Goal: Task Accomplishment & Management: Manage account settings

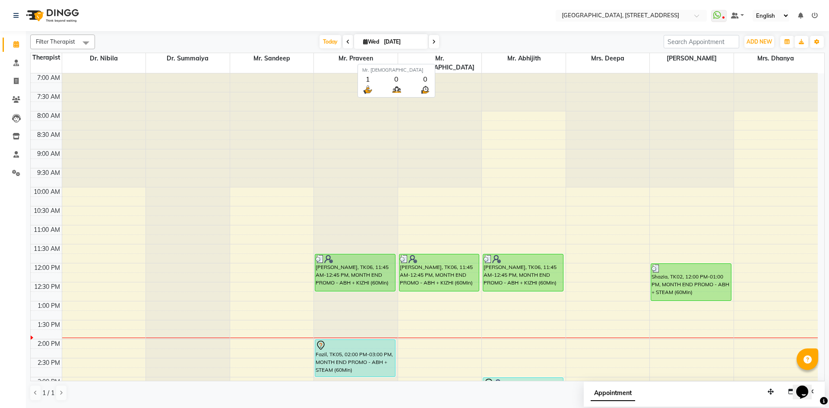
scroll to position [291, 0]
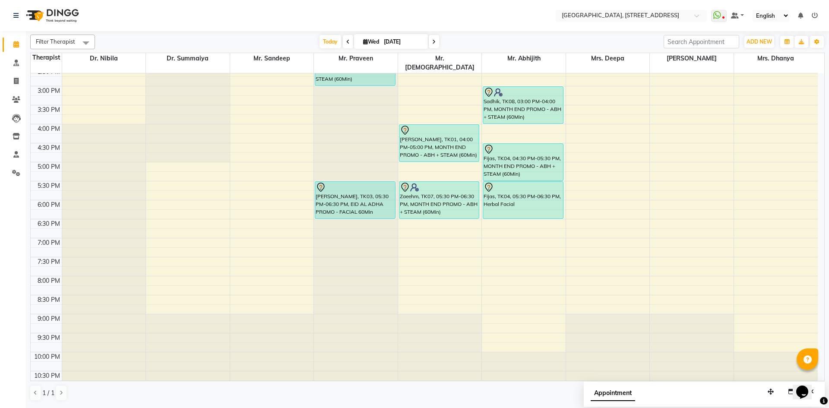
click at [435, 45] on span at bounding box center [434, 41] width 10 height 13
type input "[DATE]"
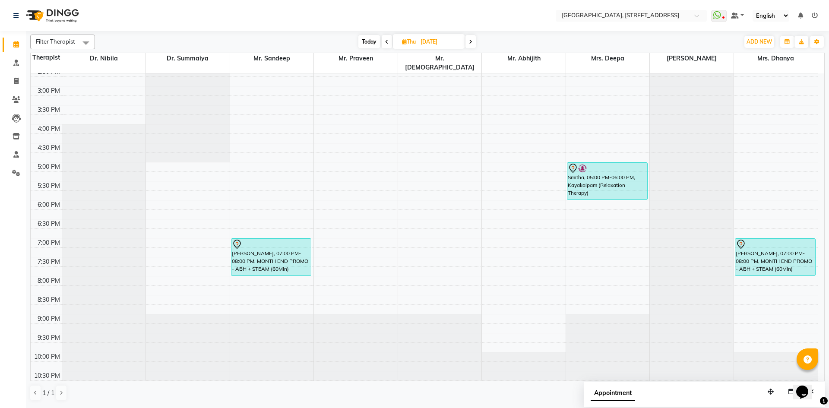
click at [346, 260] on div "7:00 AM 7:30 AM 8:00 AM 8:30 AM 9:00 AM 9:30 AM 10:00 AM 10:30 AM 11:00 AM 11:3…" at bounding box center [424, 86] width 787 height 608
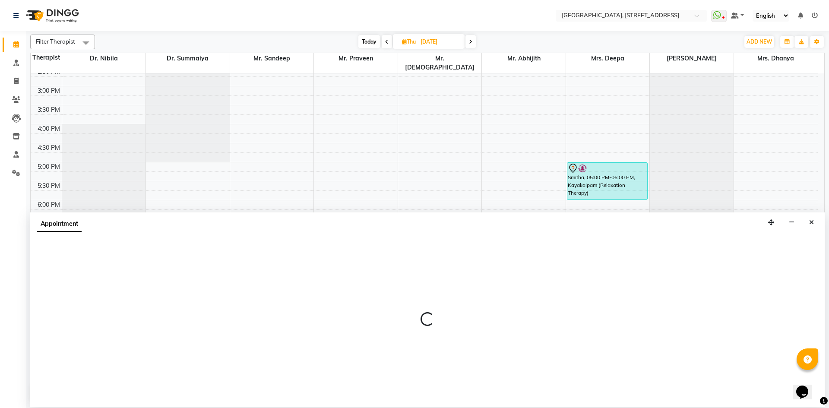
select select "27241"
select select "tentative"
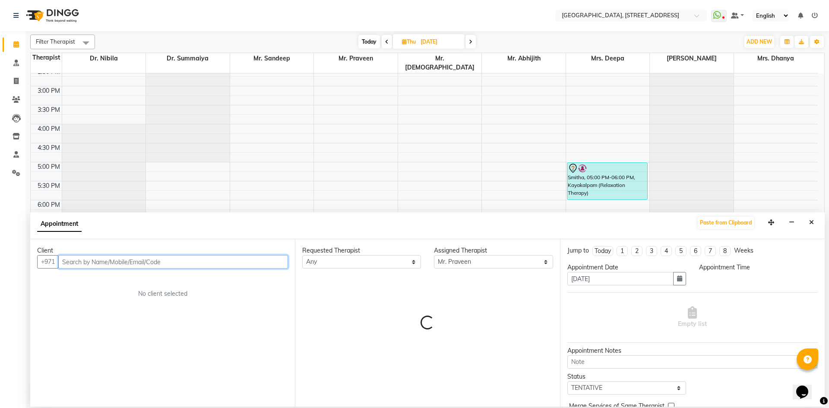
select select "1185"
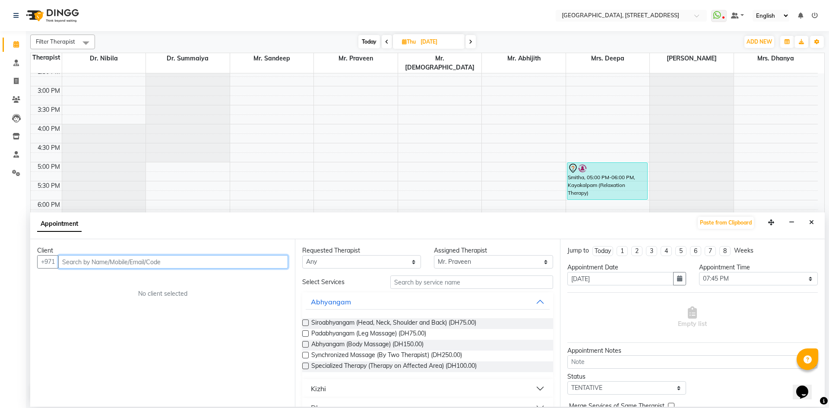
click at [97, 265] on input "text" at bounding box center [173, 261] width 230 height 13
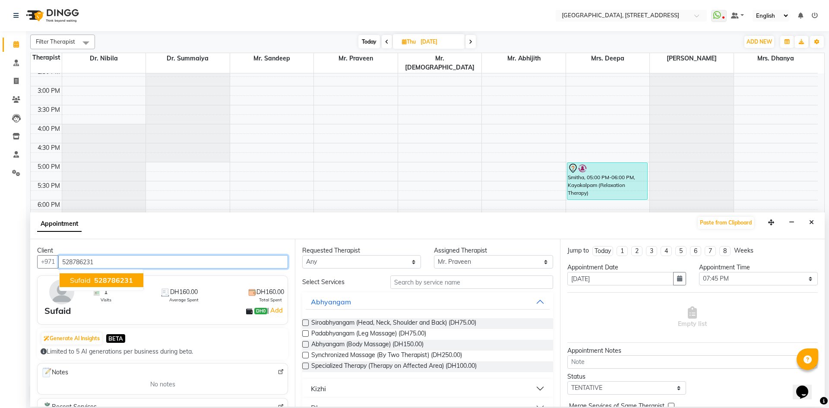
click at [78, 284] on span "Sufaid" at bounding box center [80, 280] width 21 height 9
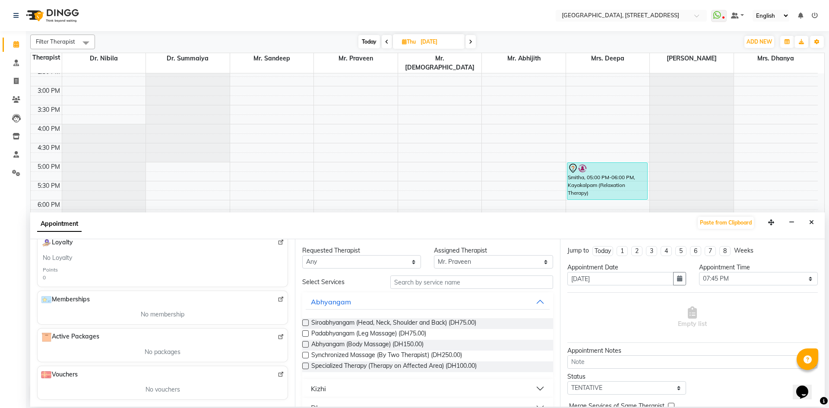
scroll to position [72, 0]
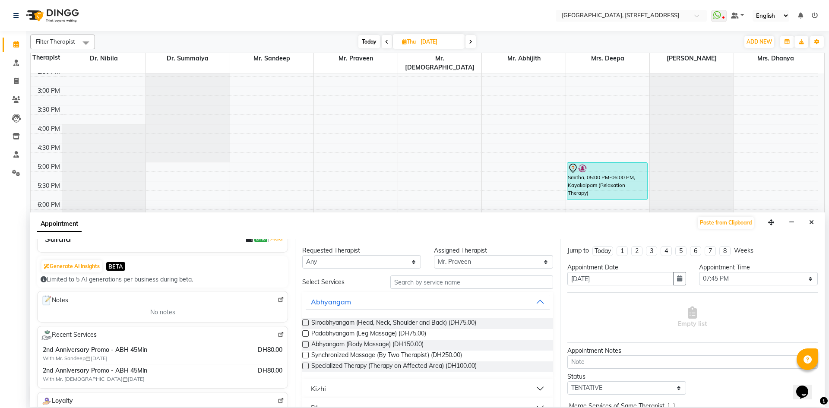
type input "528786231"
click at [430, 286] on input "text" at bounding box center [471, 282] width 163 height 13
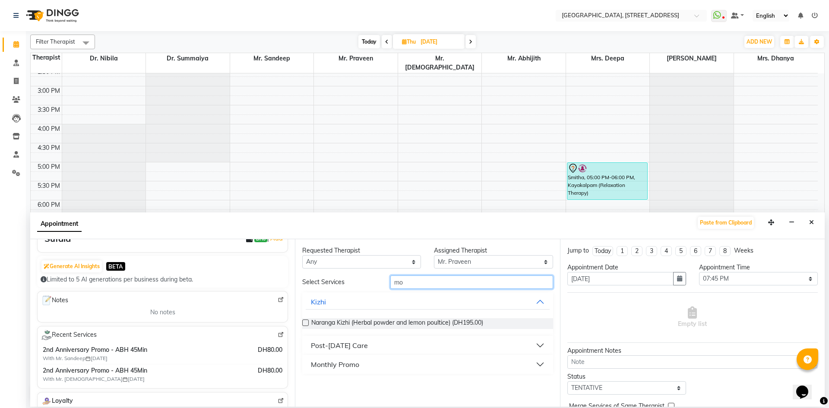
type input "m"
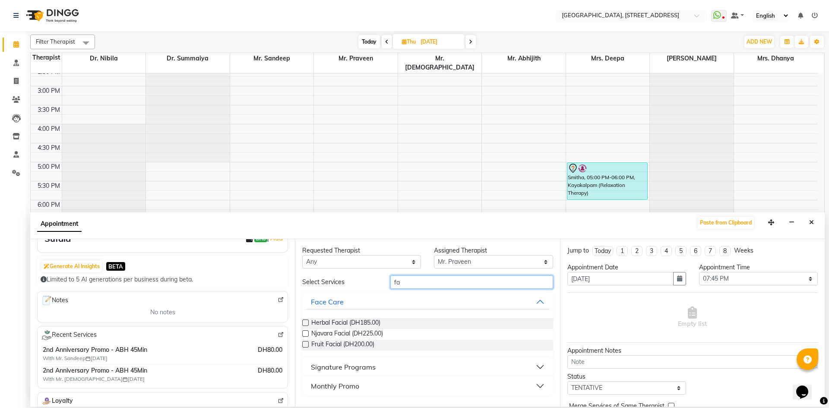
click at [429, 285] on input "fa" at bounding box center [471, 282] width 163 height 13
type input "f"
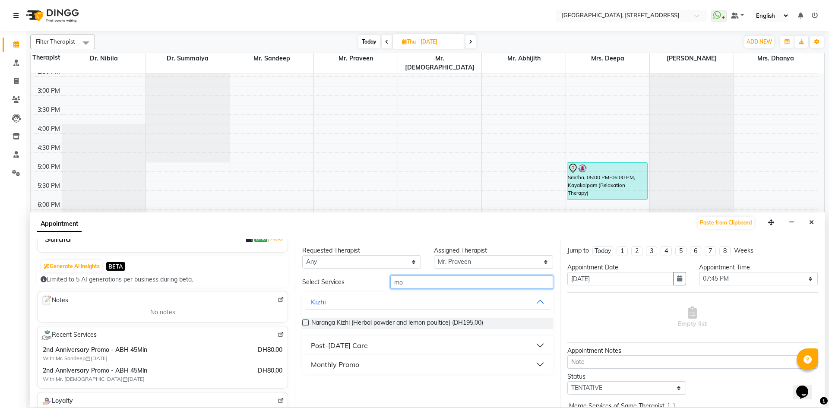
type input "m"
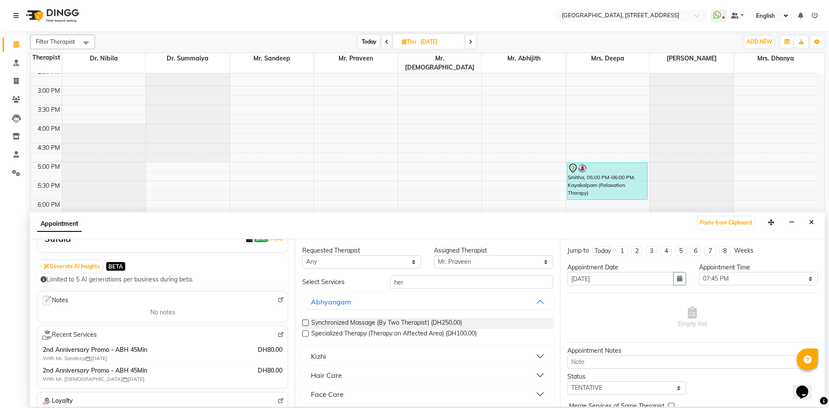
click at [535, 393] on button "Face Care" at bounding box center [428, 395] width 244 height 16
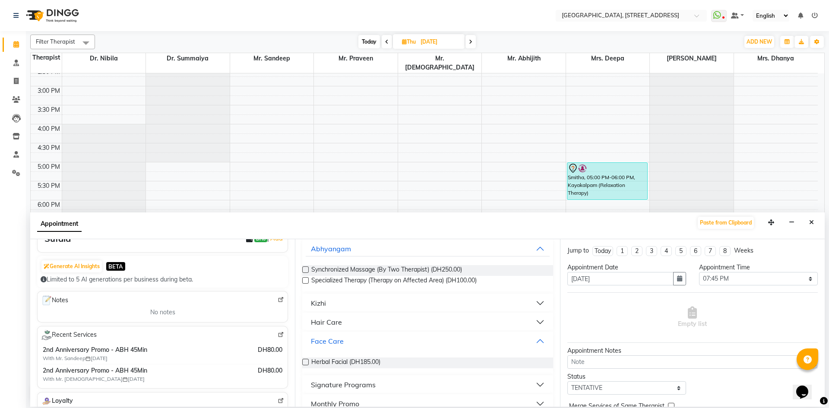
scroll to position [86, 0]
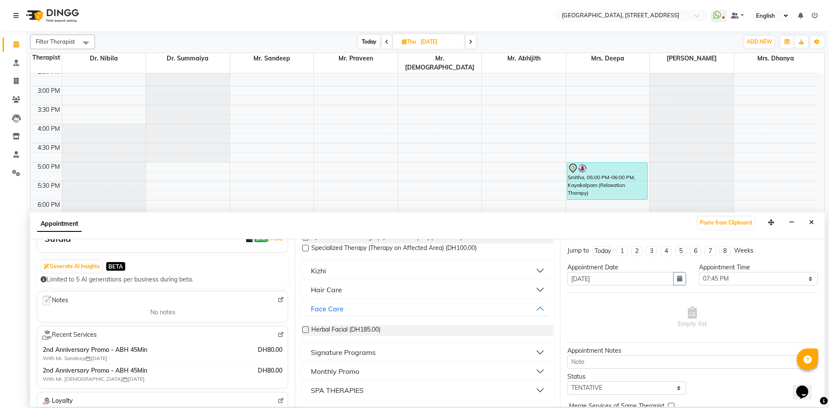
click at [538, 366] on button "Monthly Promo" at bounding box center [428, 372] width 244 height 16
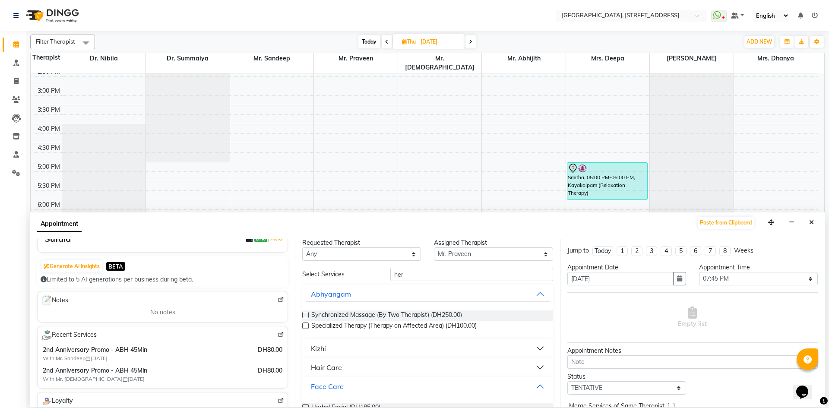
scroll to position [0, 0]
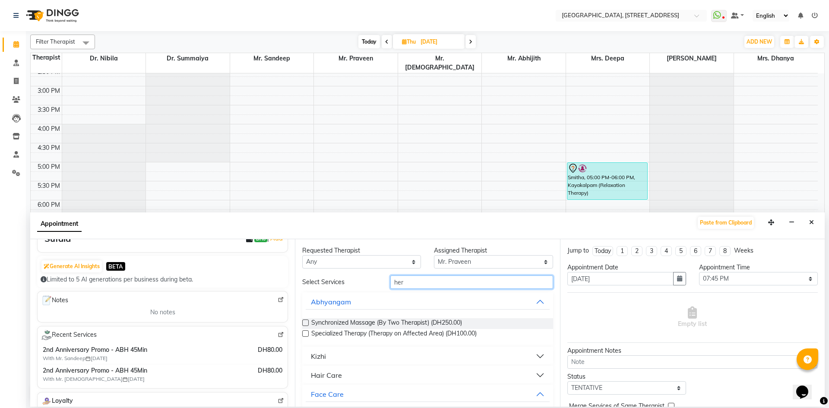
click at [435, 284] on input "her" at bounding box center [471, 282] width 163 height 13
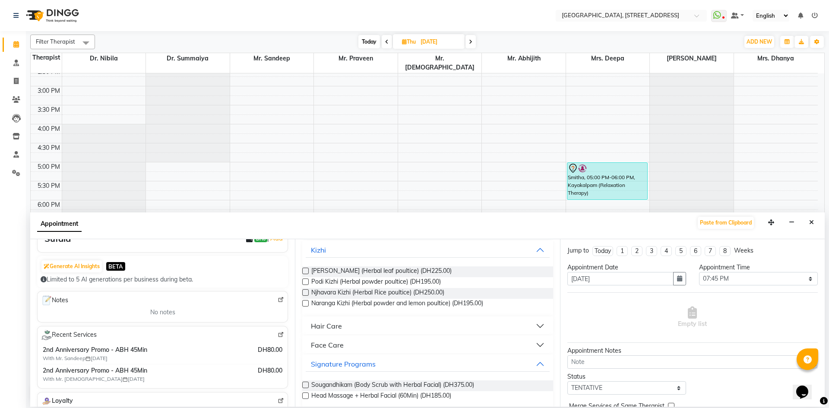
scroll to position [80, 0]
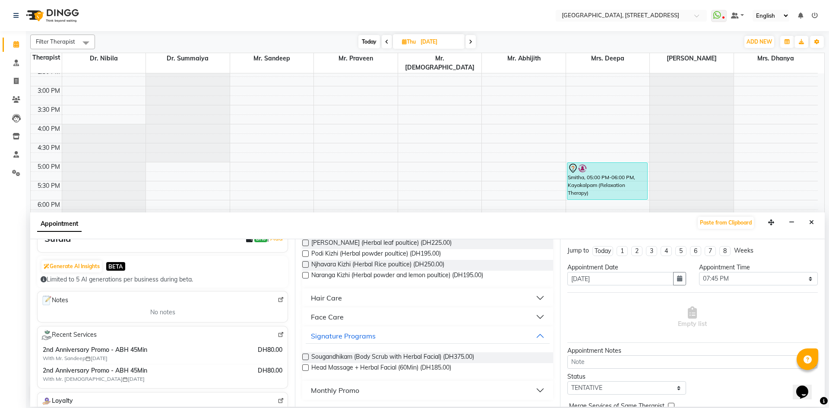
click at [537, 317] on button "Face Care" at bounding box center [428, 317] width 244 height 16
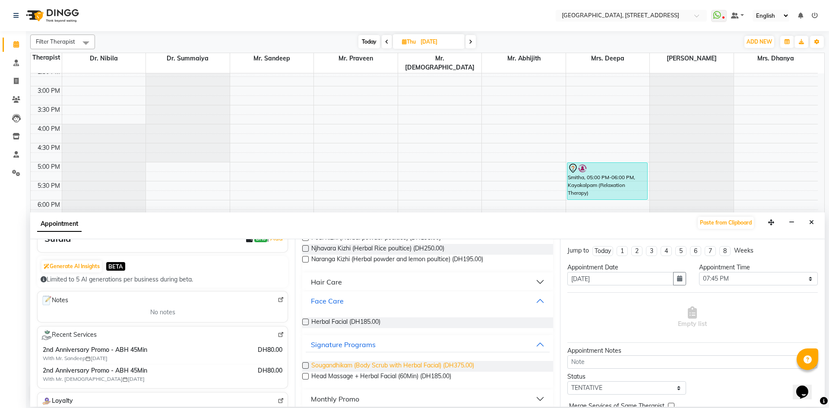
scroll to position [105, 0]
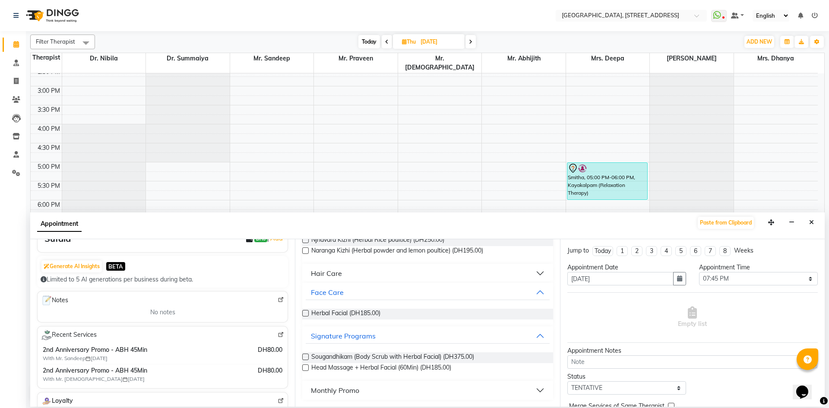
click at [537, 393] on button "Monthly Promo" at bounding box center [428, 391] width 244 height 16
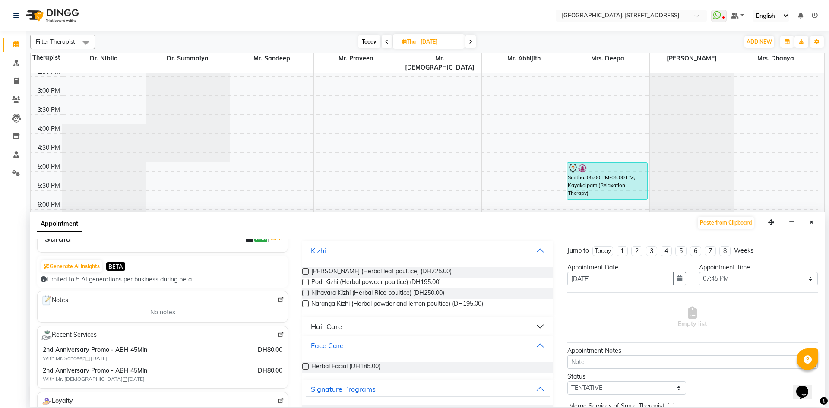
scroll to position [0, 0]
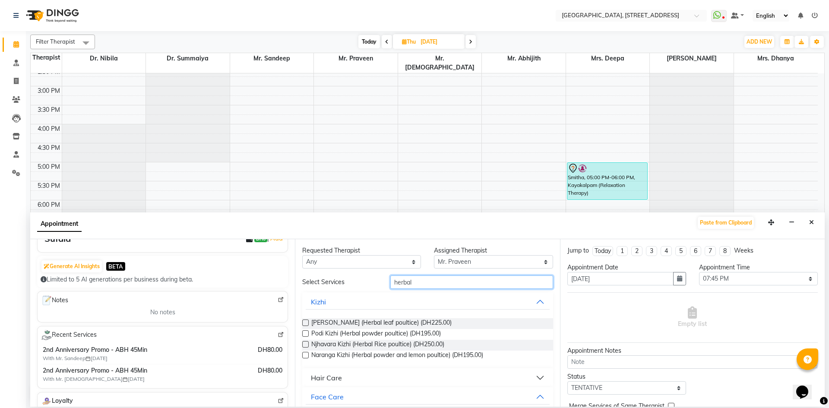
click at [444, 286] on input "herbal" at bounding box center [471, 282] width 163 height 13
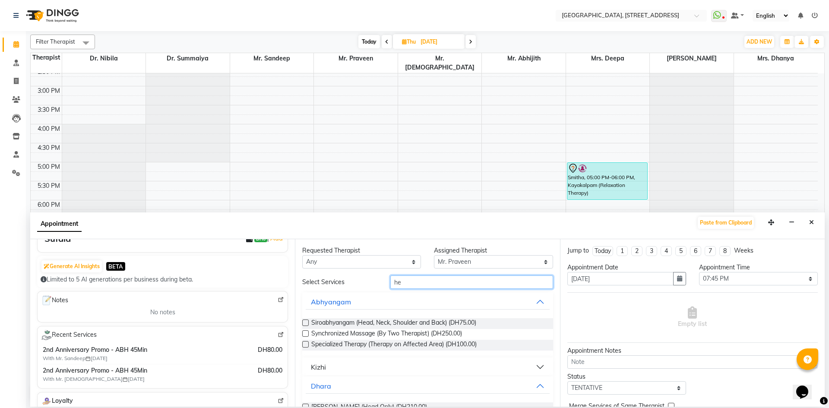
type input "h"
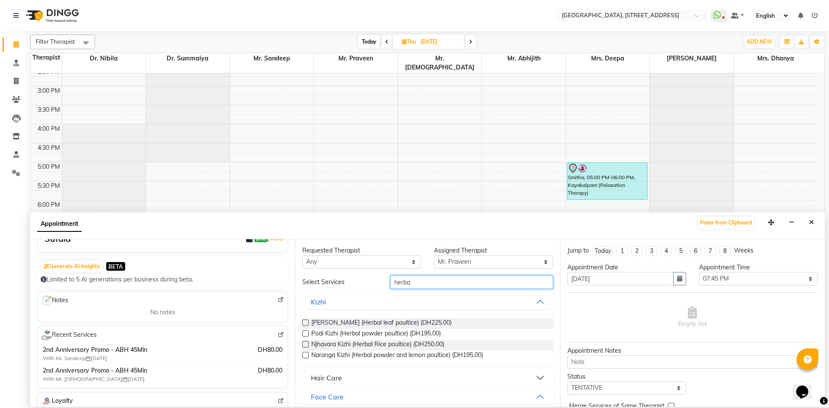
scroll to position [129, 0]
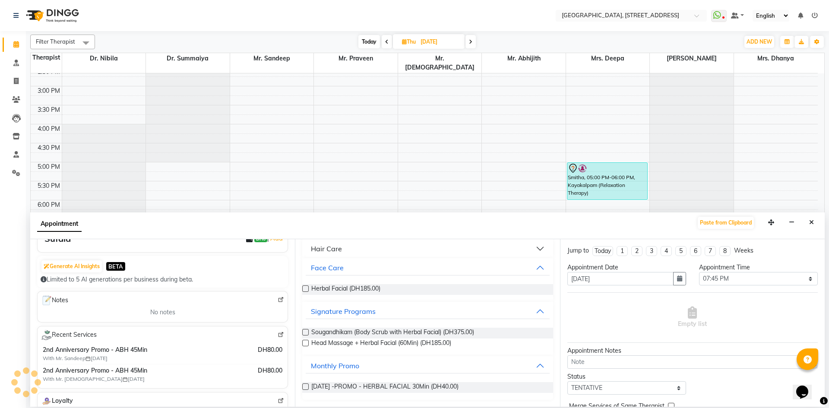
type input "herba"
click at [306, 287] on label at bounding box center [305, 289] width 6 height 6
click at [306, 287] on input "checkbox" at bounding box center [305, 290] width 6 height 6
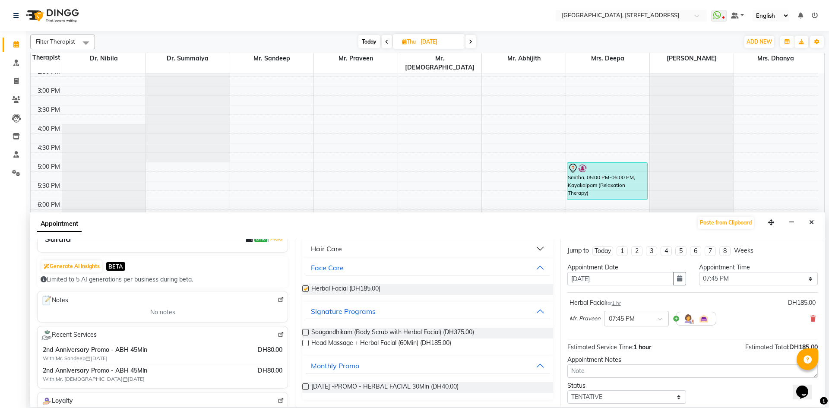
checkbox input "false"
click at [655, 317] on div at bounding box center [637, 318] width 64 height 9
click at [641, 384] on div "08:00 PM" at bounding box center [637, 381] width 64 height 16
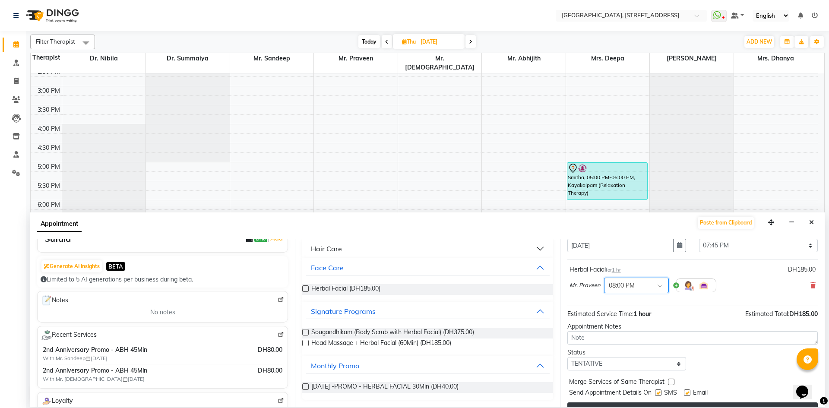
scroll to position [51, 0]
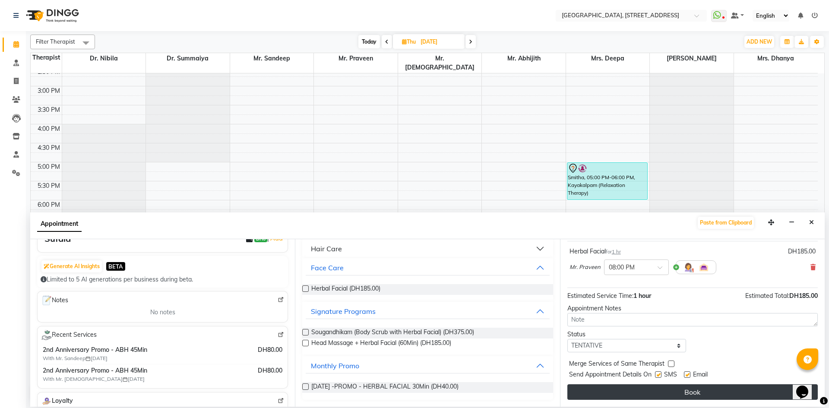
click at [642, 397] on button "Book" at bounding box center [693, 392] width 251 height 16
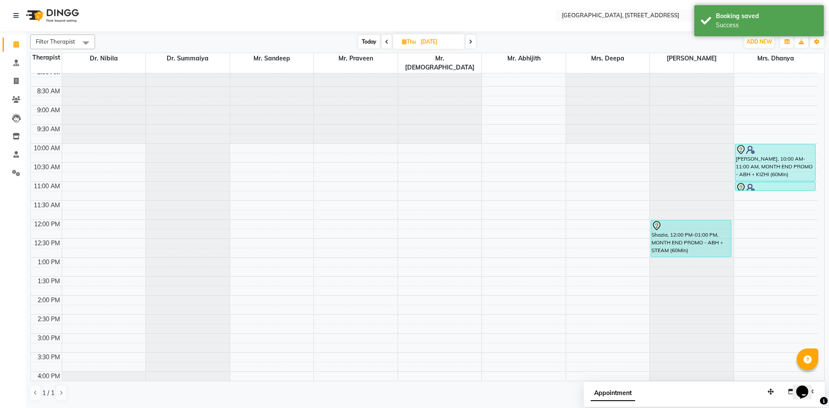
scroll to position [291, 0]
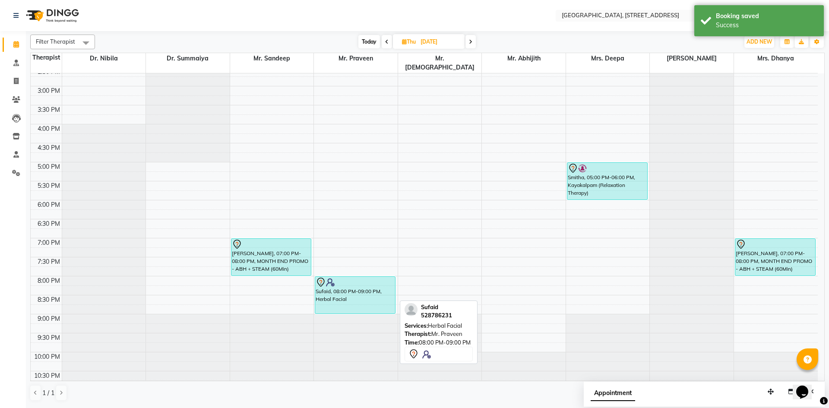
click at [352, 289] on div "Sufaid, 08:00 PM-09:00 PM, Herbal Facial" at bounding box center [355, 295] width 80 height 37
select select "7"
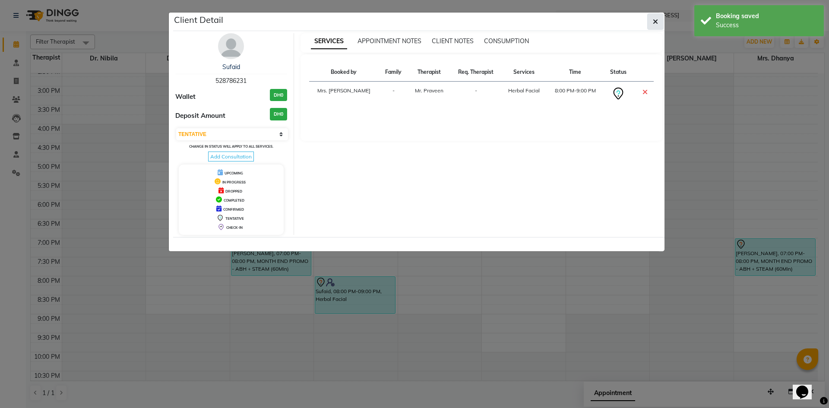
click at [649, 26] on button "button" at bounding box center [655, 21] width 16 height 16
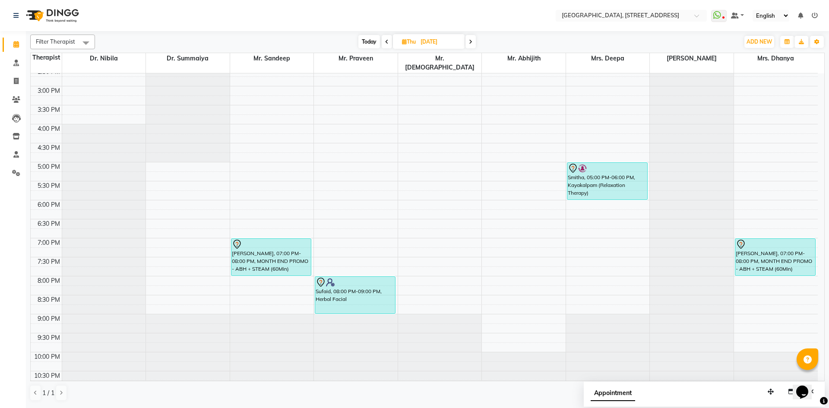
click at [377, 40] on span "Today" at bounding box center [370, 41] width 22 height 13
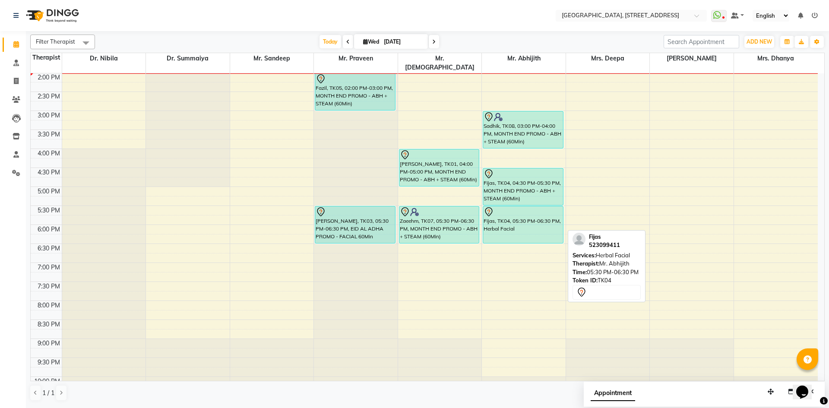
scroll to position [108, 0]
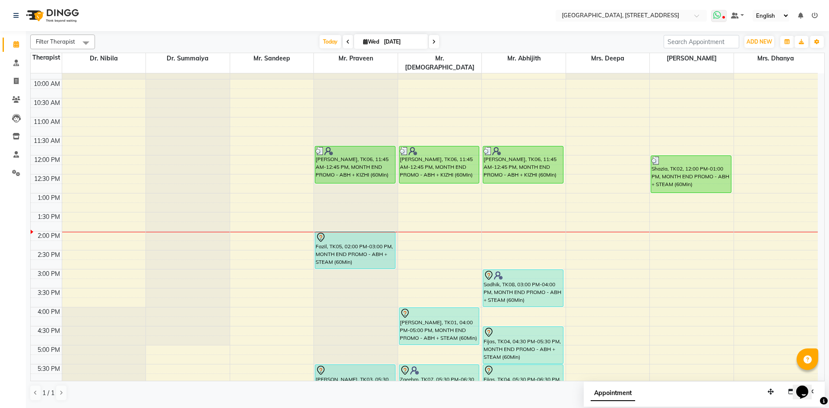
click at [724, 15] on span at bounding box center [719, 16] width 16 height 12
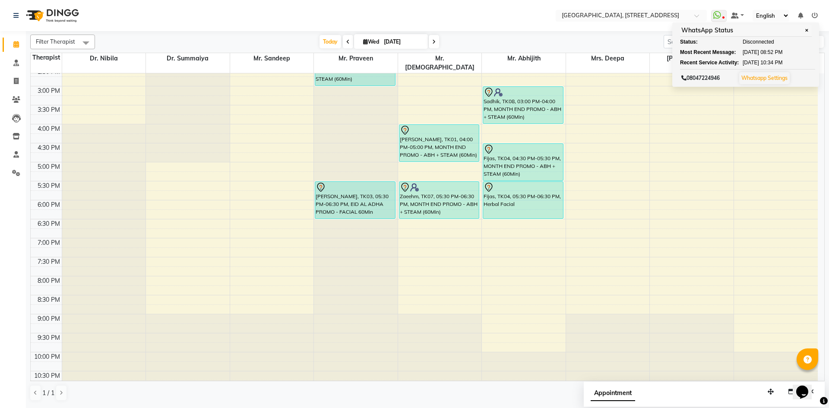
scroll to position [0, 0]
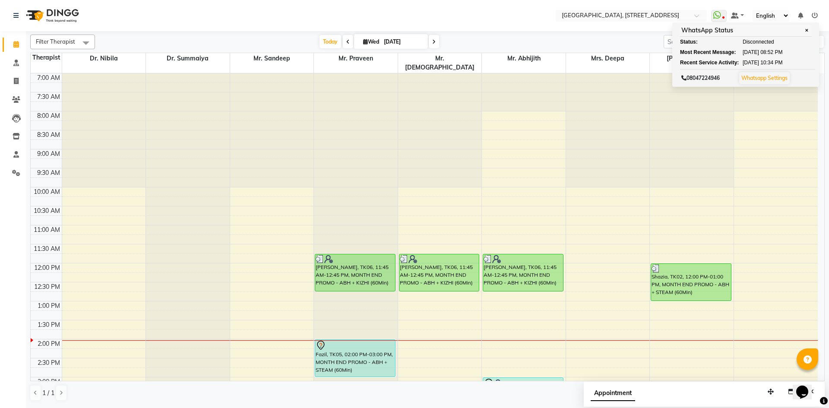
click at [435, 43] on span at bounding box center [434, 41] width 10 height 13
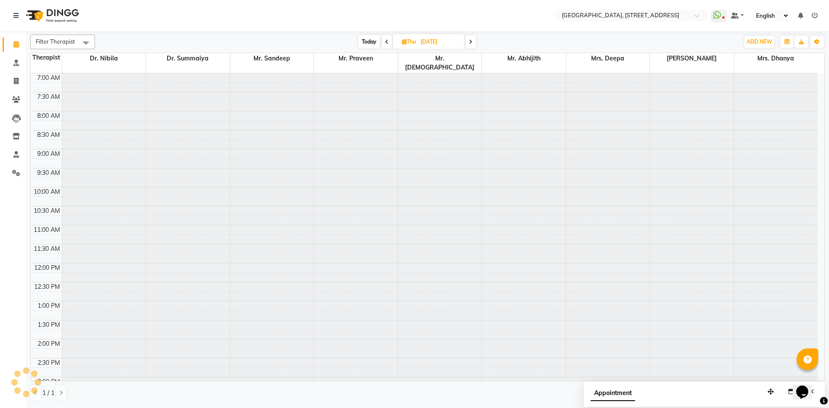
scroll to position [267, 0]
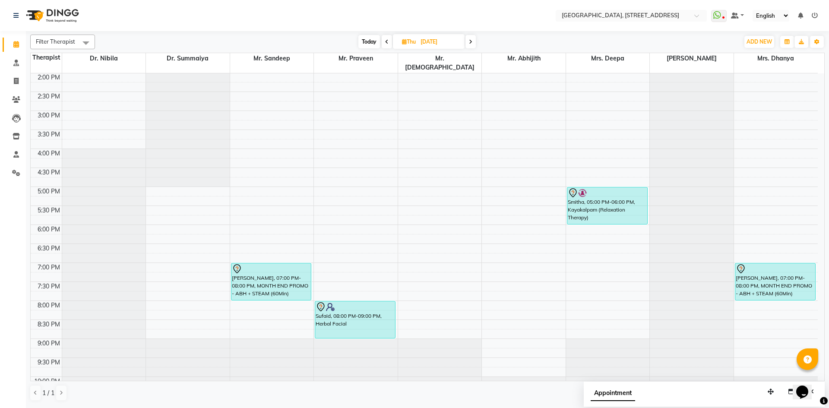
click at [385, 41] on icon at bounding box center [386, 41] width 3 height 5
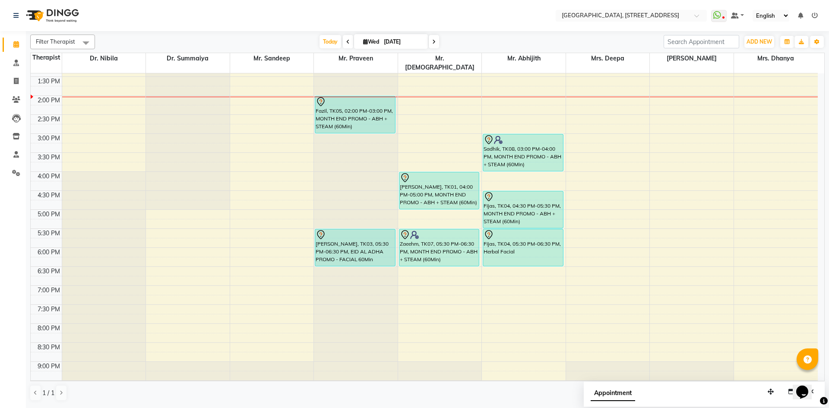
scroll to position [291, 0]
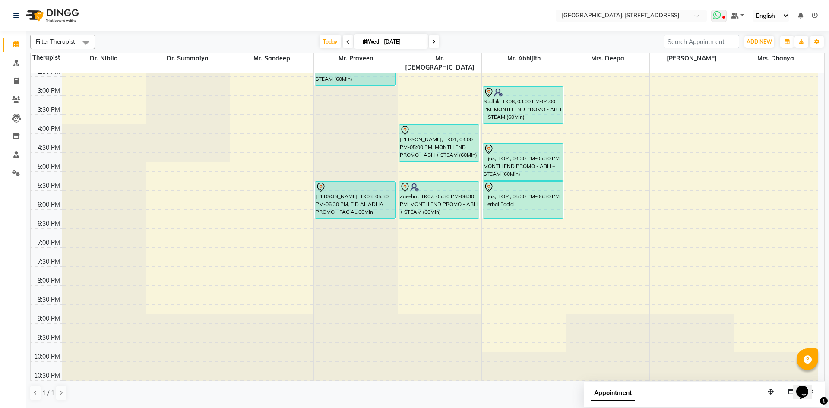
click at [719, 14] on icon at bounding box center [718, 15] width 8 height 9
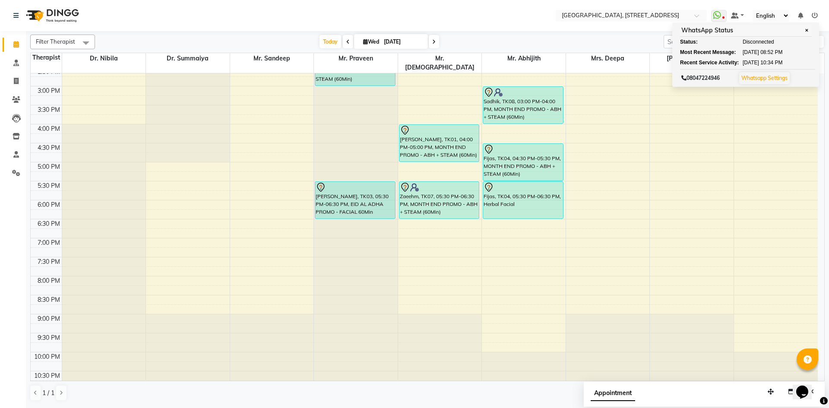
scroll to position [0, 0]
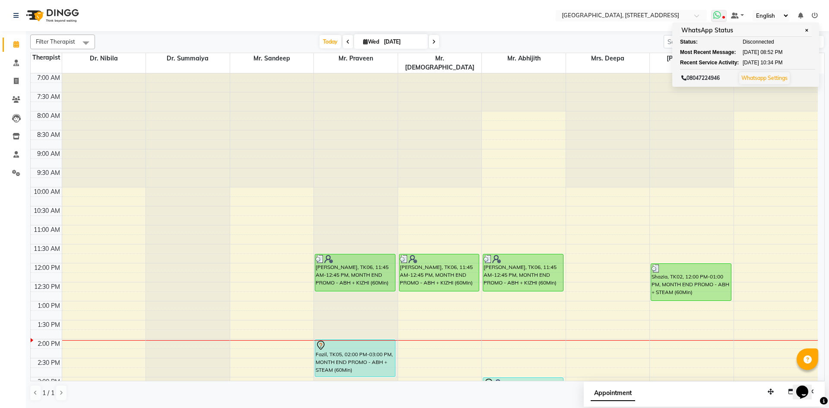
click at [719, 14] on icon at bounding box center [718, 15] width 8 height 9
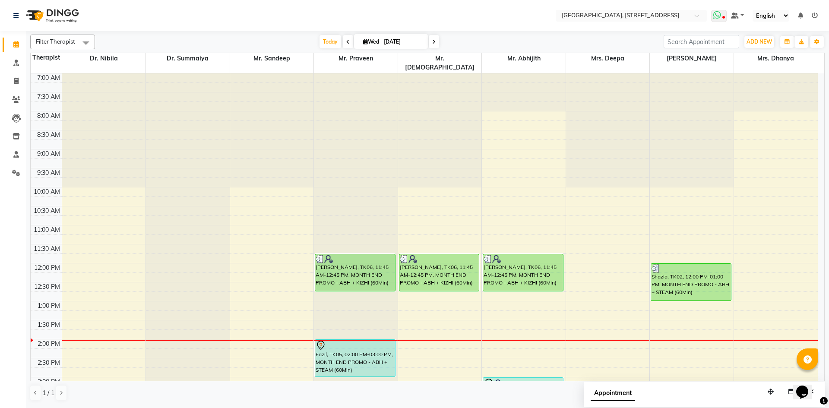
click at [720, 13] on icon at bounding box center [718, 15] width 8 height 9
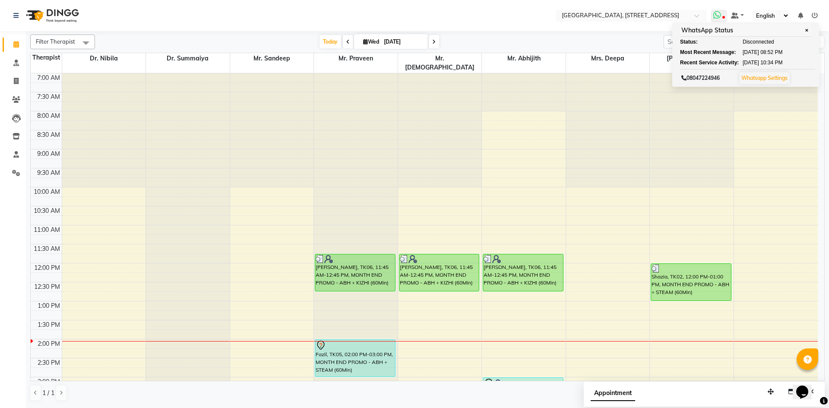
click at [719, 13] on icon at bounding box center [718, 15] width 8 height 9
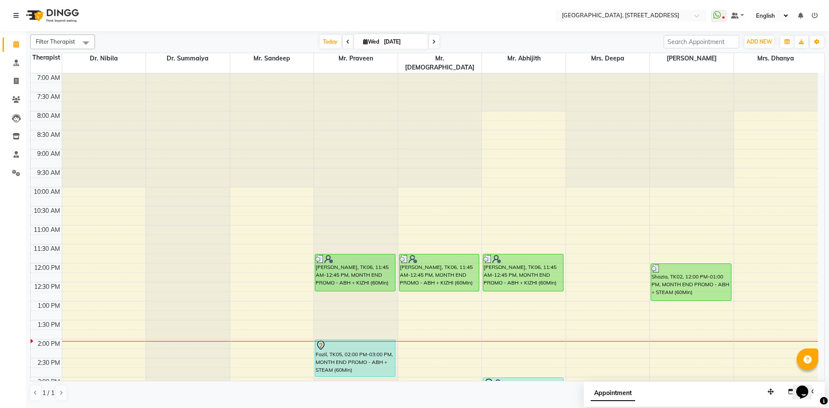
scroll to position [291, 0]
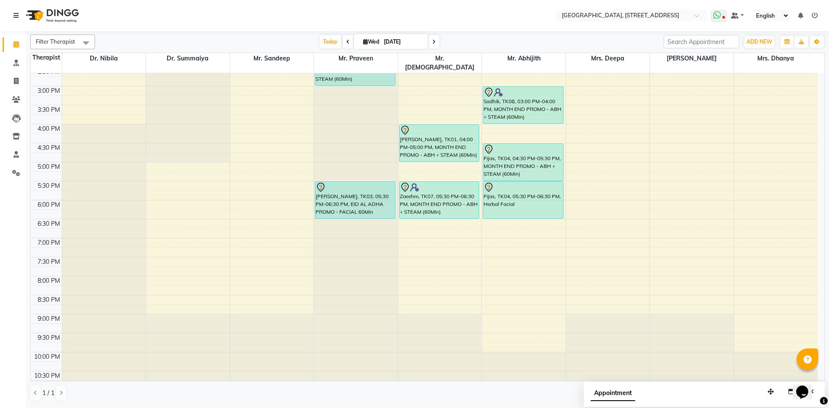
click at [718, 16] on icon at bounding box center [718, 15] width 8 height 9
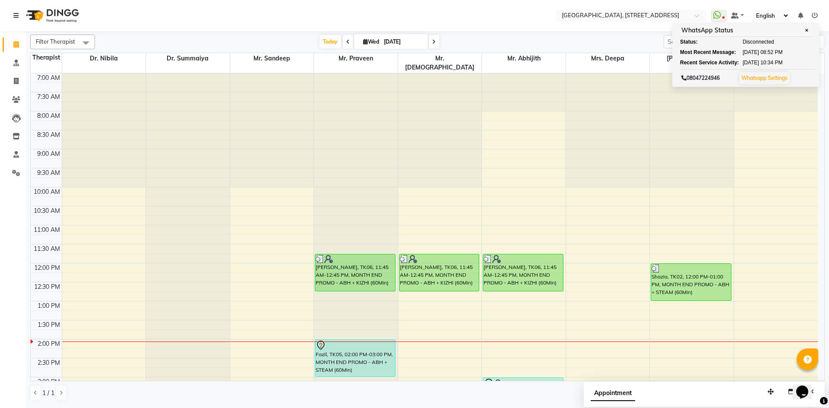
click at [432, 40] on icon at bounding box center [433, 41] width 3 height 5
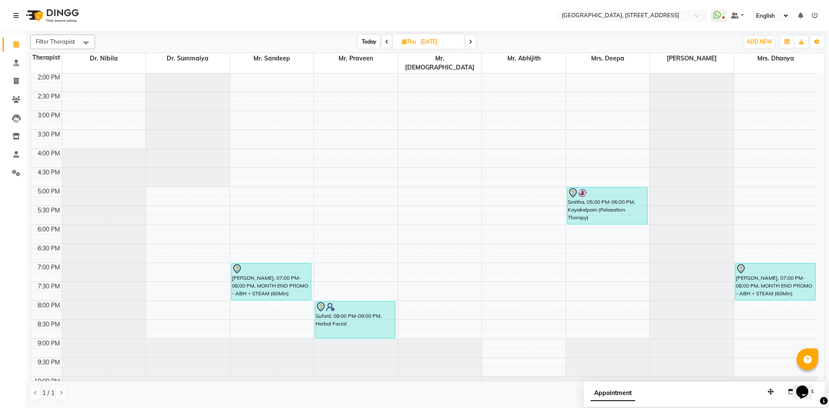
click at [363, 38] on span "Today" at bounding box center [370, 41] width 22 height 13
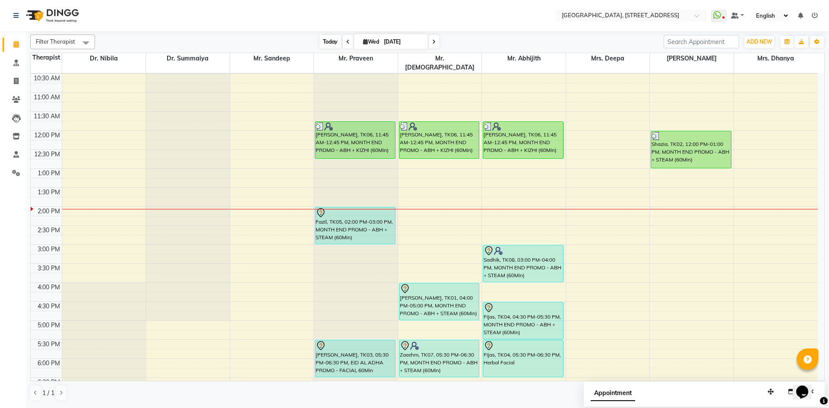
click at [327, 41] on span "Today" at bounding box center [331, 41] width 22 height 13
click at [332, 46] on span "Today" at bounding box center [331, 41] width 22 height 13
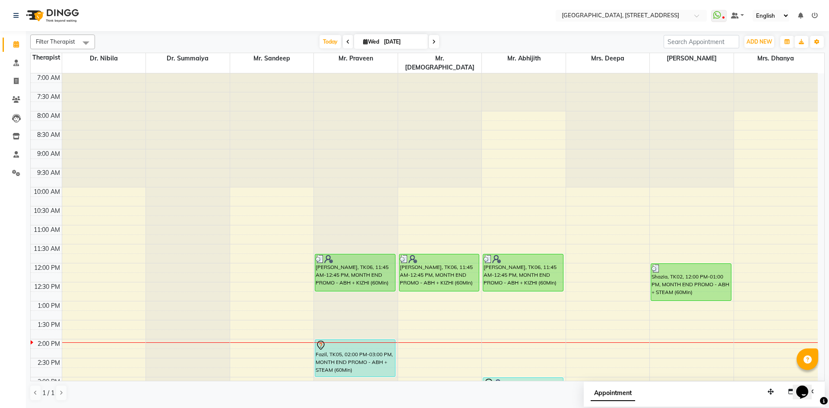
click at [433, 43] on icon at bounding box center [433, 41] width 3 height 5
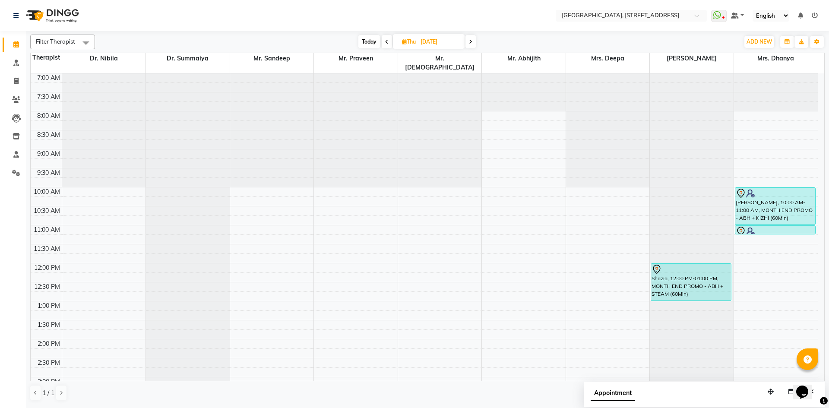
click at [363, 37] on span "Today" at bounding box center [370, 41] width 22 height 13
type input "[DATE]"
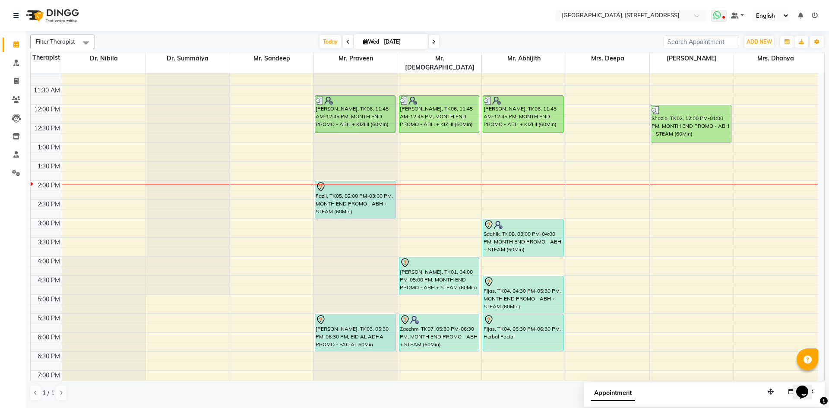
click at [716, 15] on icon at bounding box center [718, 15] width 8 height 9
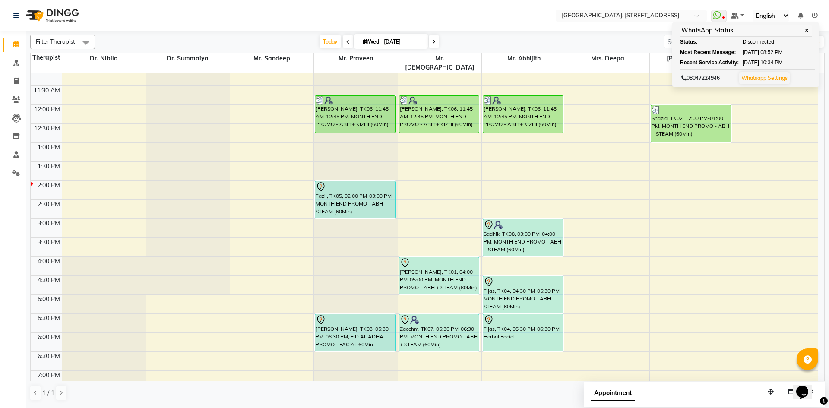
click at [646, 267] on div "7:00 AM 7:30 AM 8:00 AM 8:30 AM 9:00 AM 9:30 AM 10:00 AM 10:30 AM 11:00 AM 11:3…" at bounding box center [424, 219] width 787 height 608
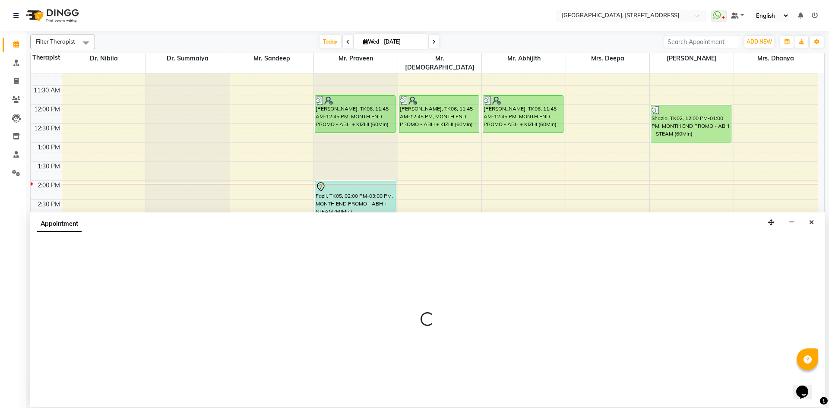
select select "27242"
select select "990"
select select "tentative"
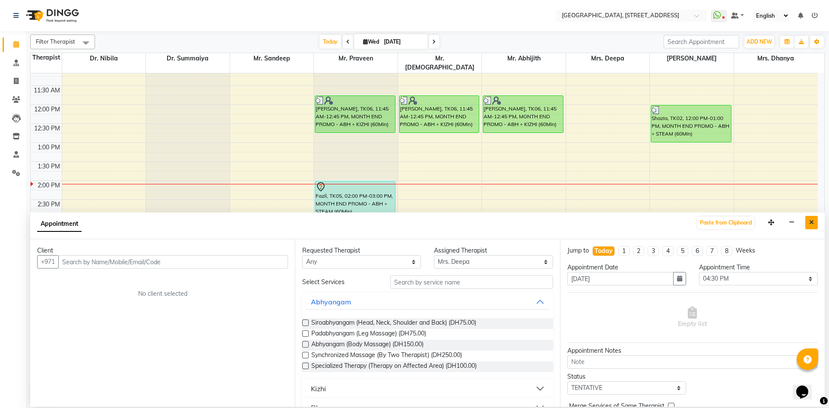
click at [813, 226] on button "Close" at bounding box center [812, 222] width 13 height 13
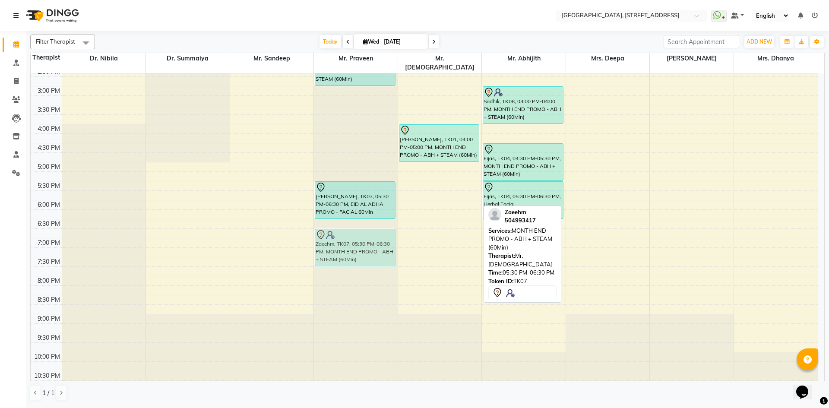
drag, startPoint x: 443, startPoint y: 181, endPoint x: 402, endPoint y: 232, distance: 65.0
click at [402, 232] on div "7:00 AM 7:30 AM 8:00 AM 8:30 AM 9:00 AM 9:30 AM 10:00 AM 10:30 AM 11:00 AM 11:3…" at bounding box center [424, 86] width 787 height 608
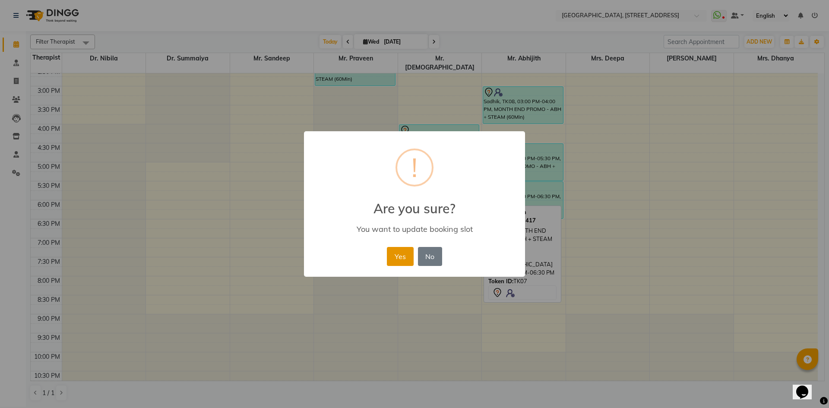
click at [399, 253] on button "Yes" at bounding box center [400, 256] width 26 height 19
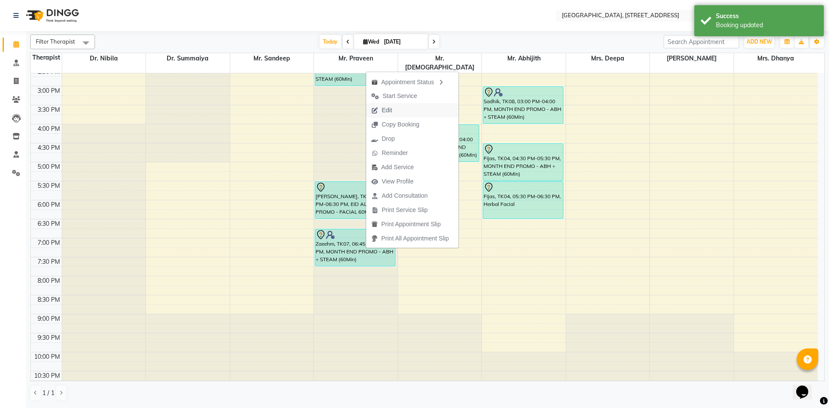
click at [404, 108] on button "Edit" at bounding box center [412, 110] width 92 height 14
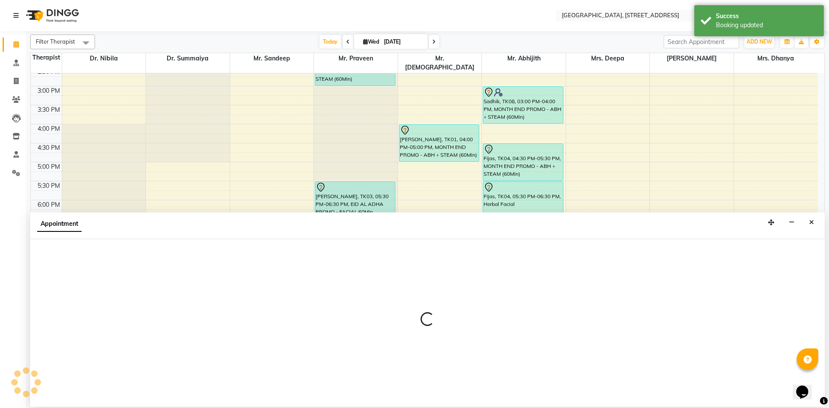
select select "tentative"
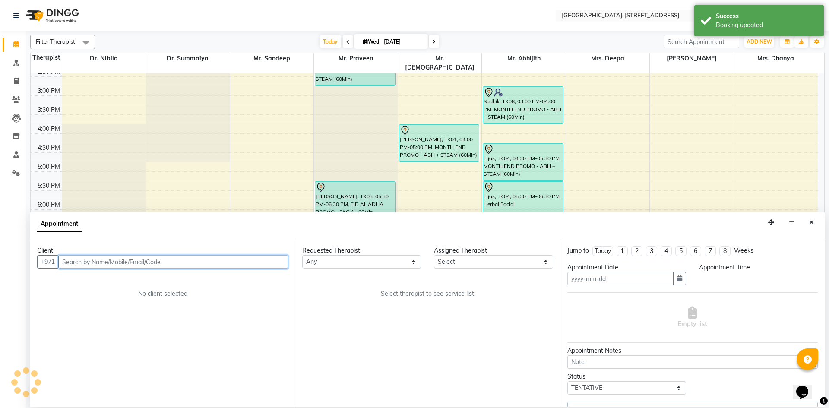
type input "[DATE]"
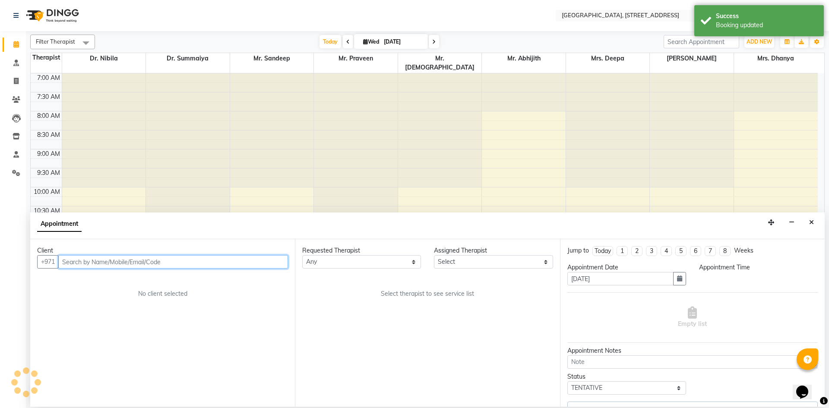
select select "1125"
select select "27241"
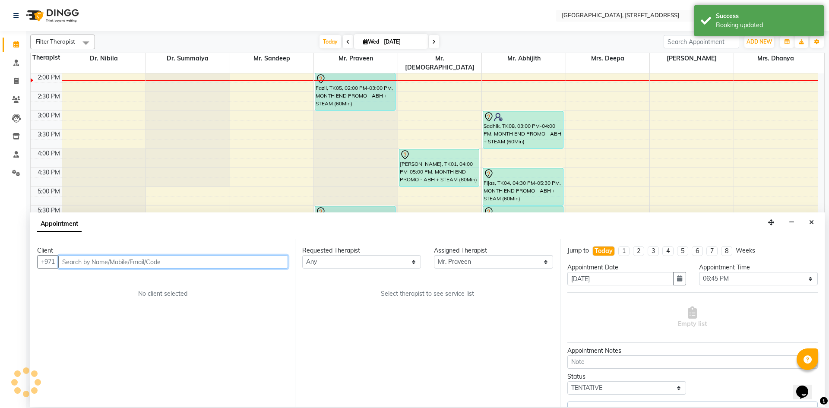
select select "1960"
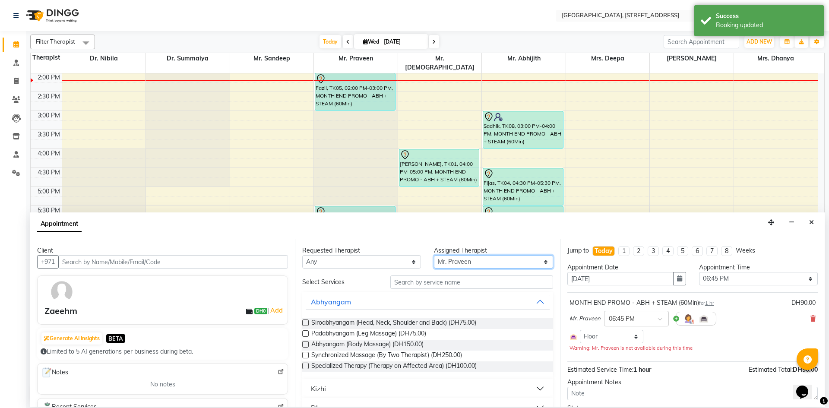
click at [517, 260] on select "Select Dr. Nibila Dr. Summaiya Mr. Abhijith Mr. Praveen Mr. [PERSON_NAME] Mrs. …" at bounding box center [493, 261] width 119 height 13
select select "33011"
click at [434, 255] on select "Select Dr. Nibila Dr. Summaiya Mr. Abhijith Mr. Praveen Mr. [PERSON_NAME] Mrs. …" at bounding box center [493, 261] width 119 height 13
click at [514, 282] on input "text" at bounding box center [471, 282] width 163 height 13
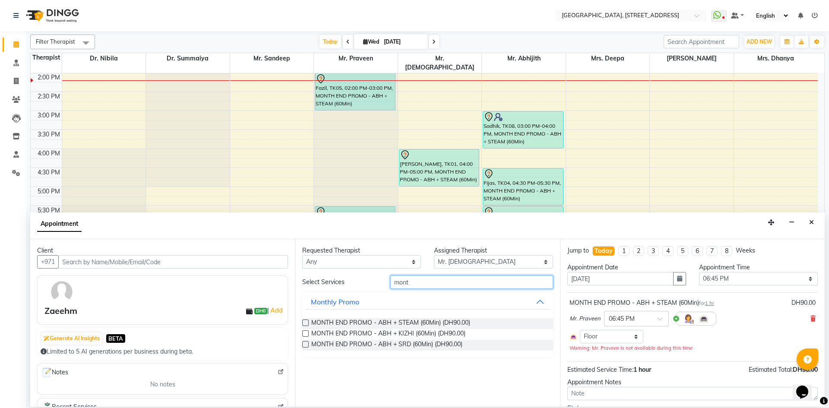
type input "mont"
click at [304, 324] on label at bounding box center [305, 323] width 6 height 6
click at [304, 324] on input "checkbox" at bounding box center [305, 324] width 6 height 6
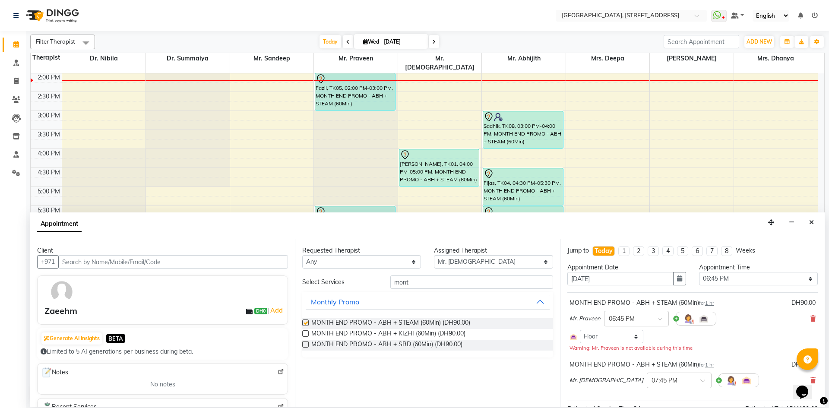
checkbox input "false"
click at [701, 379] on span at bounding box center [706, 383] width 11 height 9
click at [647, 399] on div "06:45 PM" at bounding box center [679, 396] width 64 height 16
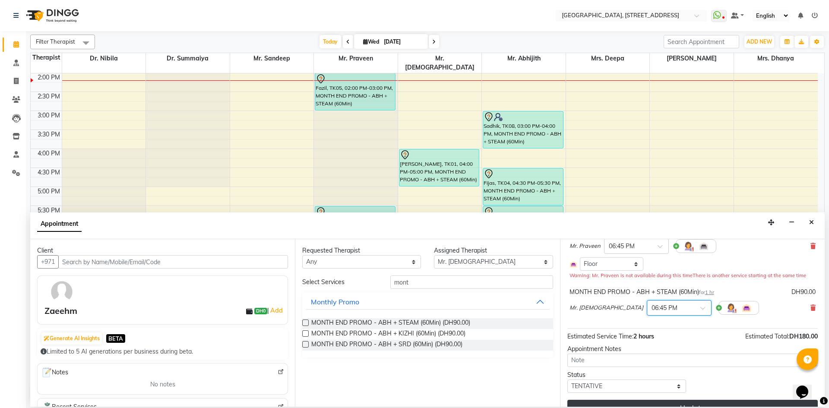
scroll to position [88, 0]
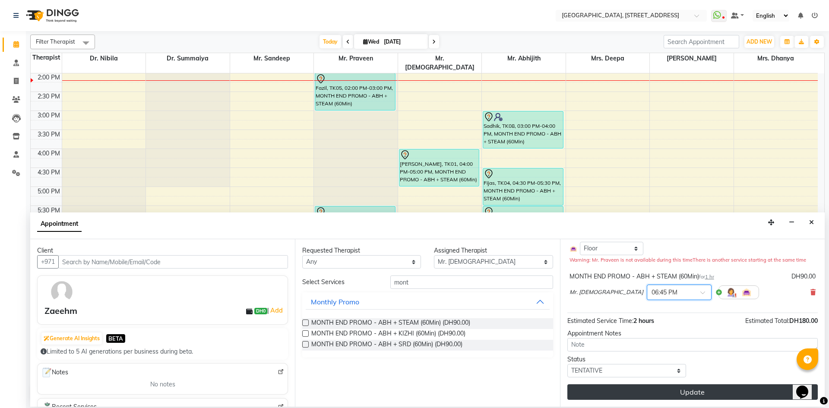
click at [631, 393] on button "Update" at bounding box center [693, 392] width 251 height 16
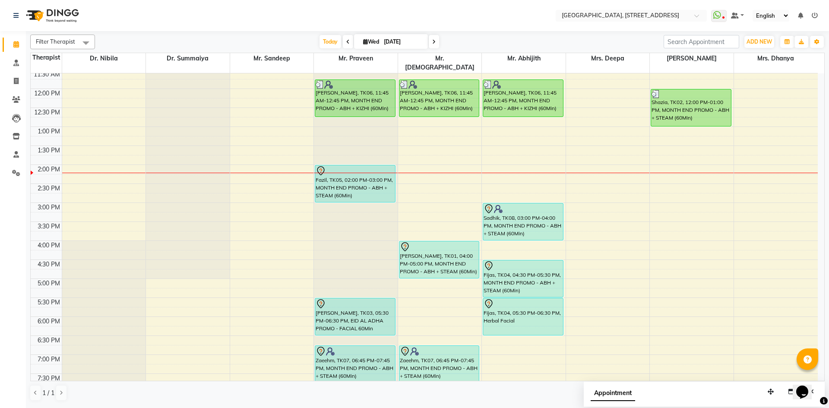
scroll to position [133, 0]
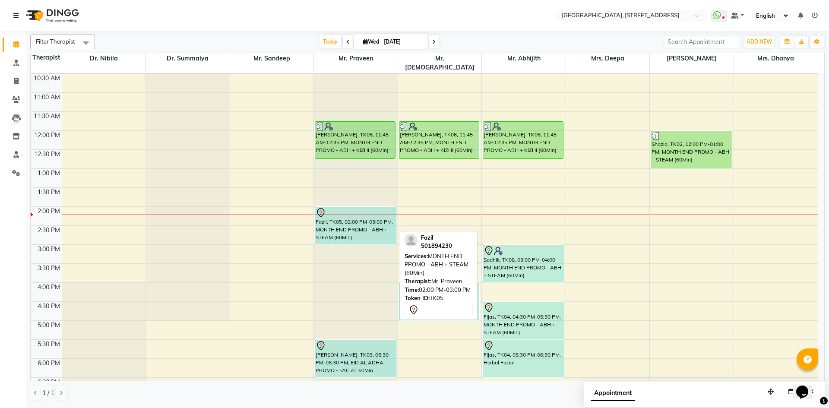
click at [365, 213] on div "Fazil, TK05, 02:00 PM-03:00 PM, MONTH END PROMO - ABH + STEAM (60Min)" at bounding box center [355, 225] width 80 height 37
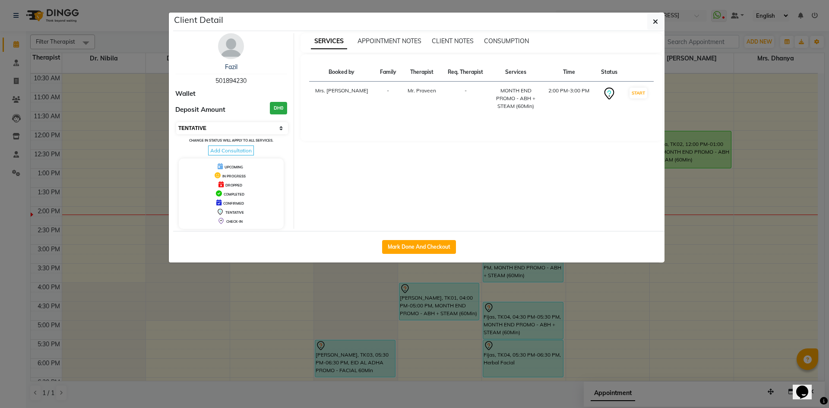
click at [227, 131] on select "Select IN SERVICE CONFIRMED TENTATIVE CHECK IN MARK DONE DROPPED UPCOMING" at bounding box center [232, 128] width 112 height 12
select select "2"
click at [176, 122] on select "Select IN SERVICE CONFIRMED TENTATIVE CHECK IN MARK DONE DROPPED UPCOMING" at bounding box center [232, 128] width 112 height 12
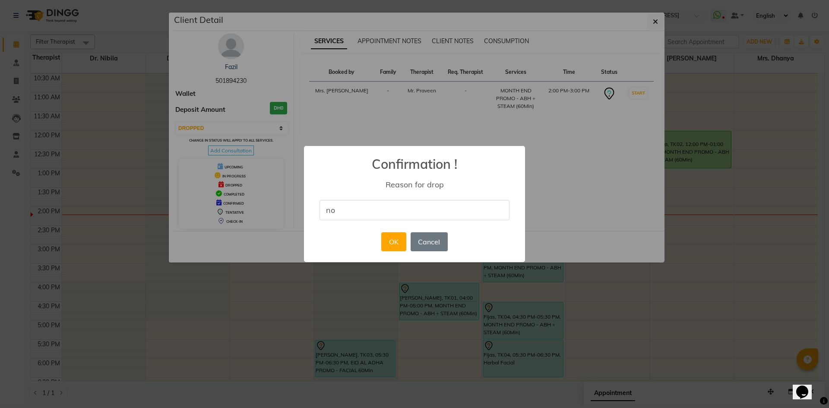
type input "no show"
click at [401, 239] on button "OK" at bounding box center [393, 241] width 25 height 19
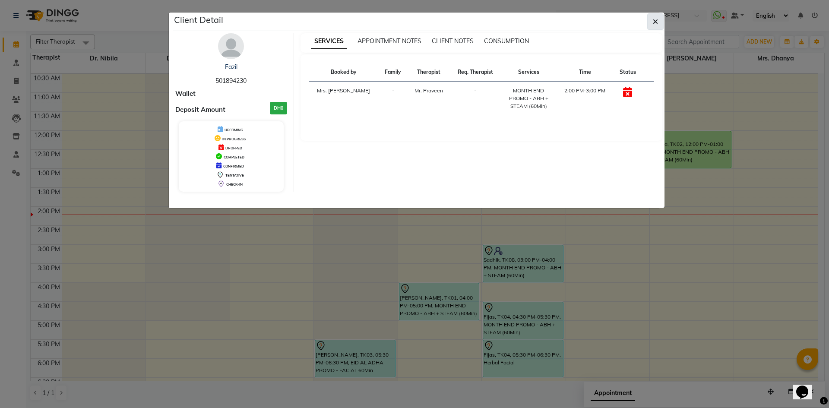
click at [657, 24] on icon "button" at bounding box center [655, 21] width 5 height 7
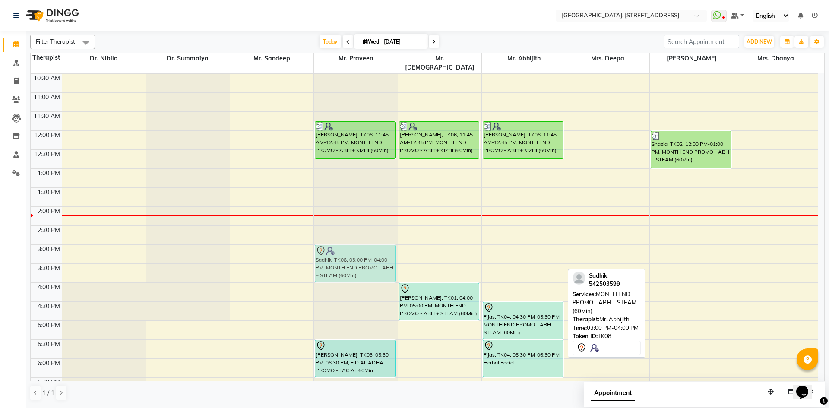
drag, startPoint x: 518, startPoint y: 247, endPoint x: 381, endPoint y: 243, distance: 136.5
click at [381, 243] on tr "[PERSON_NAME], TK06, 11:45 AM-12:45 PM, MONTH END PROMO - ABH + KIZHI (60Min) […" at bounding box center [424, 245] width 787 height 608
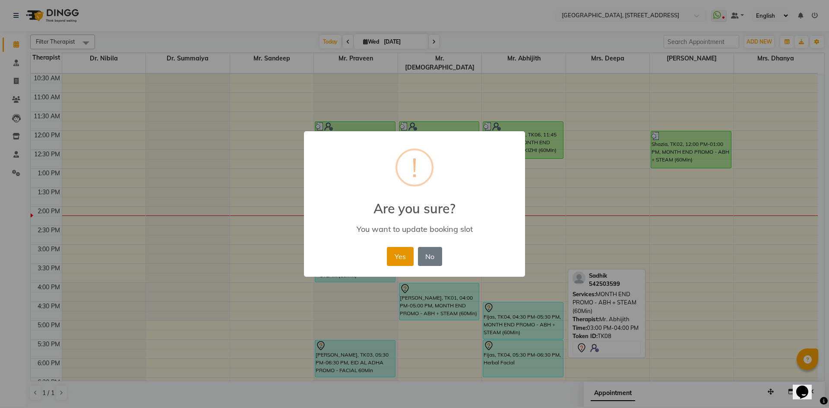
click at [404, 249] on button "Yes" at bounding box center [400, 256] width 26 height 19
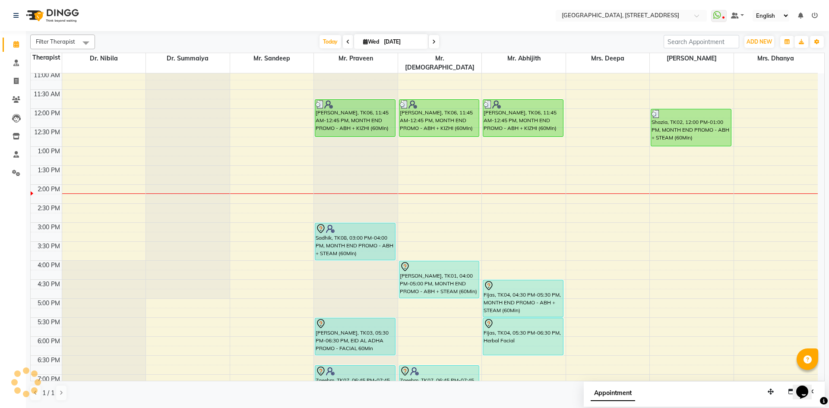
scroll to position [159, 0]
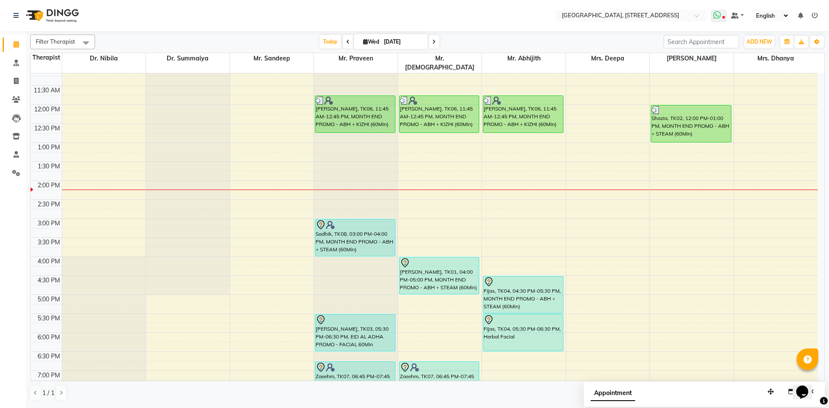
click at [723, 19] on span at bounding box center [719, 16] width 16 height 12
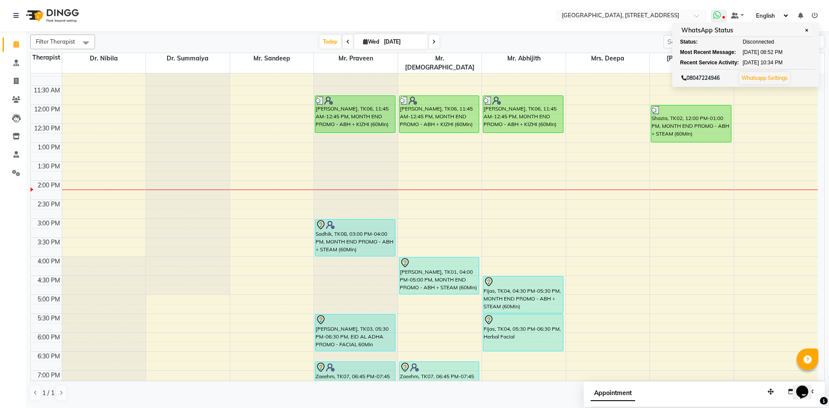
click at [723, 19] on span at bounding box center [719, 16] width 16 height 12
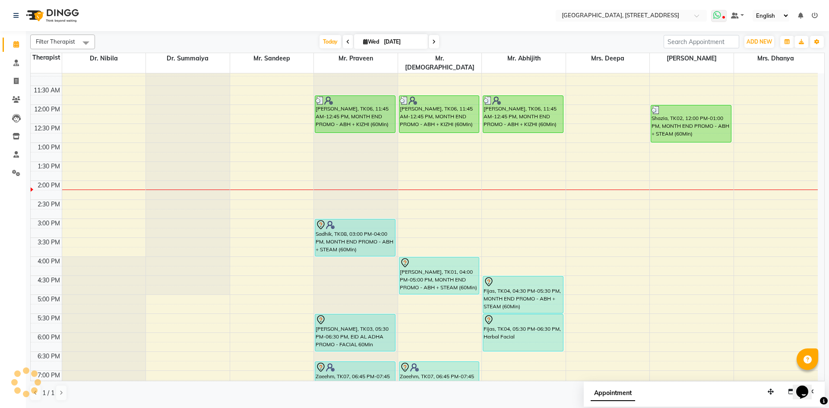
click at [723, 18] on icon at bounding box center [724, 18] width 3 height 4
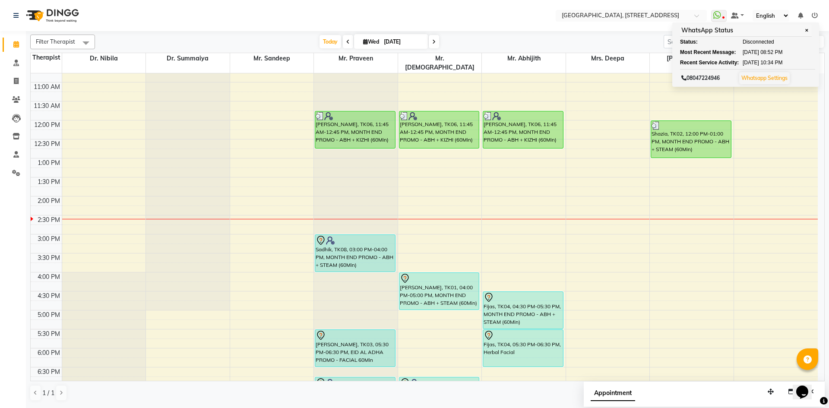
scroll to position [133, 0]
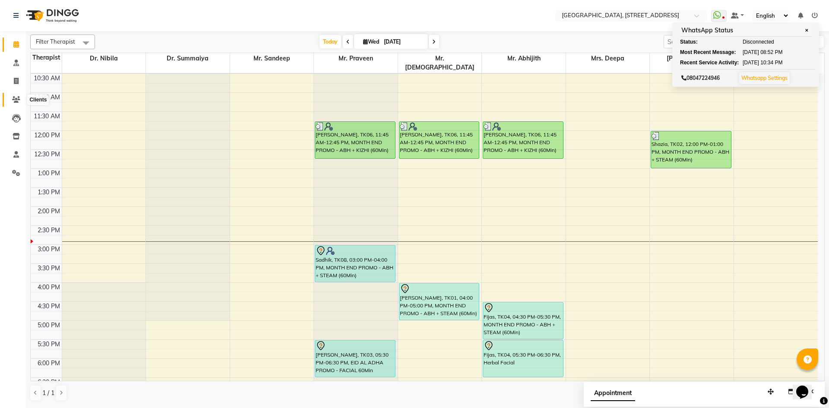
drag, startPoint x: 22, startPoint y: 103, endPoint x: 19, endPoint y: 94, distance: 9.0
click at [22, 103] on span at bounding box center [16, 100] width 15 height 10
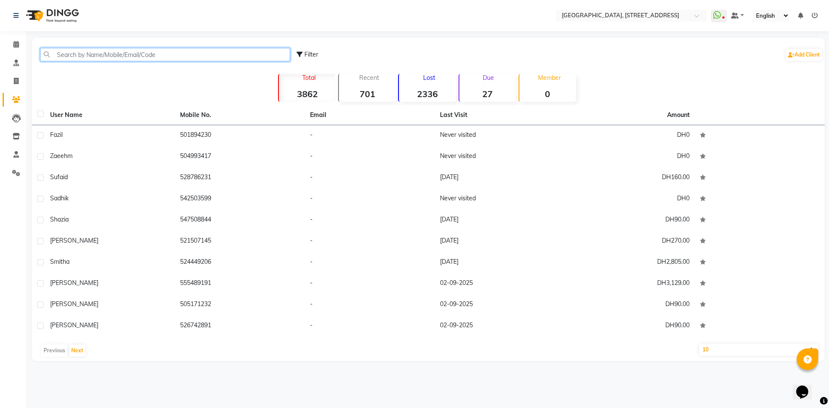
click at [103, 60] on input "text" at bounding box center [165, 54] width 250 height 13
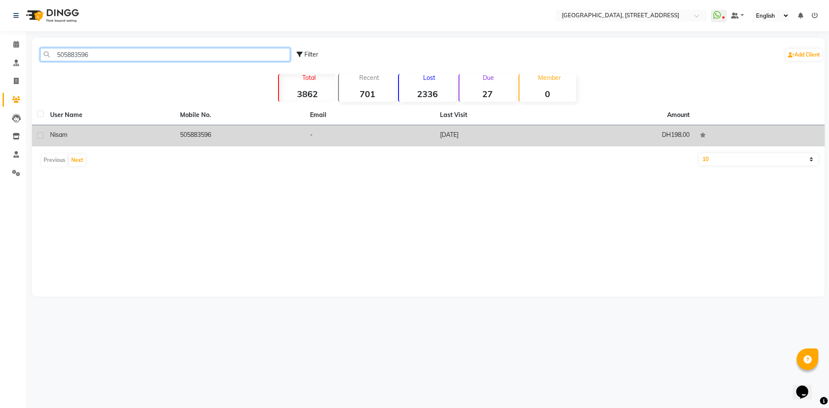
type input "505883596"
click at [502, 136] on td "[DATE]" at bounding box center [500, 135] width 130 height 21
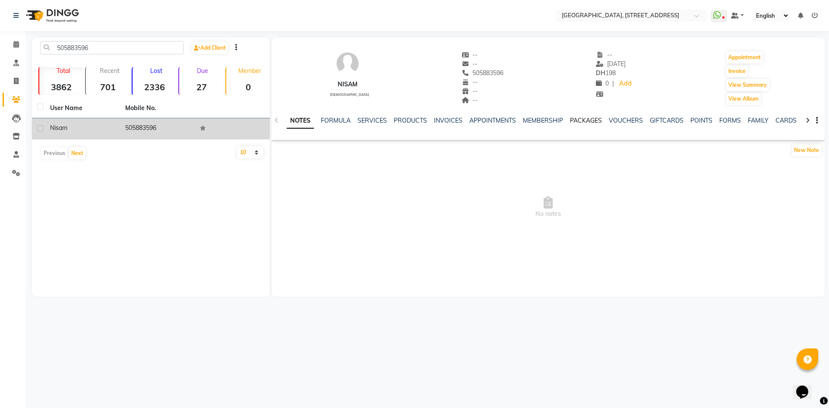
click at [590, 118] on link "PACKAGES" at bounding box center [586, 121] width 32 height 8
click at [314, 121] on link "SERVICES" at bounding box center [322, 121] width 29 height 8
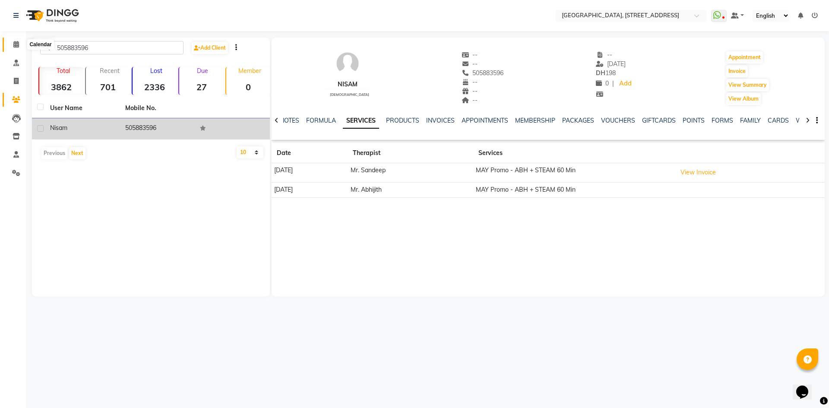
click at [14, 48] on span at bounding box center [16, 45] width 15 height 10
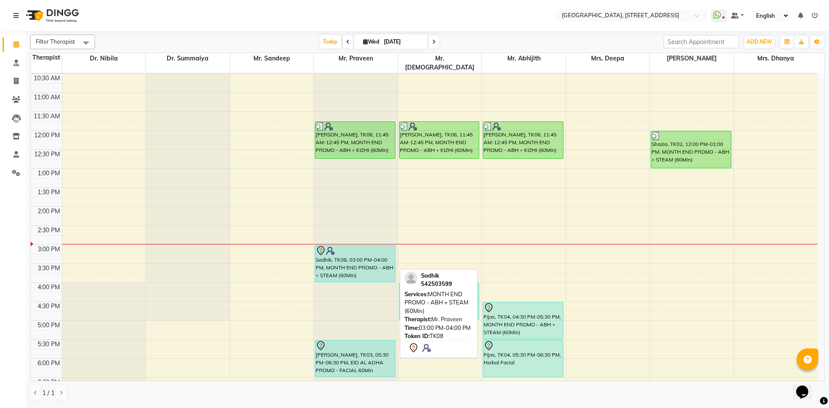
scroll to position [291, 0]
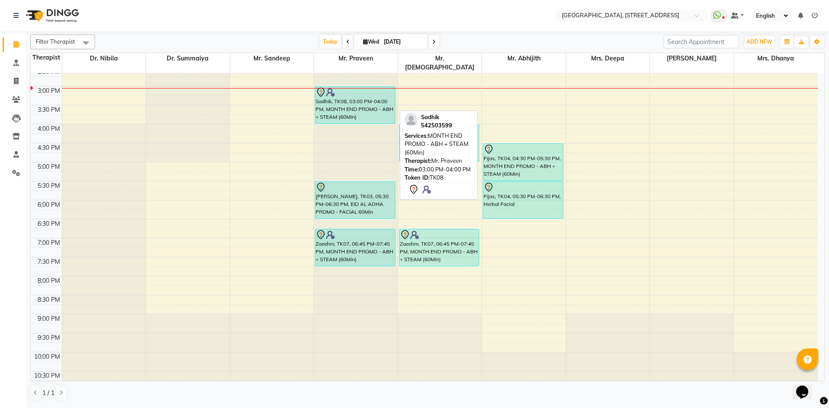
click at [371, 100] on div "Sadhik, TK08, 03:00 PM-04:00 PM, MONTH END PROMO - ABH + STEAM (60Min)" at bounding box center [355, 105] width 80 height 37
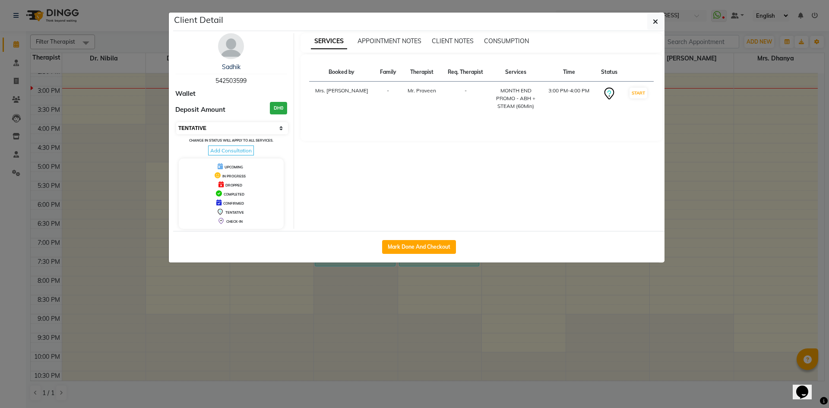
click at [286, 129] on select "Select IN SERVICE CONFIRMED TENTATIVE CHECK IN MARK DONE DROPPED UPCOMING" at bounding box center [232, 128] width 112 height 12
select select "3"
click at [176, 122] on select "Select IN SERVICE CONFIRMED TENTATIVE CHECK IN MARK DONE DROPPED UPCOMING" at bounding box center [232, 128] width 112 height 12
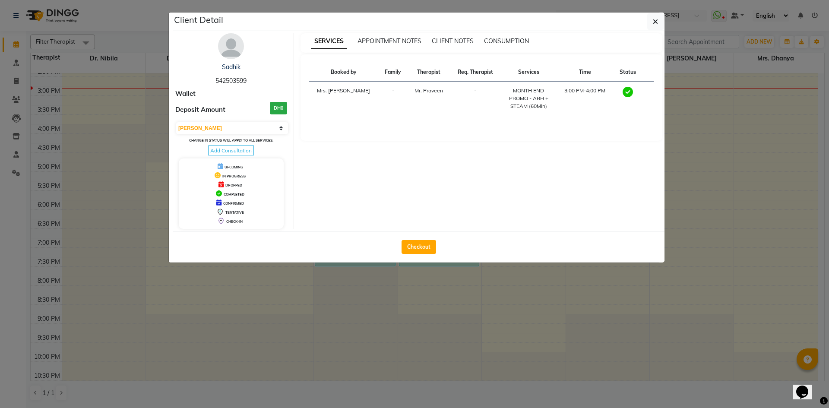
drag, startPoint x: 656, startPoint y: 19, endPoint x: 646, endPoint y: 42, distance: 24.8
click at [656, 19] on icon "button" at bounding box center [655, 21] width 5 height 7
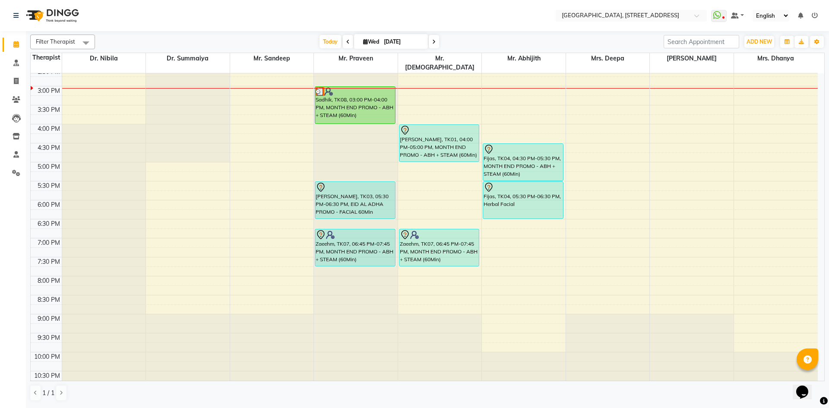
scroll to position [133, 0]
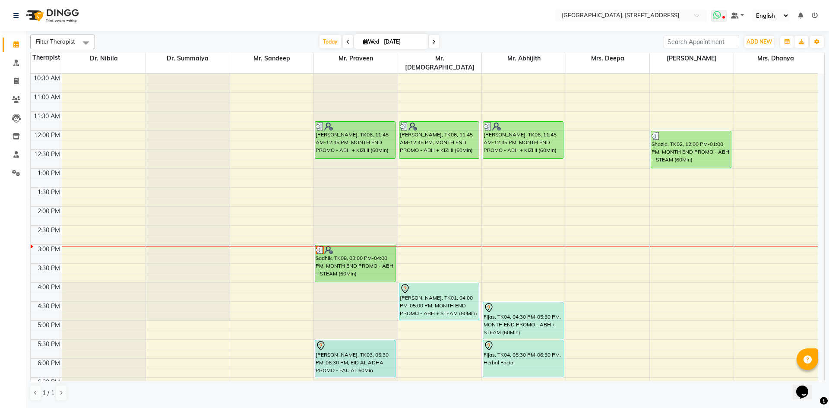
click at [719, 14] on icon at bounding box center [718, 15] width 8 height 9
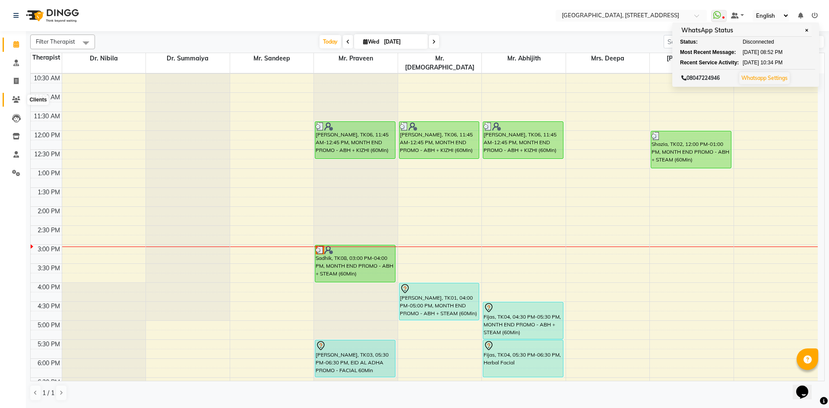
click at [21, 98] on span at bounding box center [16, 100] width 15 height 10
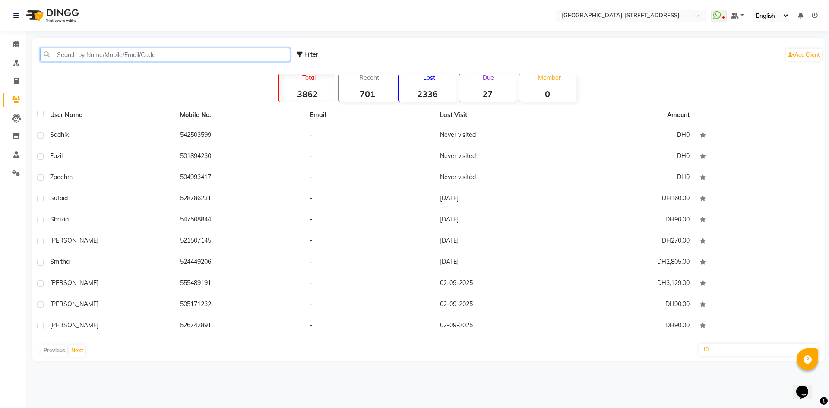
click at [66, 50] on input "text" at bounding box center [165, 54] width 250 height 13
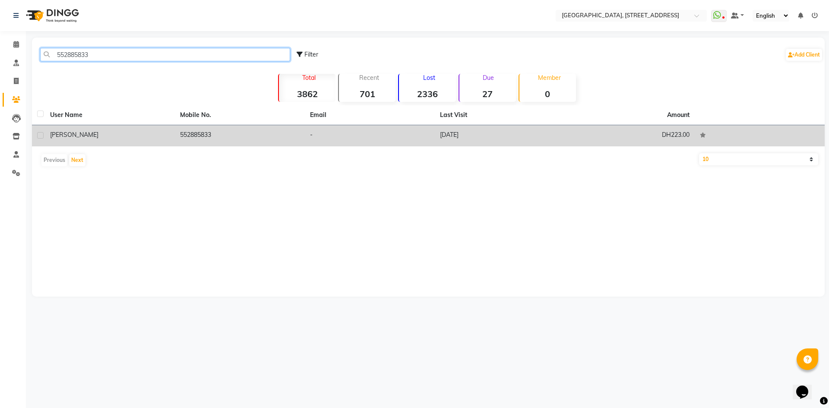
type input "552885833"
click at [468, 136] on td "[DATE]" at bounding box center [500, 135] width 130 height 21
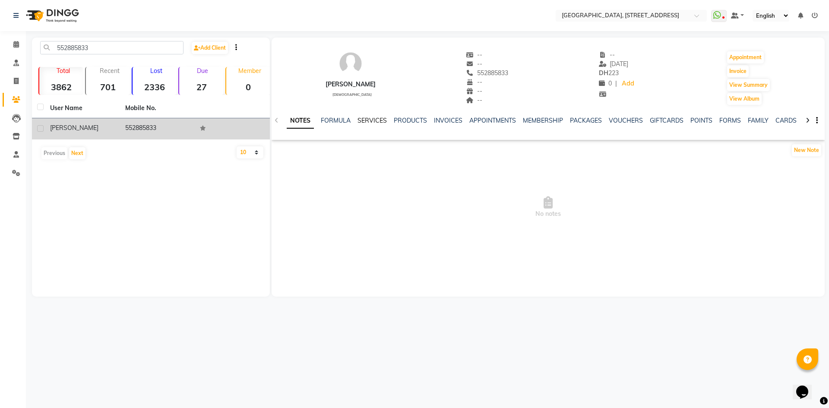
click at [379, 120] on link "SERVICES" at bounding box center [372, 121] width 29 height 8
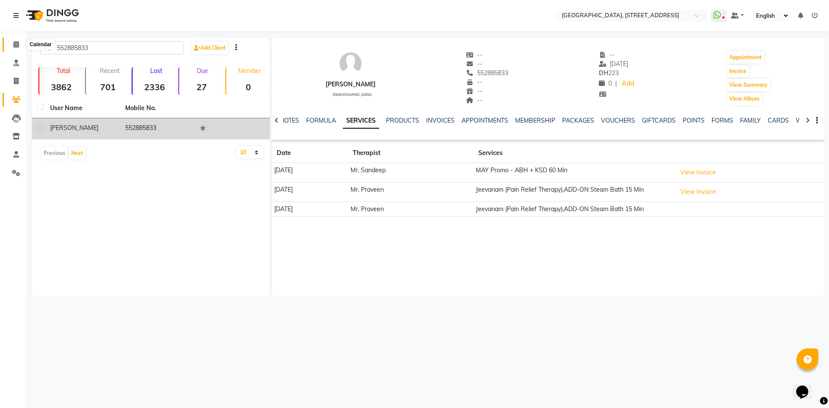
click at [19, 48] on span at bounding box center [16, 45] width 15 height 10
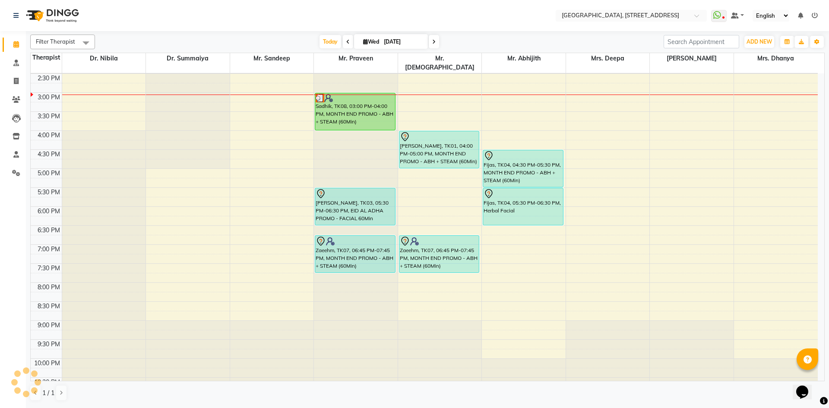
scroll to position [291, 0]
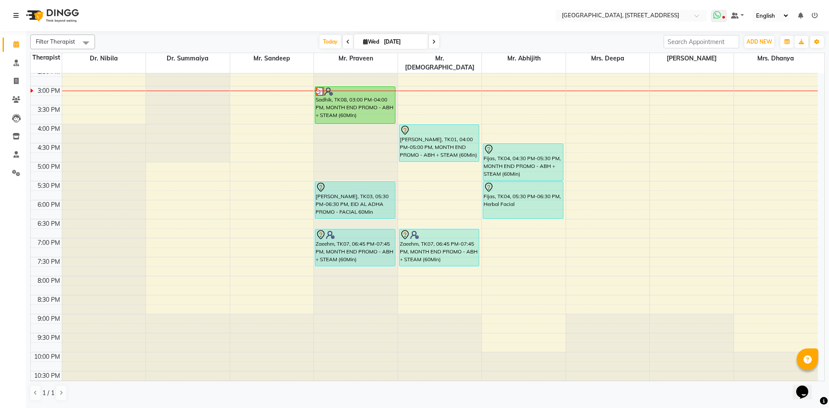
click at [725, 14] on span at bounding box center [719, 16] width 16 height 12
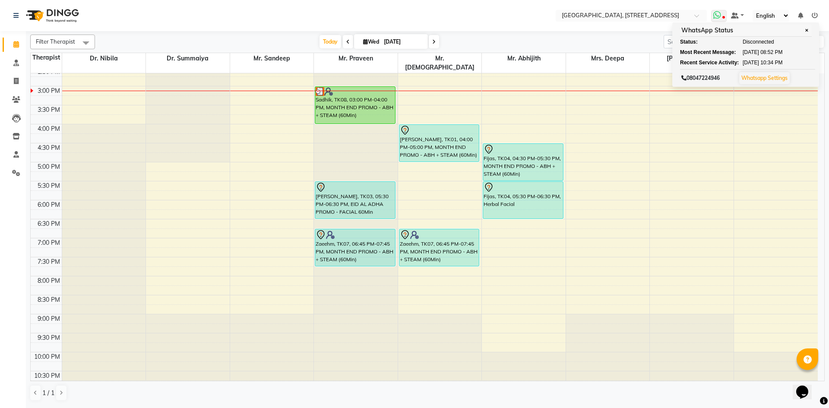
click at [721, 14] on icon at bounding box center [718, 15] width 8 height 9
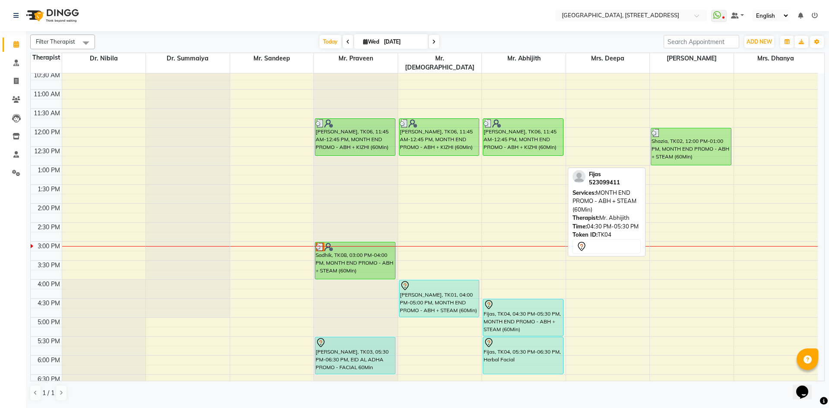
scroll to position [133, 0]
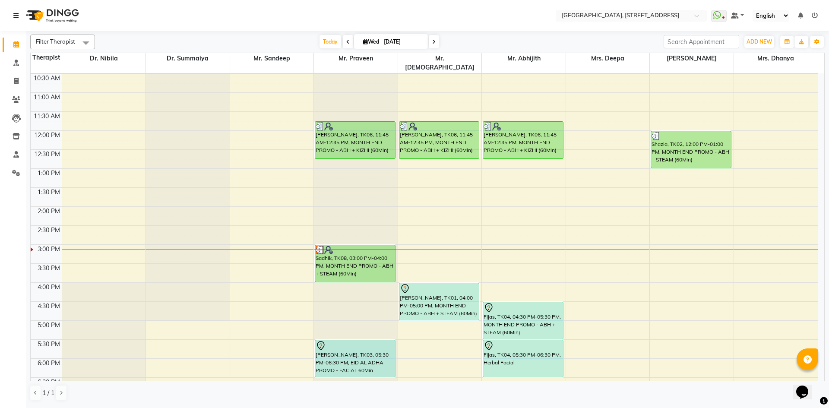
drag, startPoint x: 343, startPoint y: 38, endPoint x: 338, endPoint y: 40, distance: 6.2
click at [343, 39] on span at bounding box center [348, 41] width 10 height 13
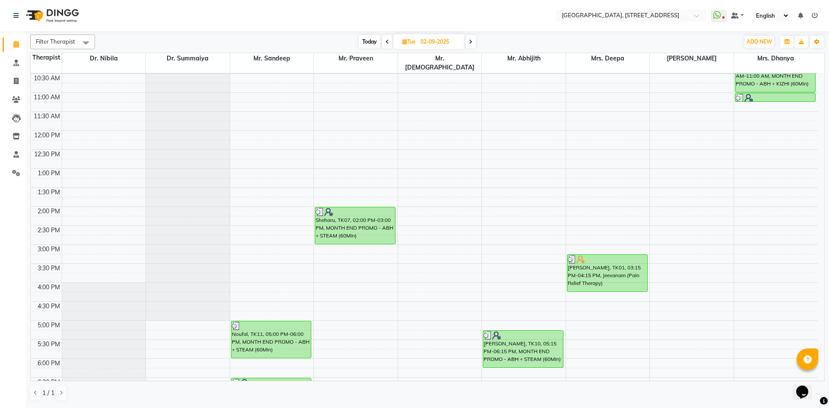
click at [391, 44] on span at bounding box center [387, 41] width 10 height 13
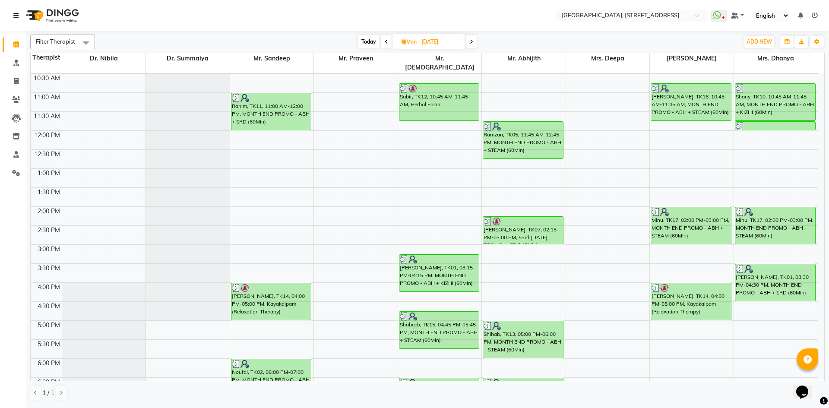
click at [469, 44] on span at bounding box center [471, 41] width 10 height 13
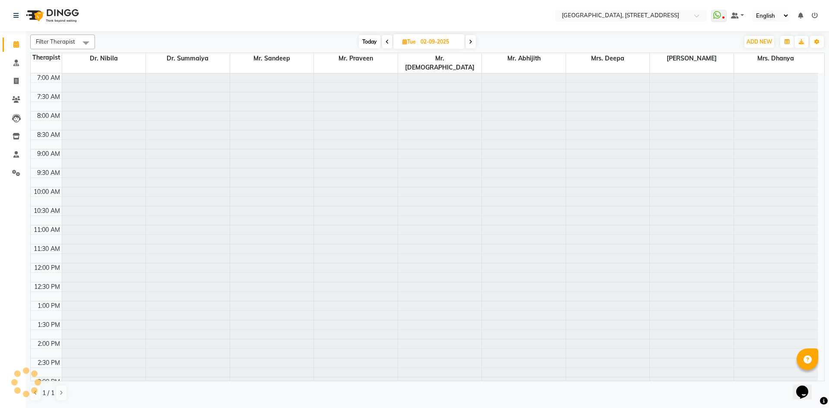
scroll to position [291, 0]
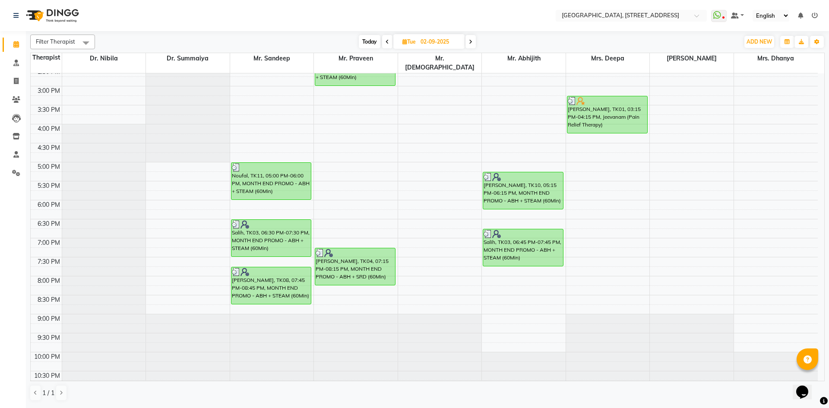
click at [470, 43] on icon at bounding box center [470, 41] width 3 height 5
type input "[DATE]"
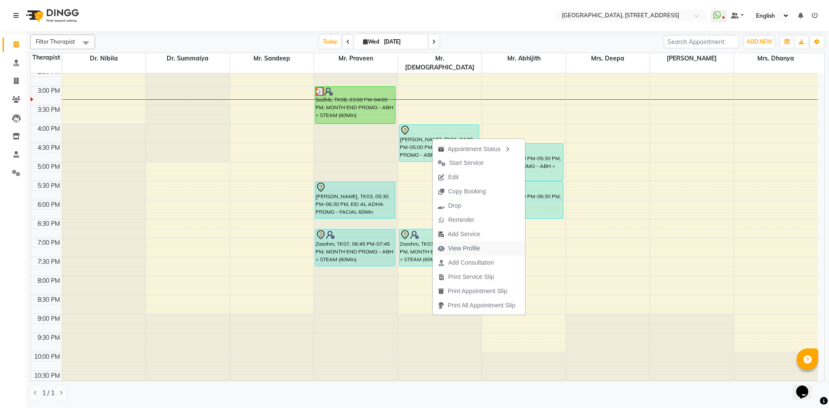
click at [446, 247] on span "View Profile" at bounding box center [459, 248] width 53 height 14
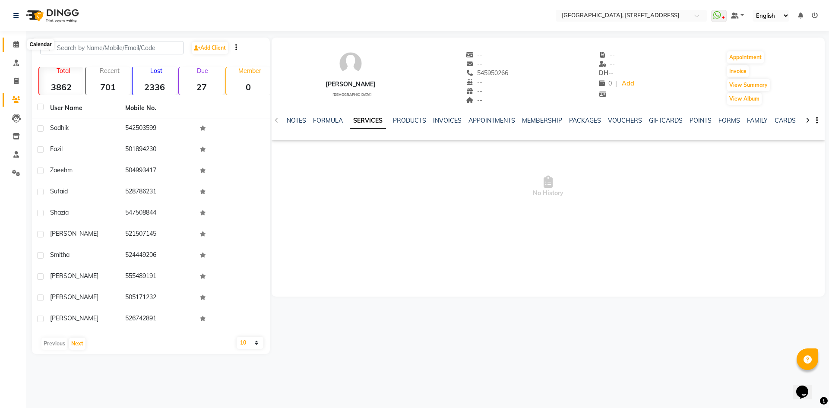
click at [17, 43] on icon at bounding box center [16, 44] width 6 height 6
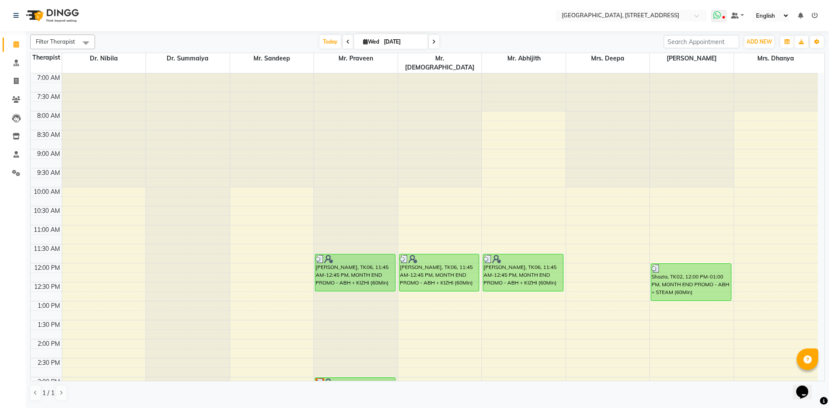
click at [720, 16] on icon at bounding box center [718, 15] width 8 height 9
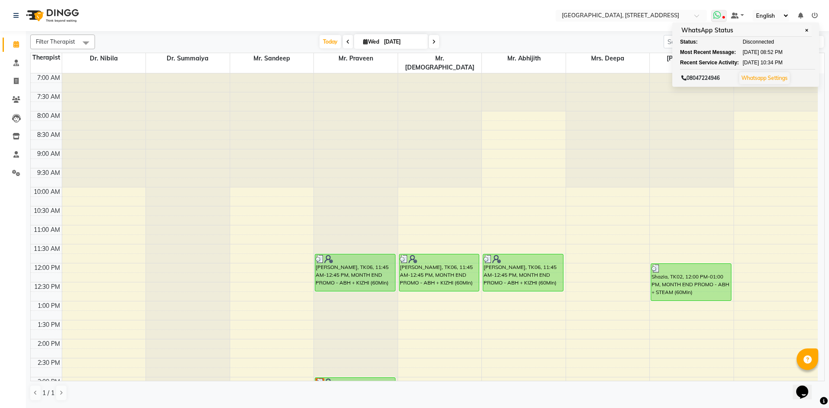
click at [720, 16] on icon at bounding box center [718, 15] width 8 height 9
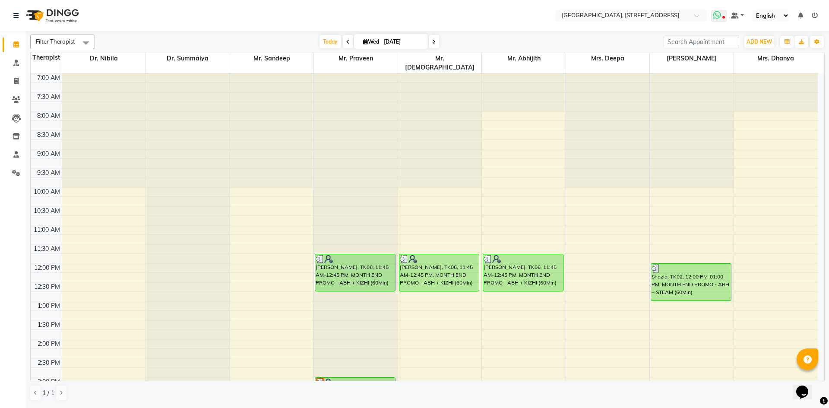
click at [720, 16] on icon at bounding box center [718, 15] width 8 height 9
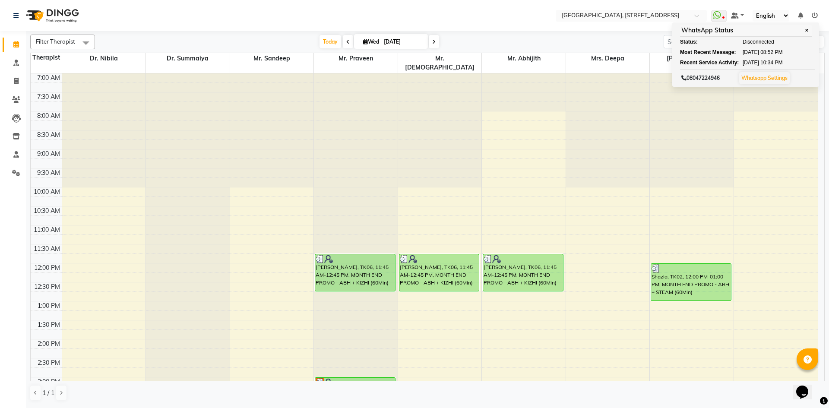
scroll to position [291, 0]
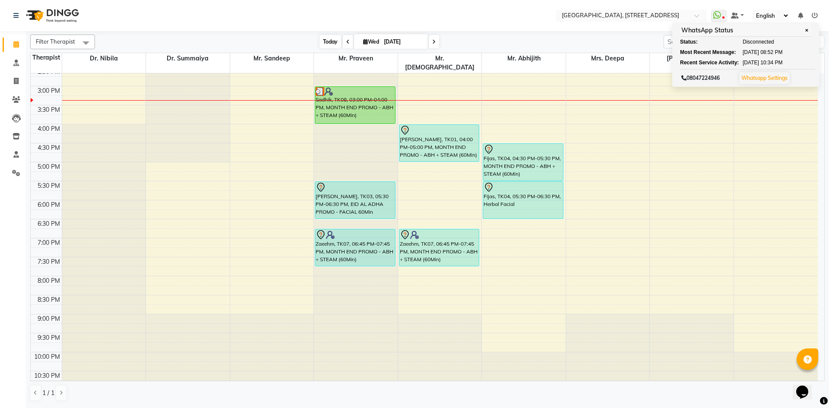
click at [327, 44] on span "Today" at bounding box center [331, 41] width 22 height 13
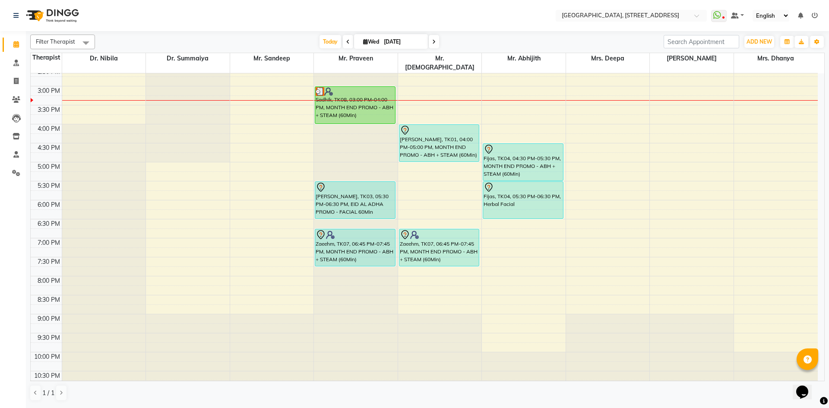
click at [346, 47] on span at bounding box center [348, 41] width 10 height 13
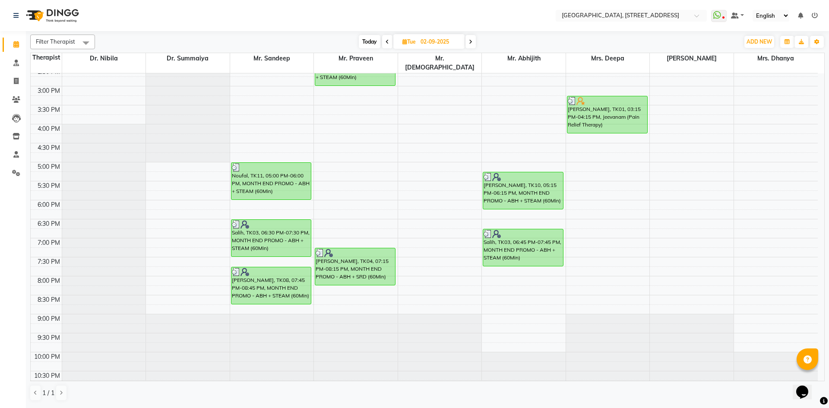
scroll to position [133, 0]
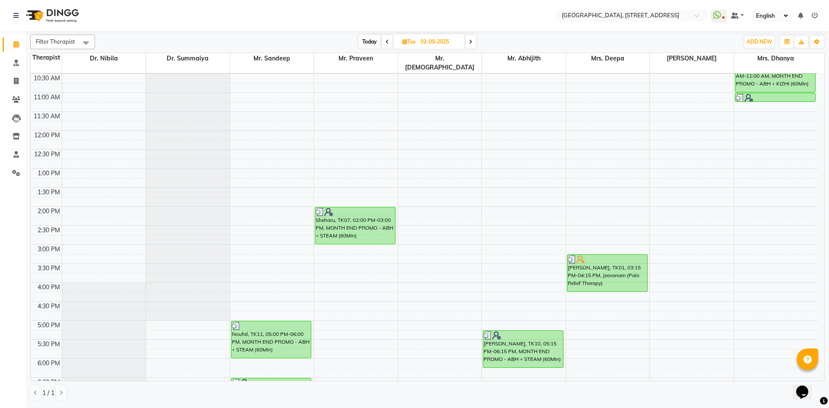
click at [472, 37] on span at bounding box center [471, 41] width 10 height 13
type input "[DATE]"
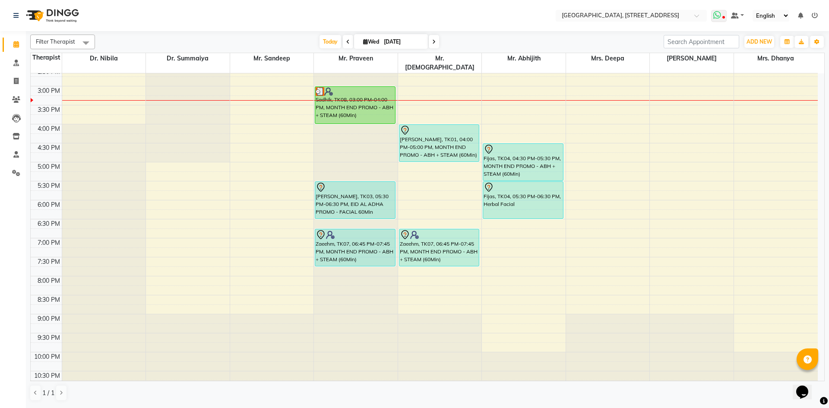
click at [723, 15] on span at bounding box center [719, 16] width 16 height 12
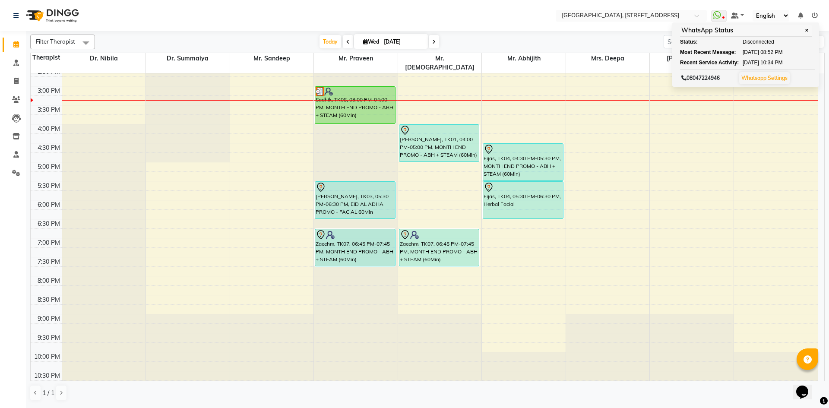
click at [364, 43] on icon at bounding box center [365, 42] width 5 height 6
select select "9"
select select "2025"
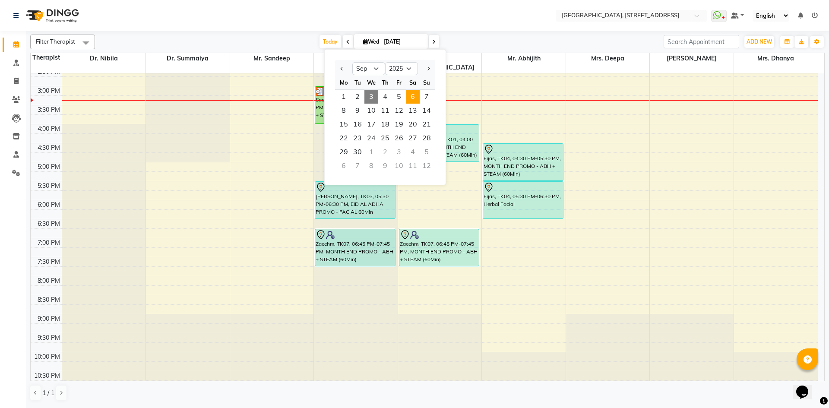
click at [419, 93] on span "6" at bounding box center [413, 97] width 14 height 14
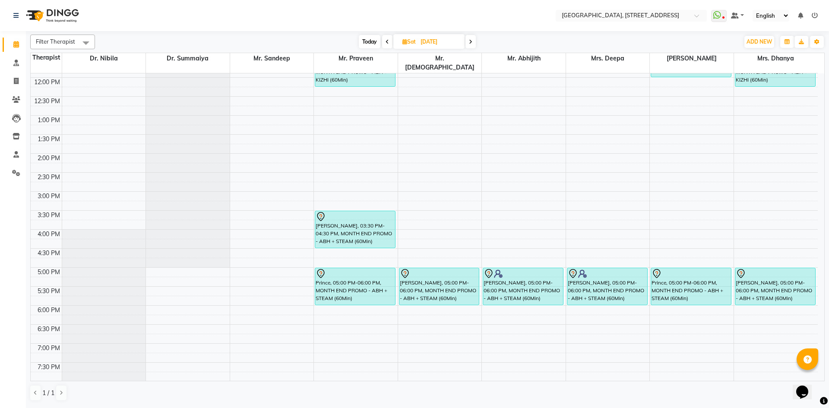
scroll to position [0, 0]
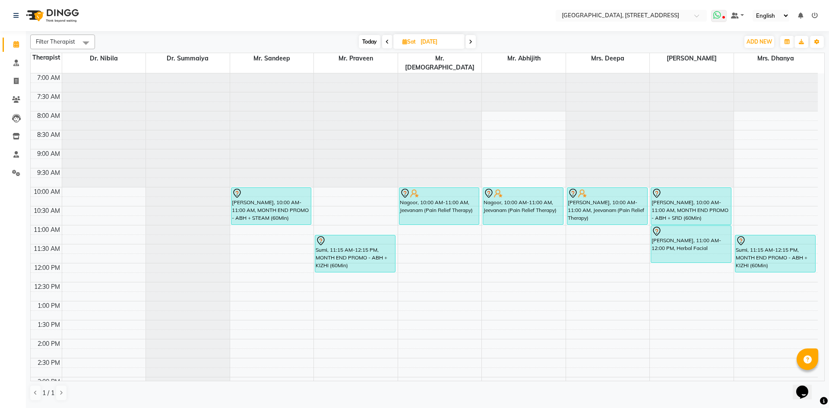
click at [723, 13] on span at bounding box center [719, 16] width 16 height 12
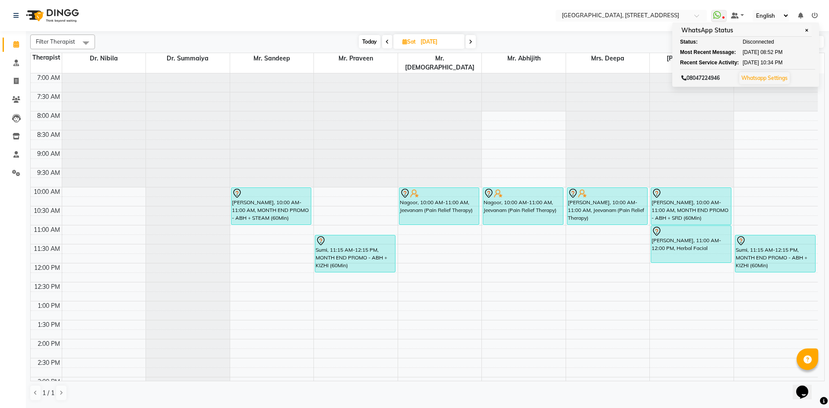
click at [370, 45] on span "Today" at bounding box center [370, 41] width 22 height 13
type input "[DATE]"
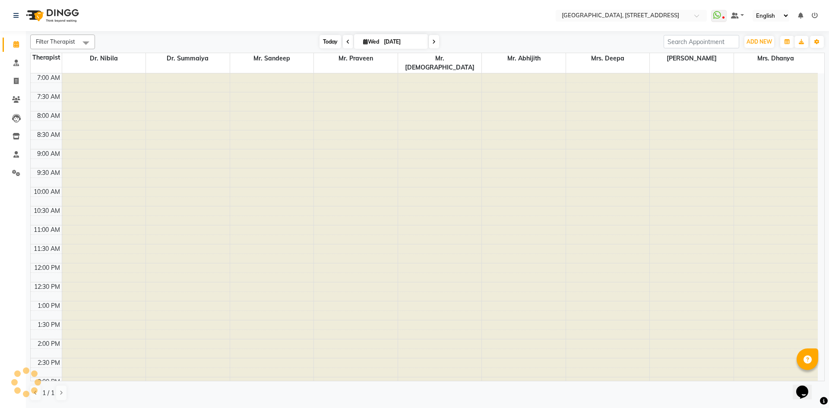
scroll to position [291, 0]
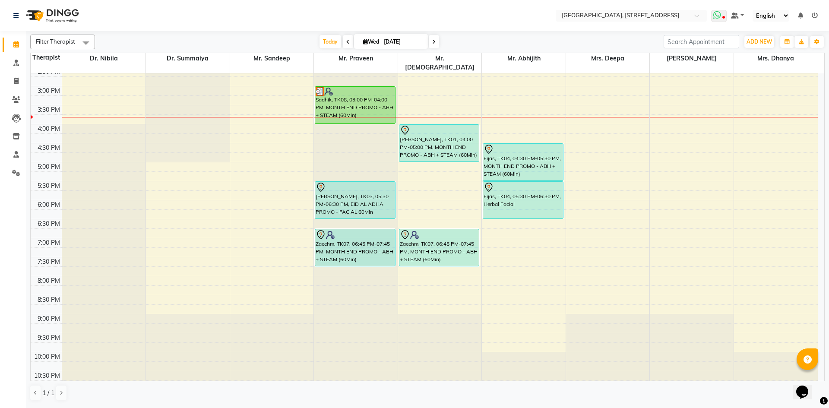
click at [720, 17] on icon at bounding box center [718, 15] width 8 height 9
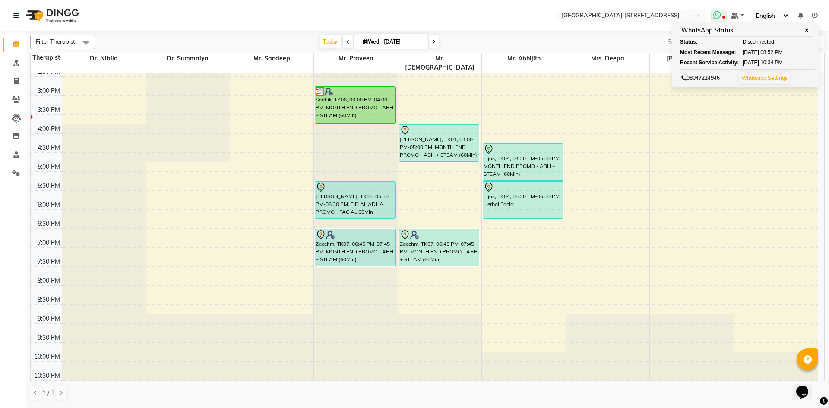
click at [721, 17] on icon at bounding box center [718, 15] width 8 height 9
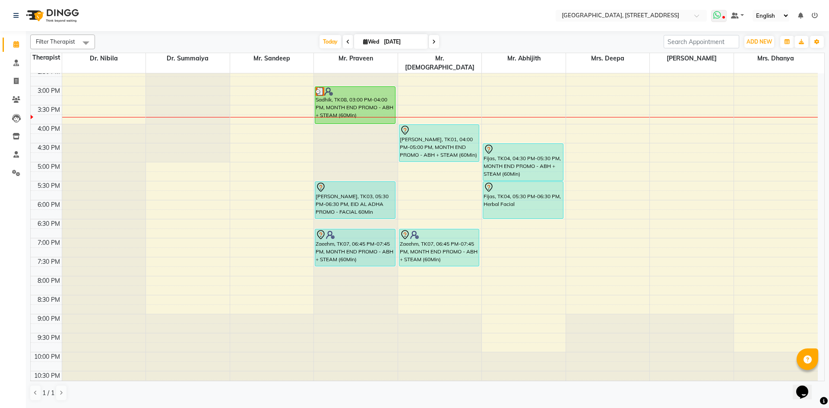
click at [721, 17] on icon at bounding box center [718, 15] width 8 height 9
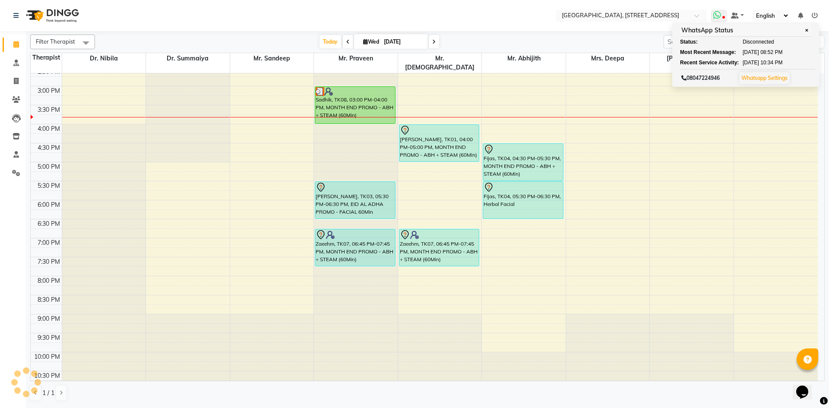
click at [721, 17] on icon at bounding box center [718, 15] width 8 height 9
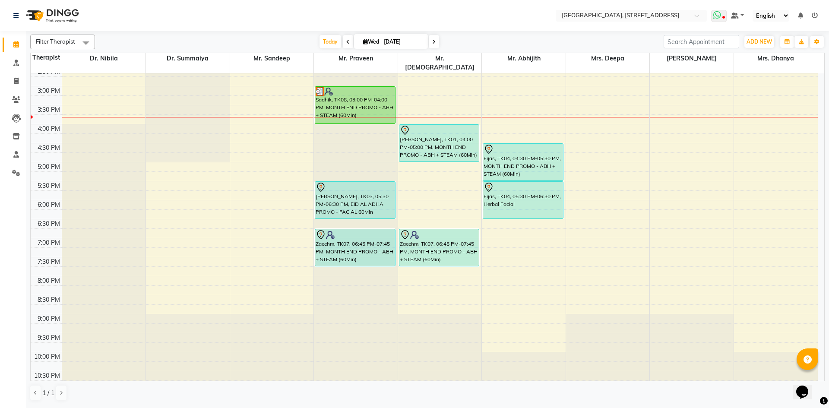
click at [721, 17] on icon at bounding box center [718, 15] width 8 height 9
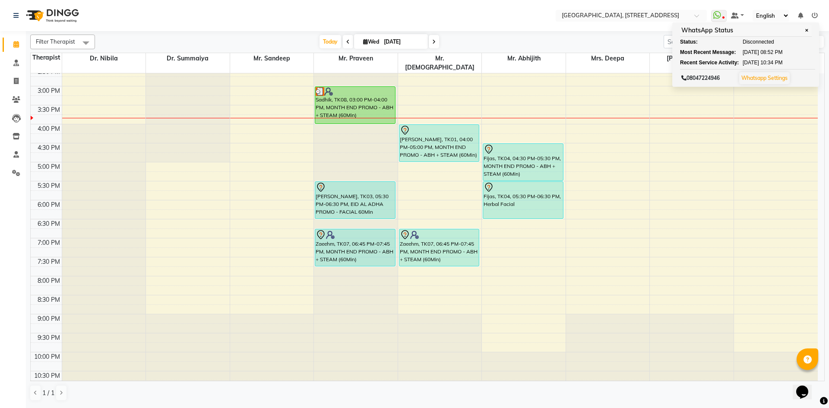
click at [520, 233] on div "7:00 AM 7:30 AM 8:00 AM 8:30 AM 9:00 AM 9:30 AM 10:00 AM 10:30 AM 11:00 AM 11:3…" at bounding box center [424, 86] width 787 height 608
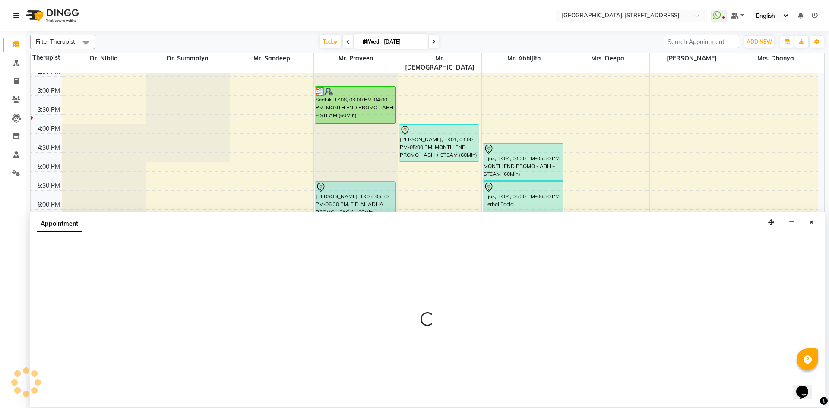
select select "65324"
select select "1140"
select select "tentative"
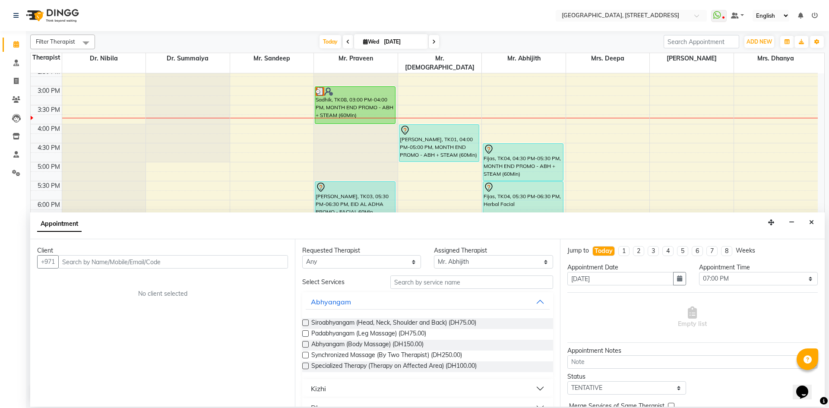
click at [234, 262] on input "text" at bounding box center [173, 261] width 230 height 13
click at [811, 222] on icon "Close" at bounding box center [811, 222] width 5 height 6
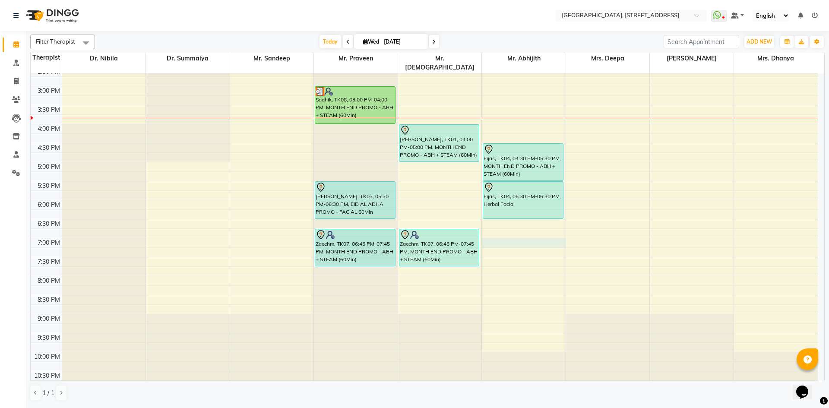
click at [500, 231] on div "7:00 AM 7:30 AM 8:00 AM 8:30 AM 9:00 AM 9:30 AM 10:00 AM 10:30 AM 11:00 AM 11:3…" at bounding box center [424, 86] width 787 height 608
select select "65324"
select select "tentative"
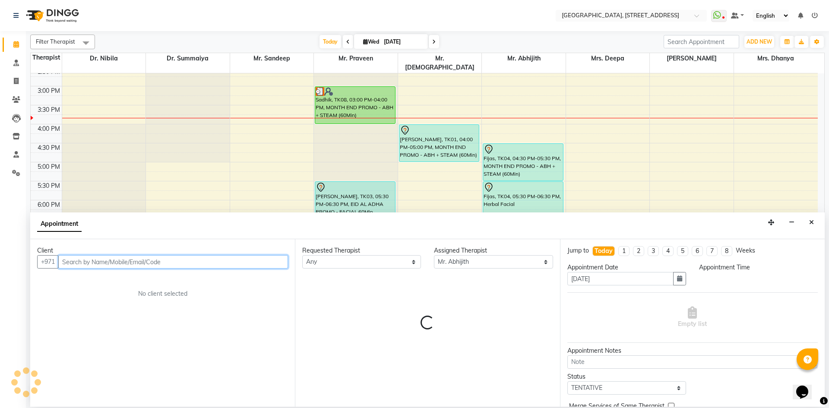
select select "1140"
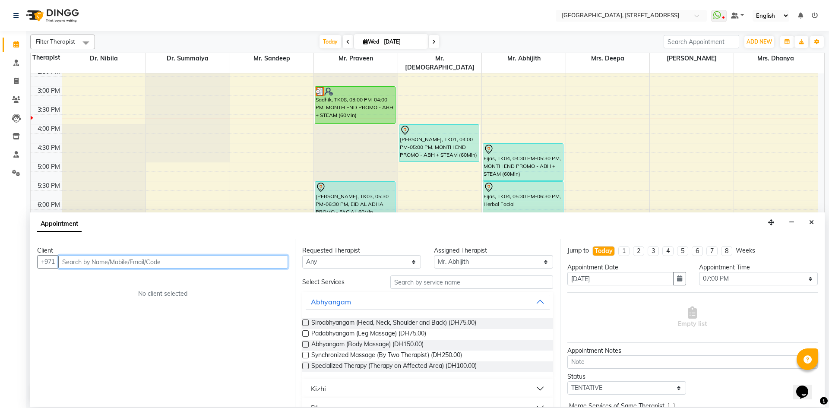
click at [211, 265] on input "text" at bounding box center [173, 261] width 230 height 13
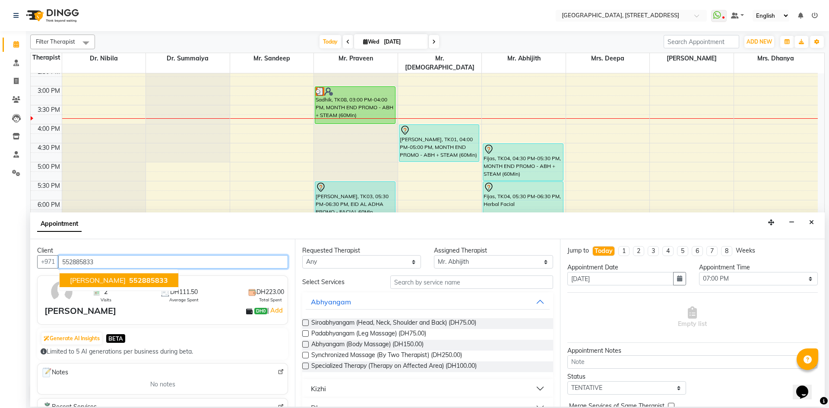
drag, startPoint x: 109, startPoint y: 282, endPoint x: 139, endPoint y: 287, distance: 30.6
click at [129, 281] on span "552885833" at bounding box center [148, 280] width 39 height 9
type input "552885833"
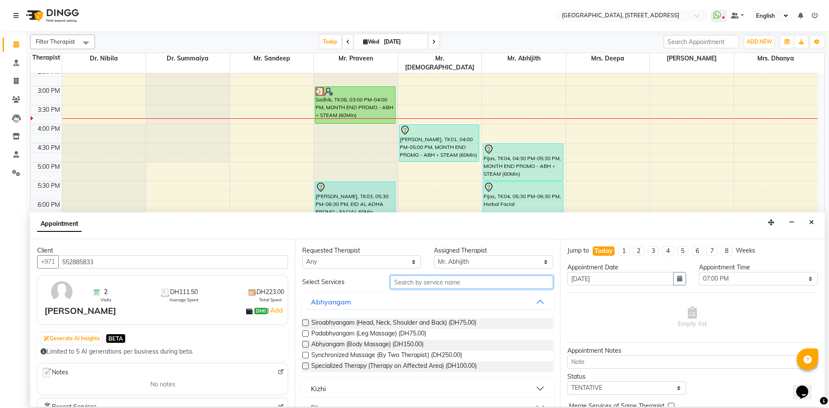
click at [450, 288] on input "text" at bounding box center [471, 282] width 163 height 13
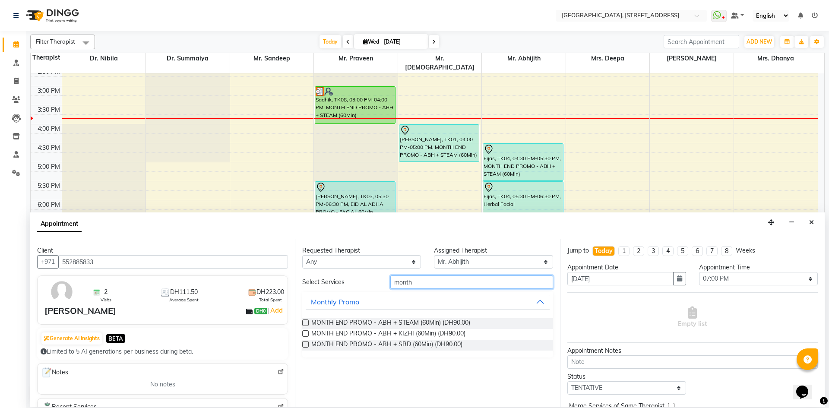
type input "month"
click at [302, 322] on label at bounding box center [305, 323] width 6 height 6
click at [302, 322] on input "checkbox" at bounding box center [305, 324] width 6 height 6
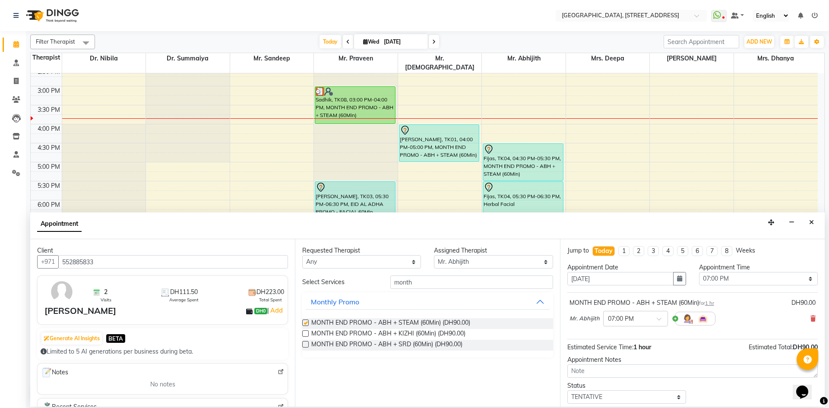
checkbox input "false"
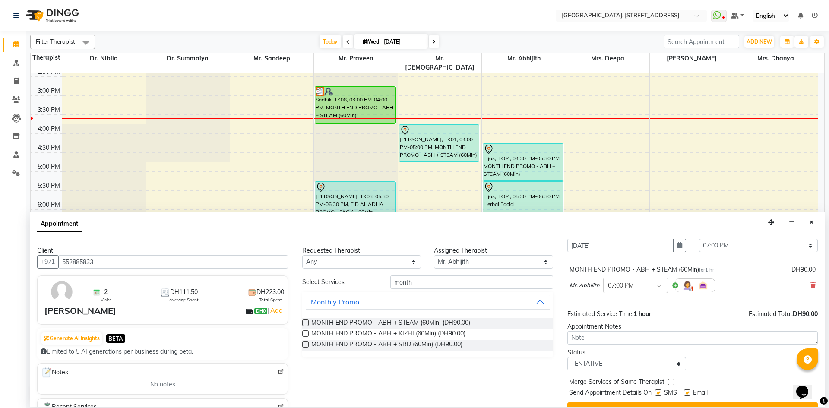
scroll to position [51, 0]
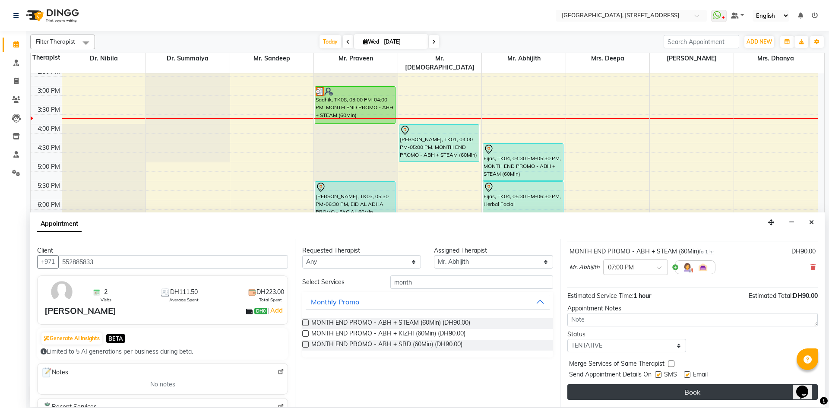
click at [638, 391] on button "Book" at bounding box center [693, 392] width 251 height 16
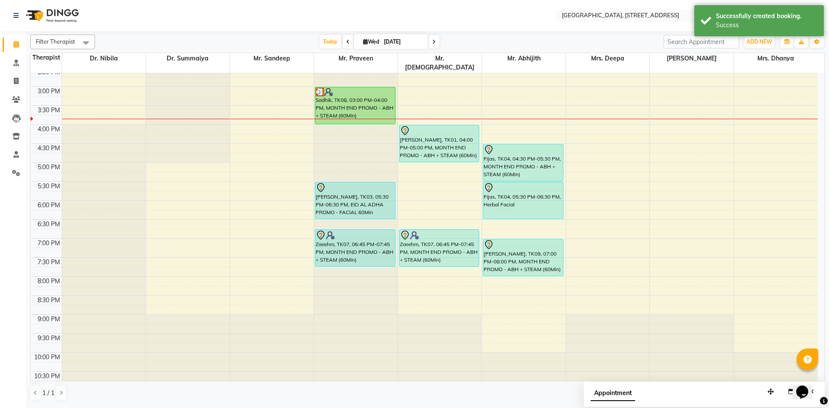
scroll to position [291, 0]
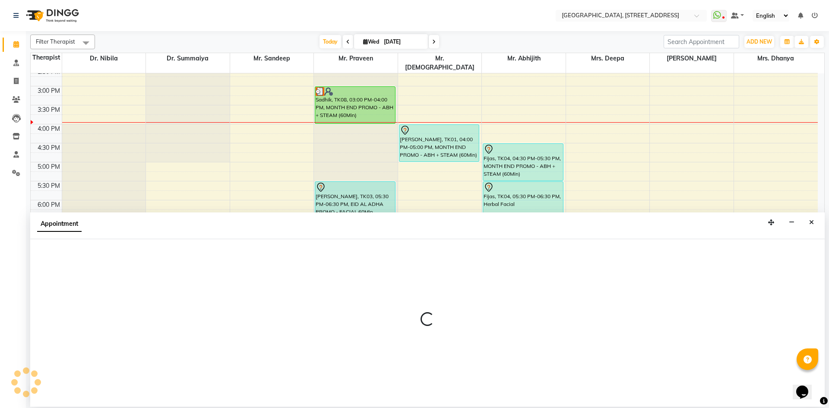
select select "48850"
select select "1290"
select select "tentative"
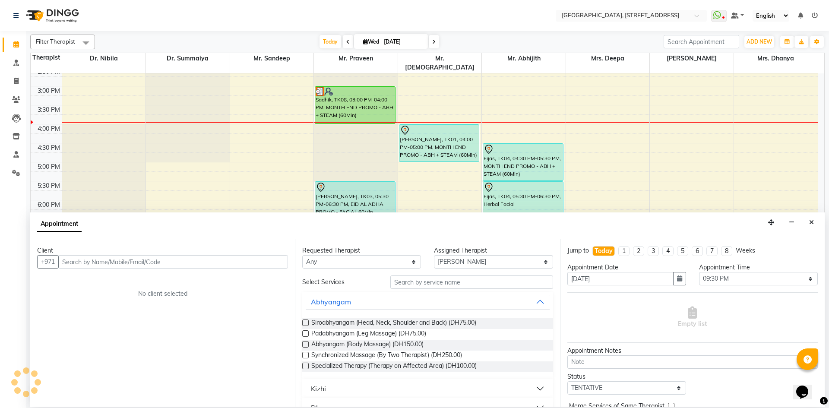
click at [435, 43] on span at bounding box center [434, 41] width 10 height 13
type input "[DATE]"
select select "1290"
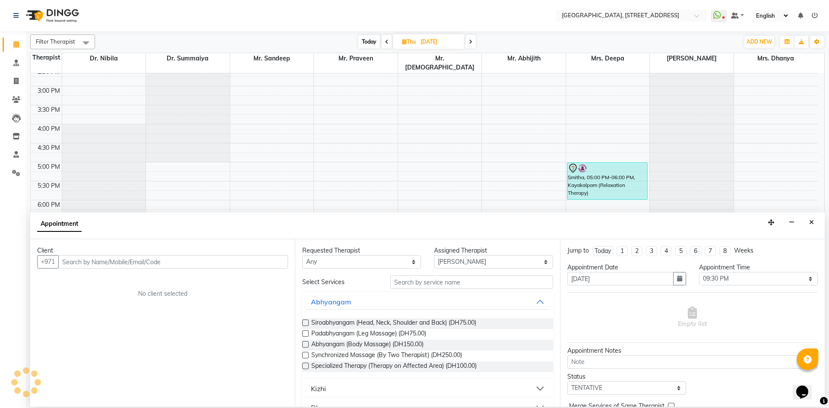
click at [819, 218] on div "Appointment" at bounding box center [427, 226] width 795 height 27
click at [814, 222] on icon "Close" at bounding box center [811, 222] width 5 height 6
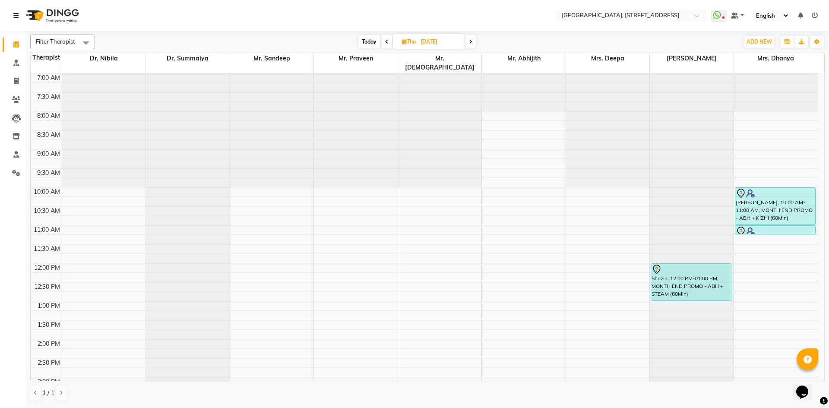
scroll to position [159, 0]
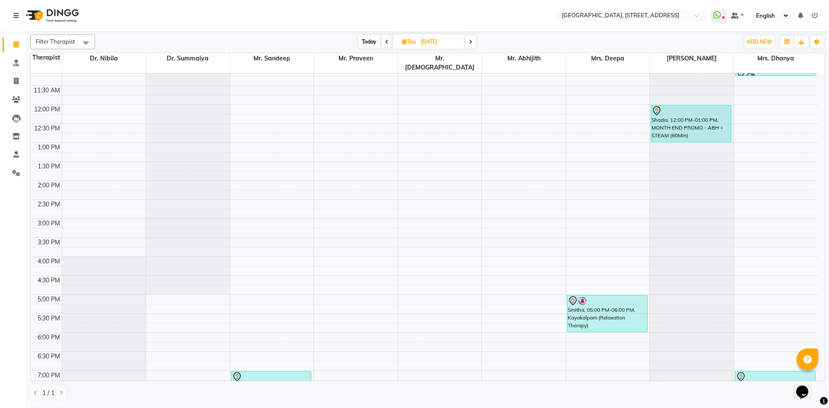
click at [417, 213] on div "7:00 AM 7:30 AM 8:00 AM 8:30 AM 9:00 AM 9:30 AM 10:00 AM 10:30 AM 11:00 AM 11:3…" at bounding box center [424, 219] width 787 height 608
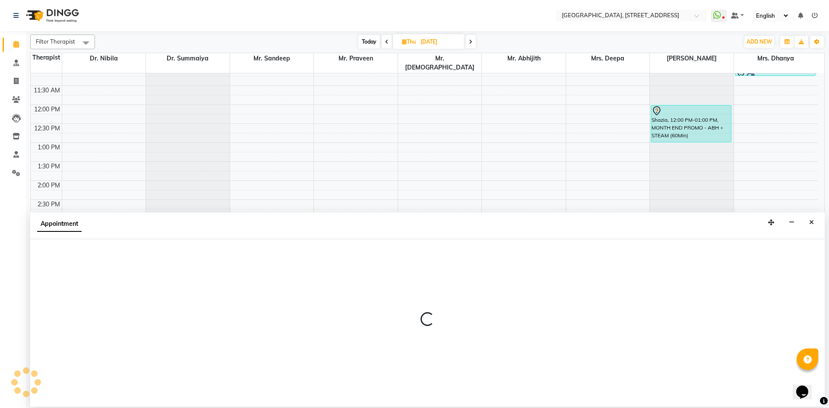
select select "33011"
select select "900"
select select "tentative"
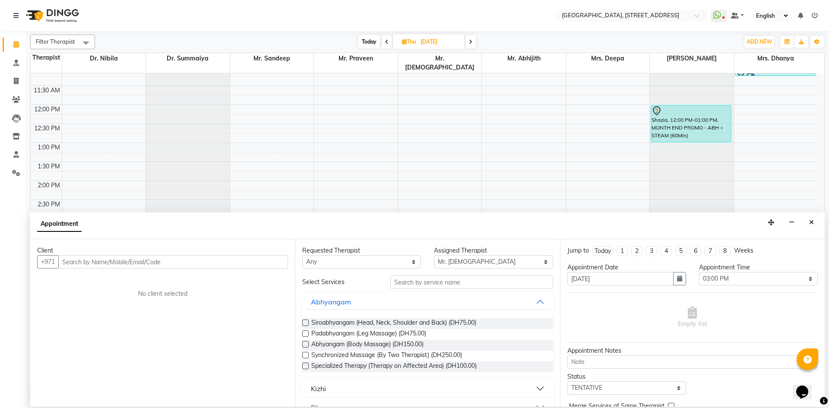
click at [191, 263] on input "text" at bounding box center [173, 261] width 230 height 13
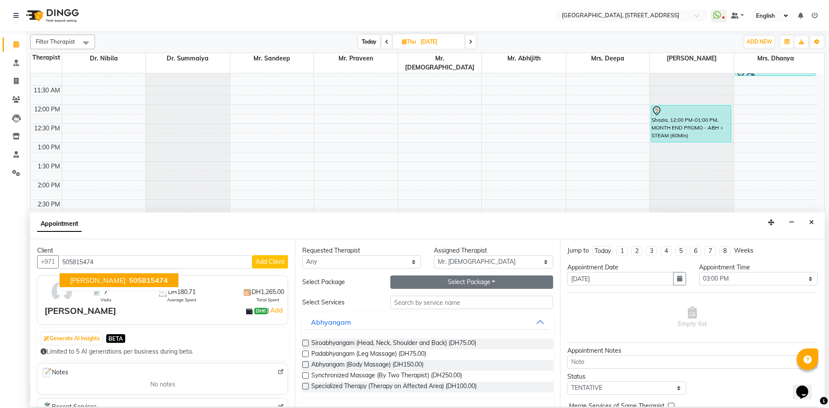
type input "505815474"
click at [412, 287] on button "Select Package Toggle Dropdown" at bounding box center [471, 282] width 163 height 13
click at [413, 298] on li "Mothersday SPL 10 Sessions" at bounding box center [444, 300] width 106 height 13
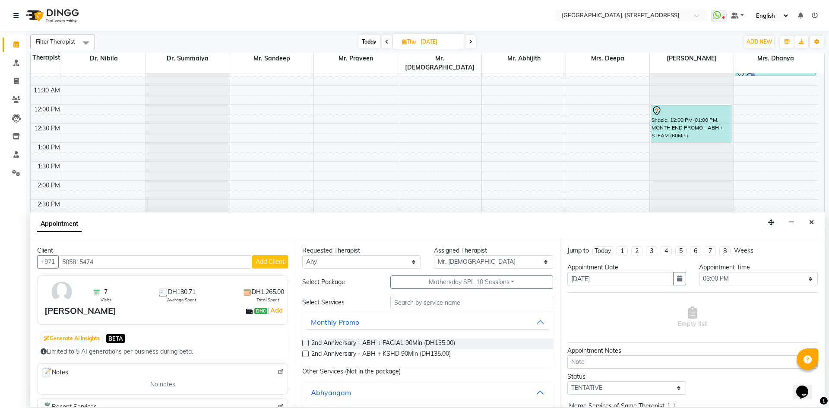
click at [306, 342] on label at bounding box center [305, 343] width 6 height 6
click at [306, 342] on input "checkbox" at bounding box center [305, 344] width 6 height 6
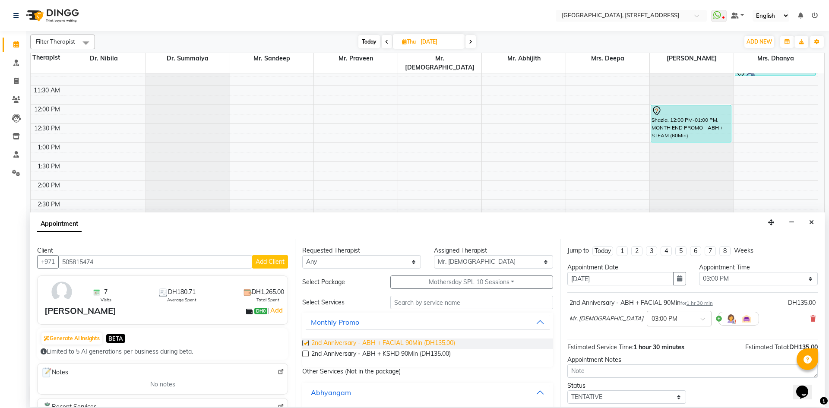
checkbox input "false"
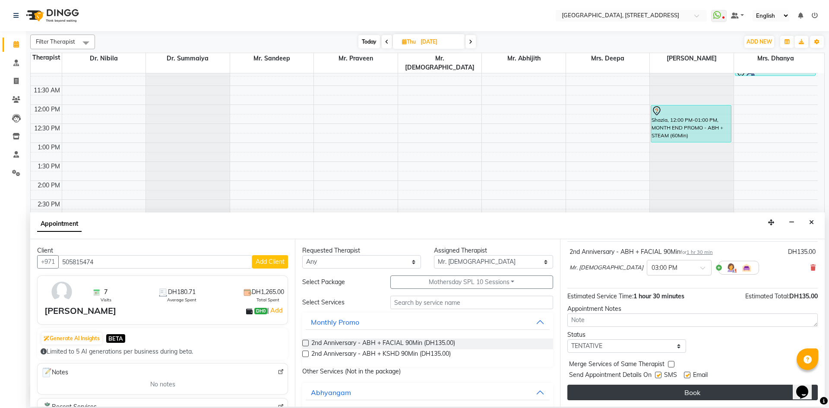
scroll to position [51, 0]
click at [680, 390] on button "Book" at bounding box center [693, 392] width 251 height 16
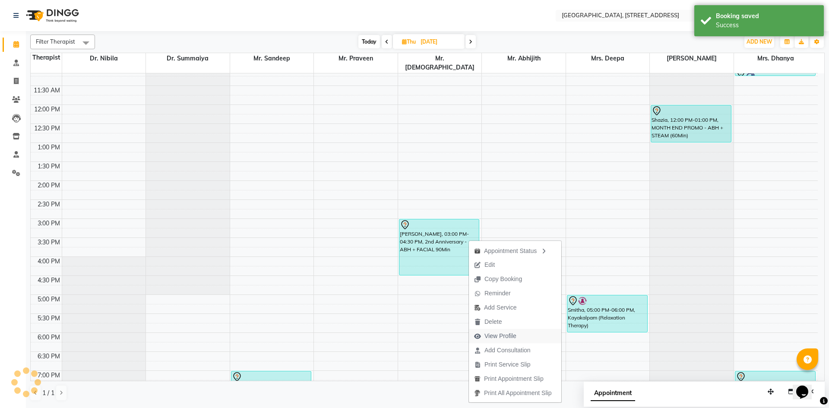
click at [514, 338] on span "View Profile" at bounding box center [501, 336] width 32 height 9
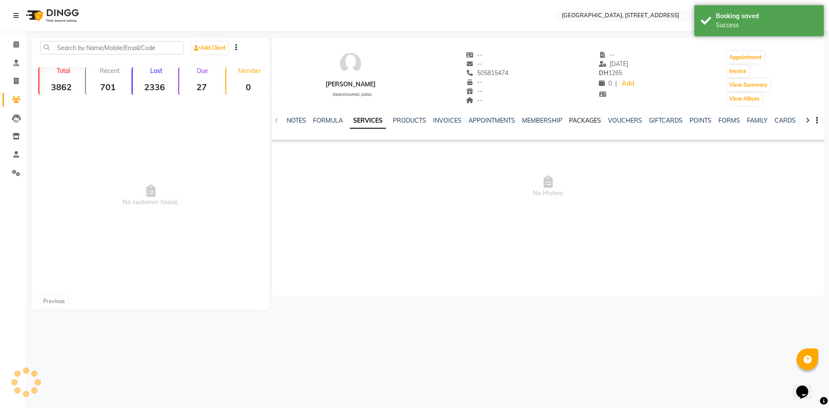
drag, startPoint x: 585, startPoint y: 120, endPoint x: 585, endPoint y: 124, distance: 4.3
click at [585, 121] on link "PACKAGES" at bounding box center [585, 121] width 32 height 8
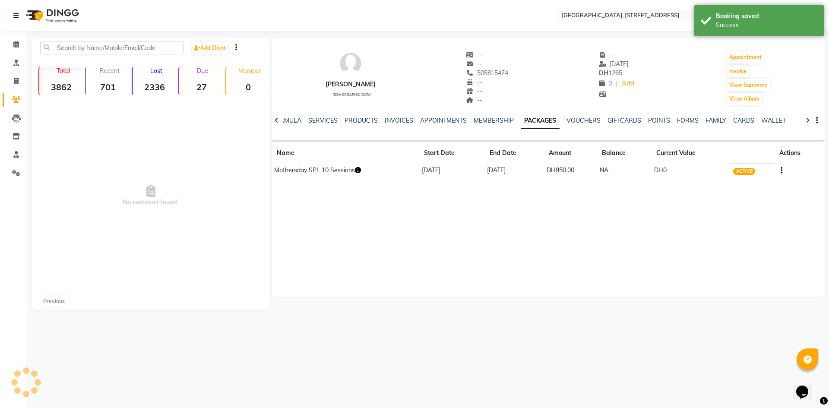
click at [360, 172] on icon "button" at bounding box center [358, 170] width 6 height 6
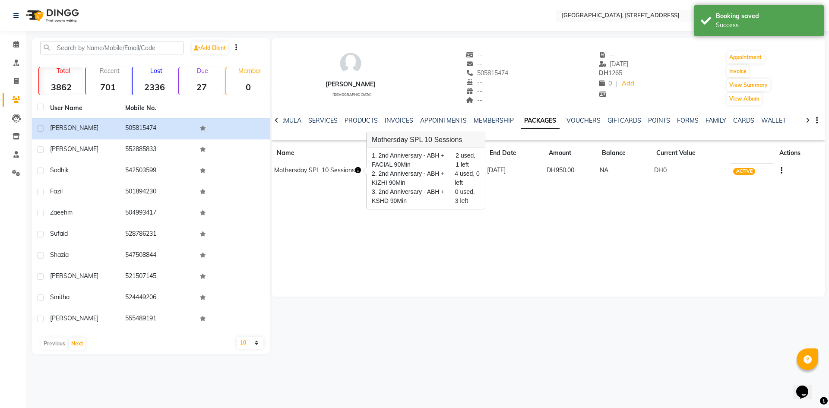
click at [397, 257] on div "[PERSON_NAME] [DEMOGRAPHIC_DATA] -- -- 505815474 -- -- -- -- [DATE] DH 1265 0 |…" at bounding box center [548, 167] width 553 height 259
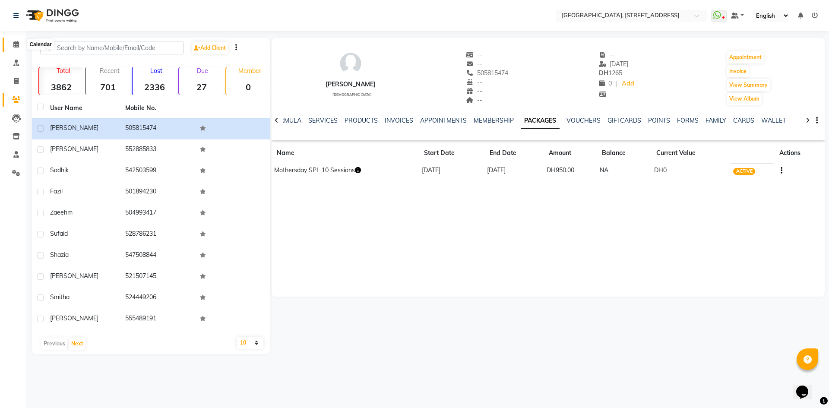
click at [19, 45] on icon at bounding box center [16, 44] width 6 height 6
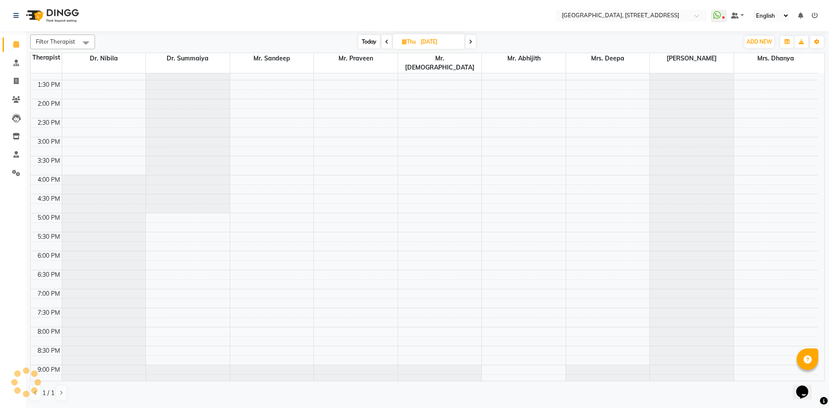
scroll to position [291, 0]
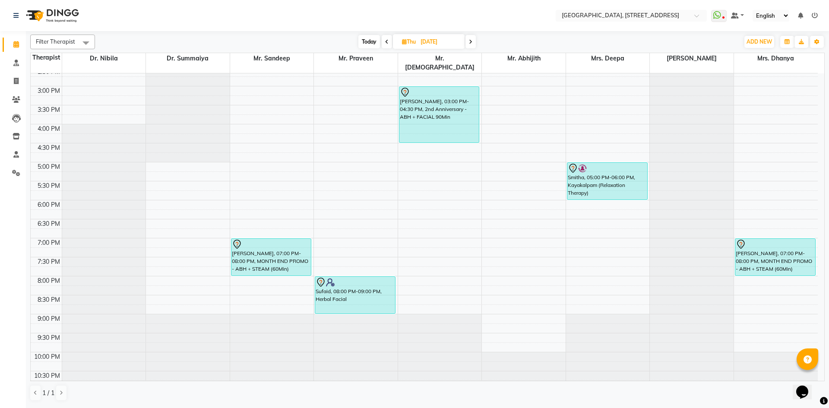
click at [368, 44] on span "Today" at bounding box center [370, 41] width 22 height 13
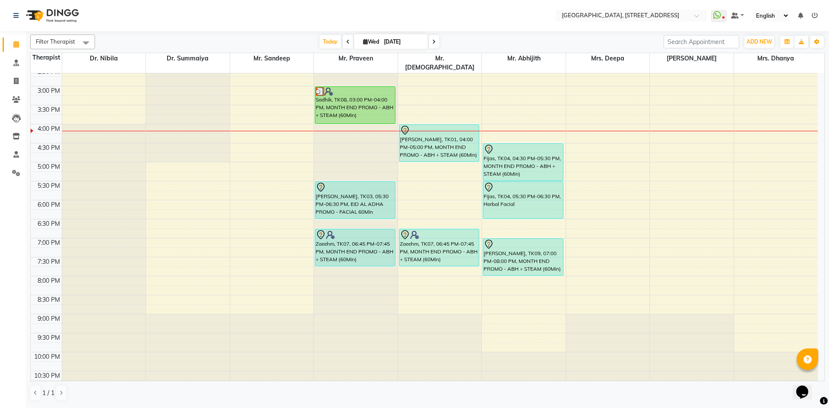
click at [347, 42] on icon at bounding box center [347, 41] width 3 height 5
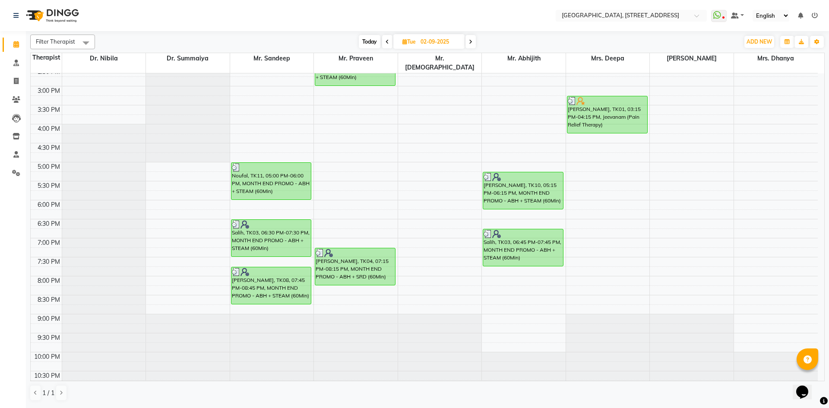
click at [469, 42] on span at bounding box center [471, 41] width 10 height 13
type input "[DATE]"
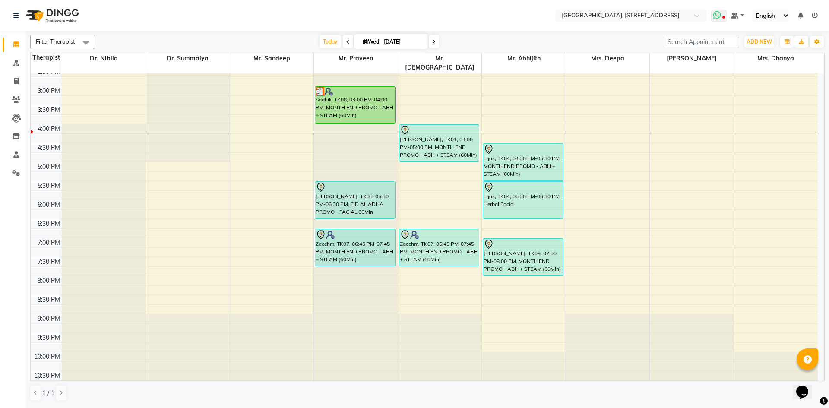
click at [721, 11] on icon at bounding box center [718, 15] width 8 height 9
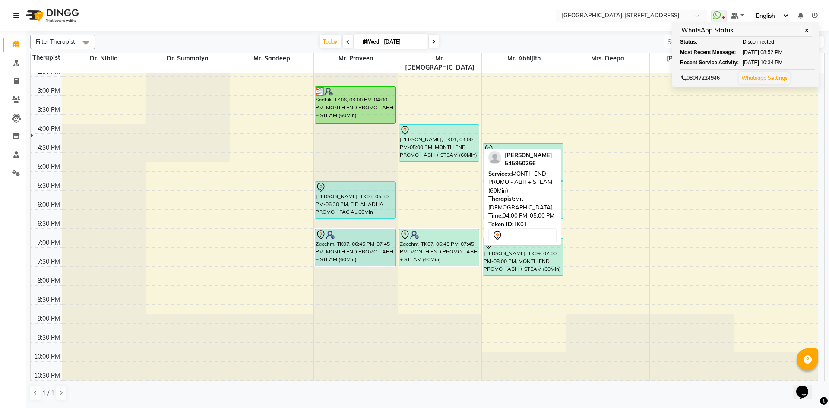
click at [461, 129] on div "[PERSON_NAME], TK01, 04:00 PM-05:00 PM, MONTH END PROMO - ABH + STEAM (60Min)" at bounding box center [440, 143] width 80 height 37
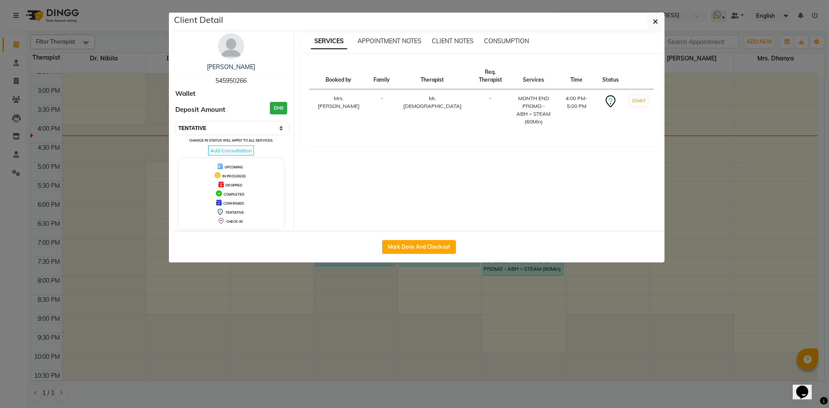
click at [284, 130] on select "Select IN SERVICE CONFIRMED TENTATIVE CHECK IN MARK DONE DROPPED UPCOMING" at bounding box center [232, 128] width 112 height 12
select select "2"
click at [176, 122] on select "Select IN SERVICE CONFIRMED TENTATIVE CHECK IN MARK DONE DROPPED UPCOMING" at bounding box center [232, 128] width 112 height 12
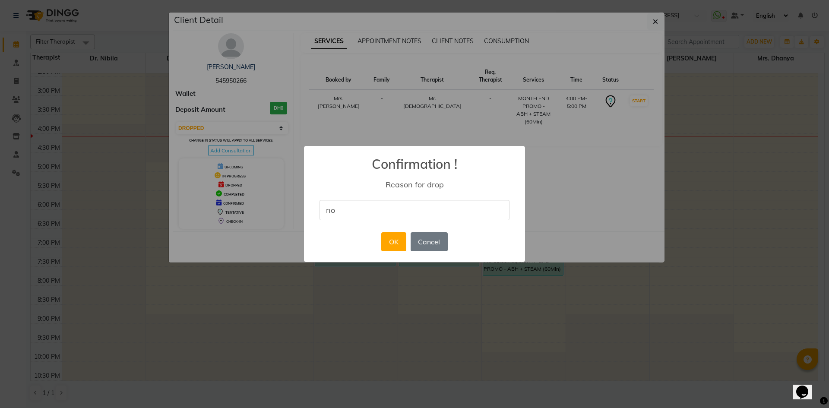
type input "no show"
click at [390, 243] on button "OK" at bounding box center [393, 241] width 25 height 19
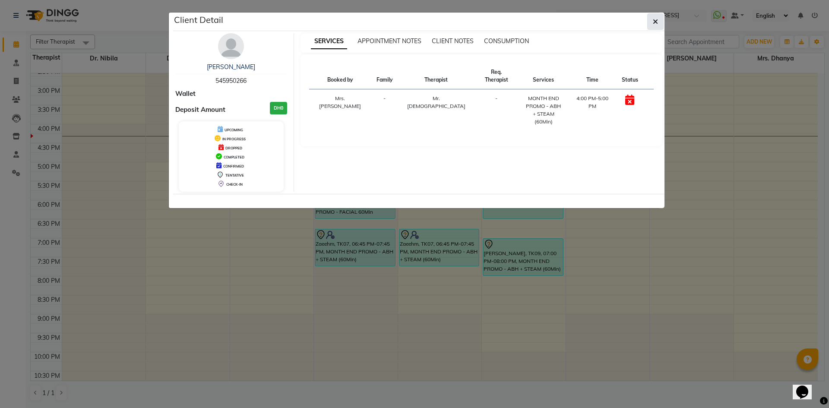
click at [659, 24] on button "button" at bounding box center [655, 21] width 16 height 16
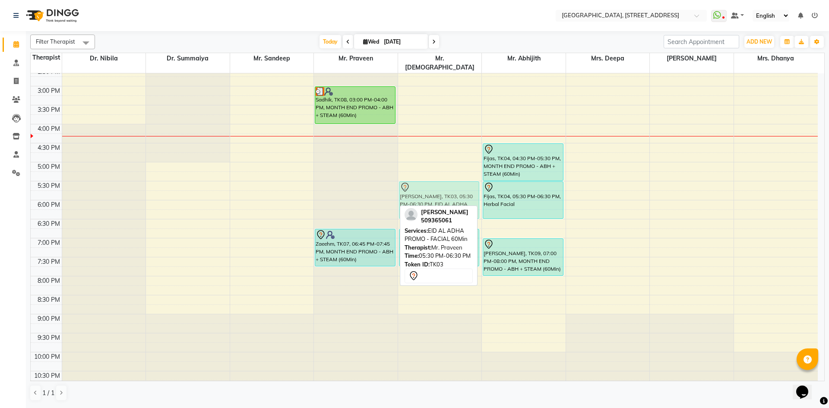
drag, startPoint x: 368, startPoint y: 187, endPoint x: 411, endPoint y: 187, distance: 43.2
click at [418, 187] on tr "[PERSON_NAME], TK06, 11:45 AM-12:45 PM, MONTH END PROMO - ABH + KIZHI (60Min) S…" at bounding box center [424, 86] width 787 height 608
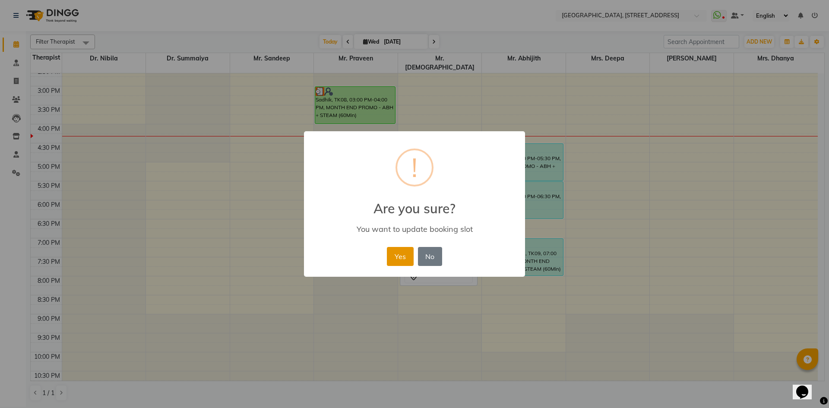
click at [392, 263] on button "Yes" at bounding box center [400, 256] width 26 height 19
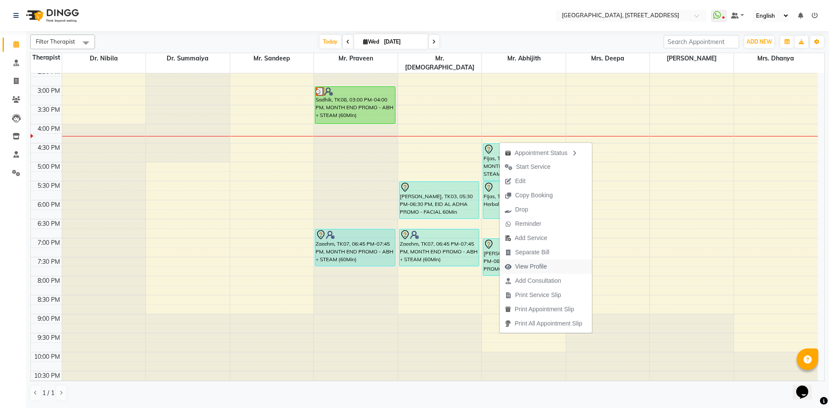
click at [537, 267] on span "View Profile" at bounding box center [531, 266] width 32 height 9
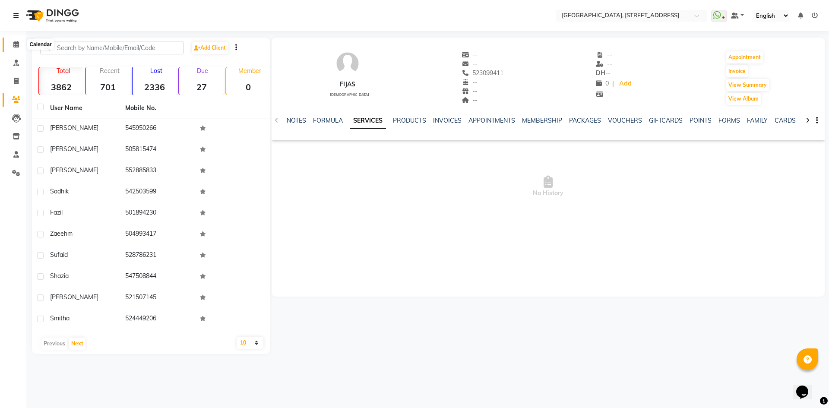
click at [18, 48] on span at bounding box center [16, 45] width 15 height 10
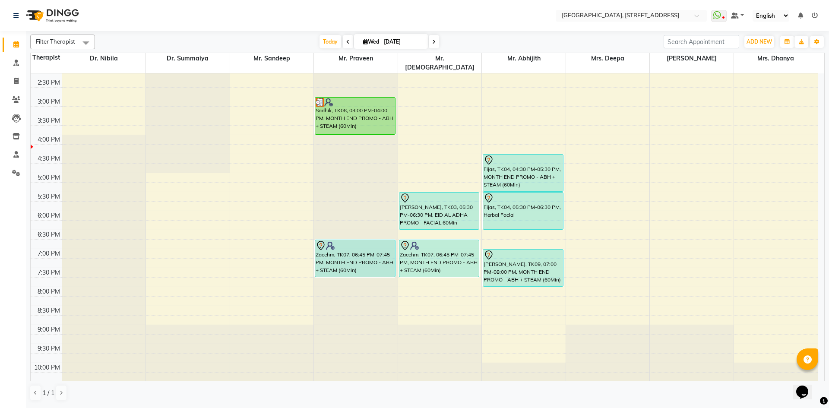
scroll to position [291, 0]
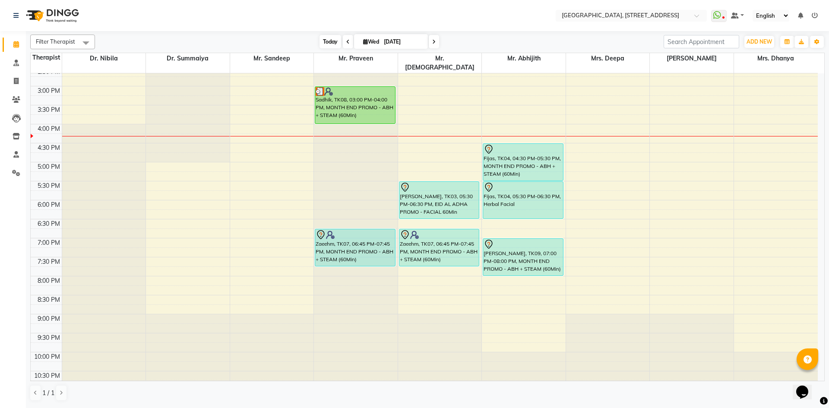
click at [333, 44] on span "Today" at bounding box center [331, 41] width 22 height 13
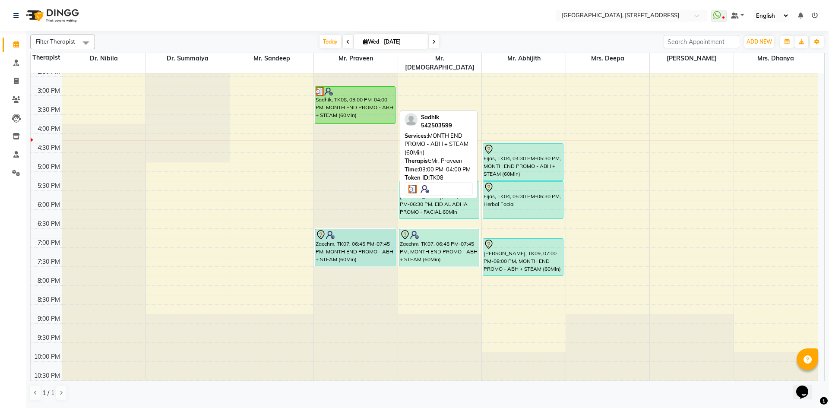
click at [369, 87] on div "Sadhik, TK08, 03:00 PM-04:00 PM, MONTH END PROMO - ABH + STEAM (60Min)" at bounding box center [355, 105] width 80 height 37
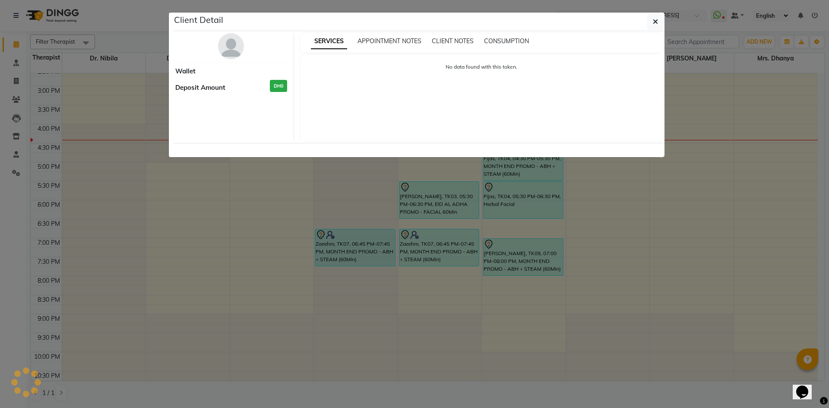
select select "3"
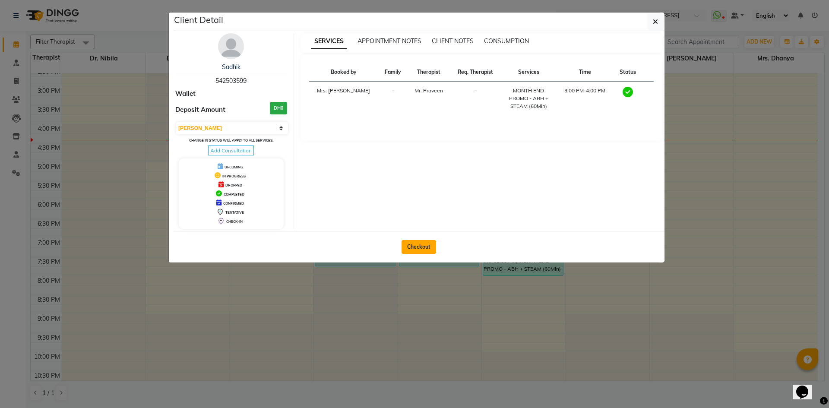
click at [421, 247] on button "Checkout" at bounding box center [419, 247] width 35 height 14
select select "service"
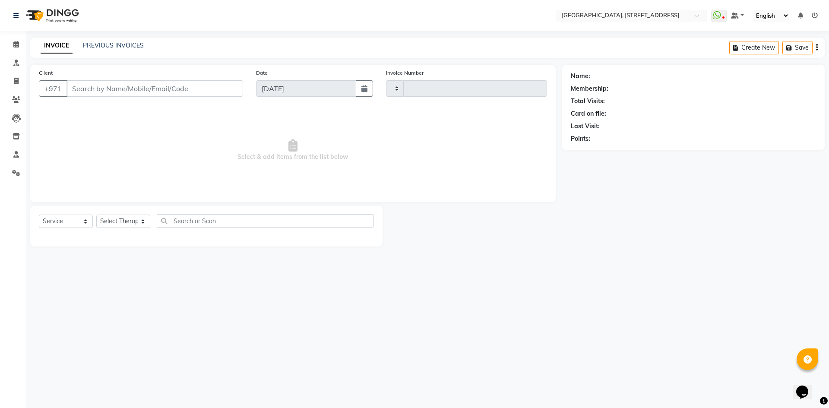
type input "2069"
select select "4538"
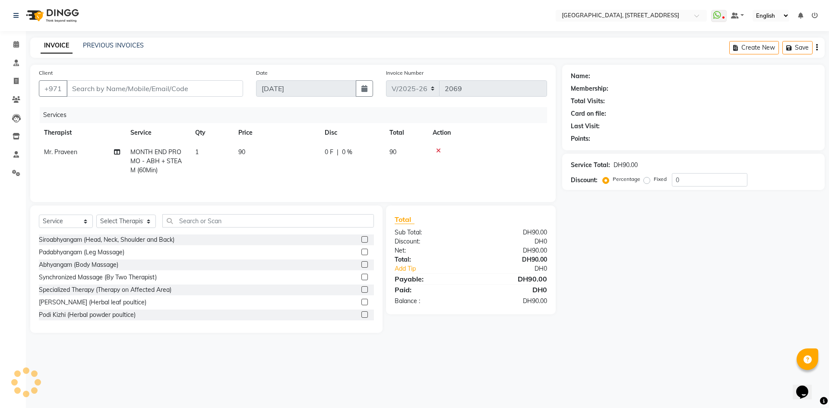
type input "542503599"
select select "27241"
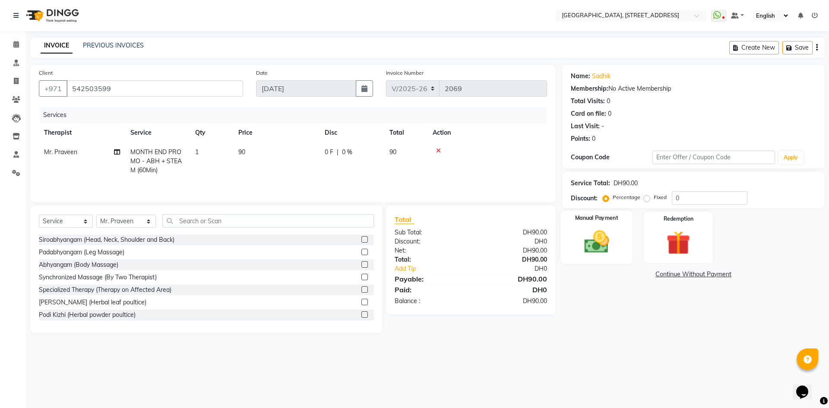
click at [625, 251] on div "Manual Payment" at bounding box center [597, 237] width 72 height 53
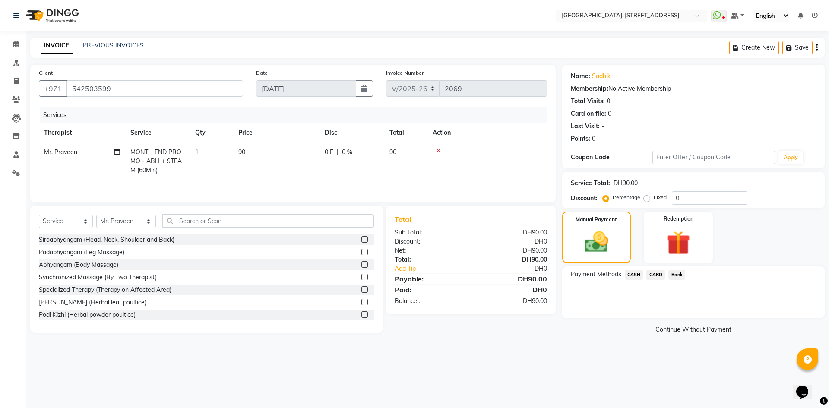
click at [632, 276] on span "CASH" at bounding box center [634, 275] width 19 height 10
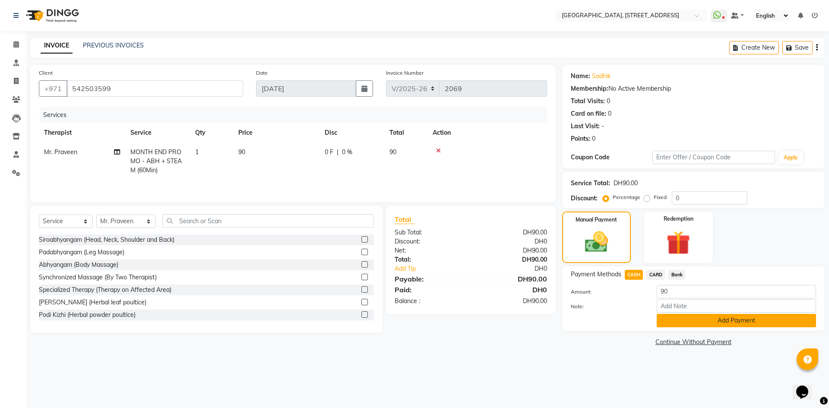
click at [707, 317] on button "Add Payment" at bounding box center [736, 320] width 159 height 13
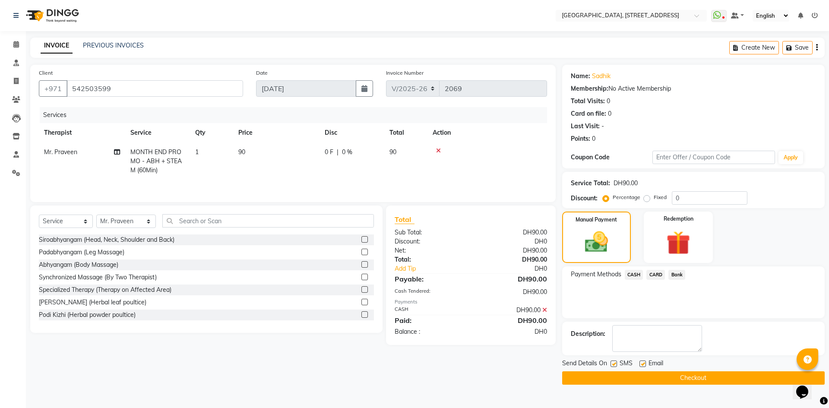
click at [710, 374] on button "Checkout" at bounding box center [693, 377] width 263 height 13
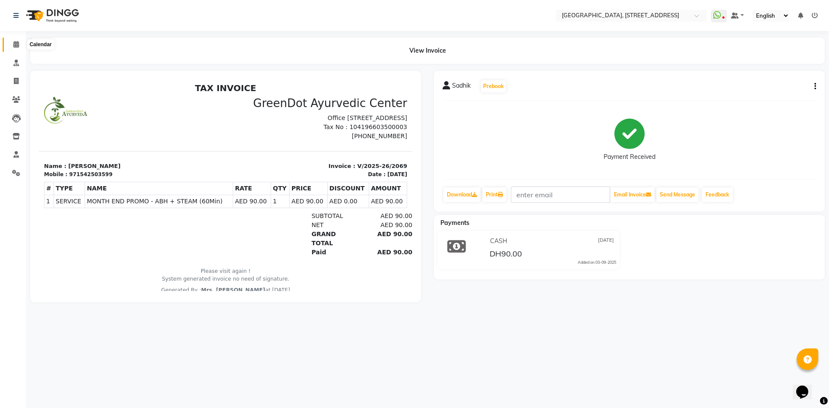
click at [17, 42] on icon at bounding box center [16, 44] width 6 height 6
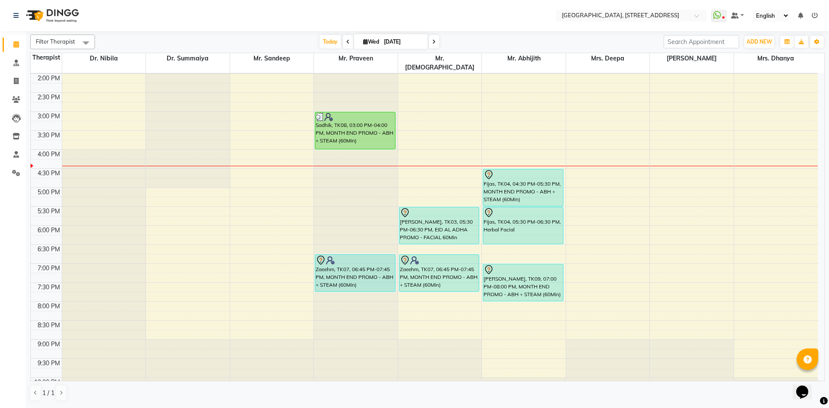
scroll to position [291, 0]
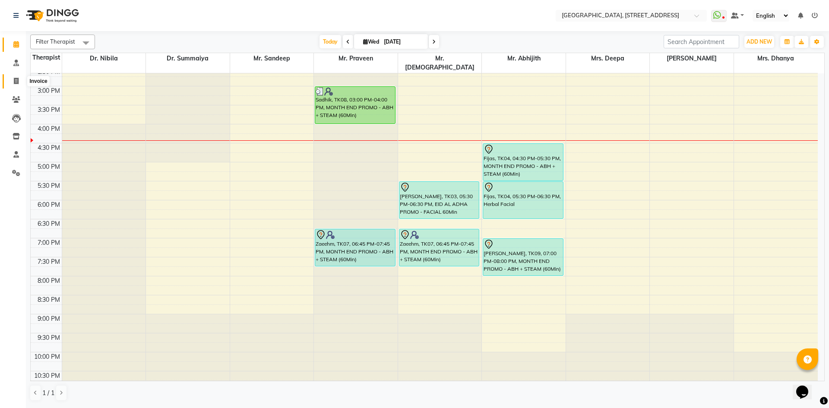
click at [17, 80] on icon at bounding box center [16, 81] width 5 height 6
select select "4538"
select select "service"
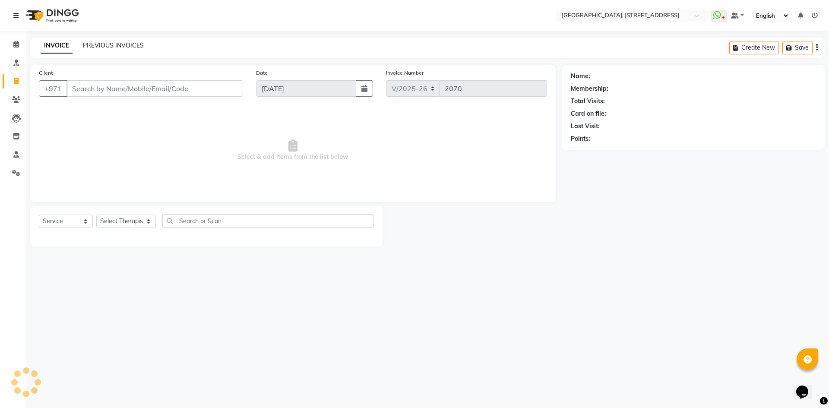
click at [140, 47] on link "PREVIOUS INVOICES" at bounding box center [113, 45] width 61 height 8
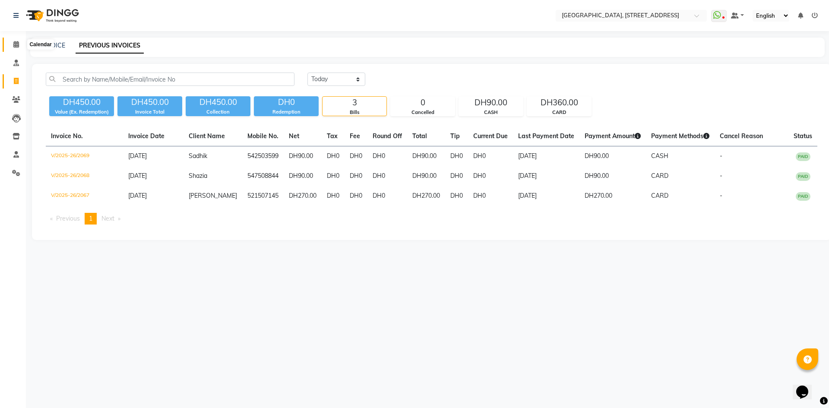
click at [15, 49] on span at bounding box center [16, 45] width 15 height 10
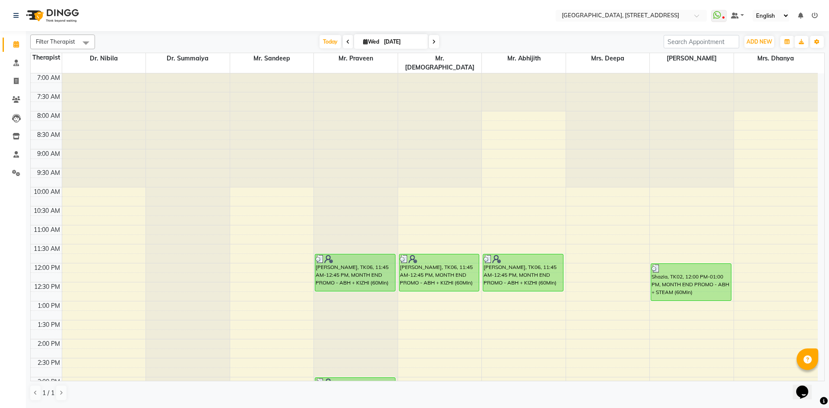
scroll to position [291, 0]
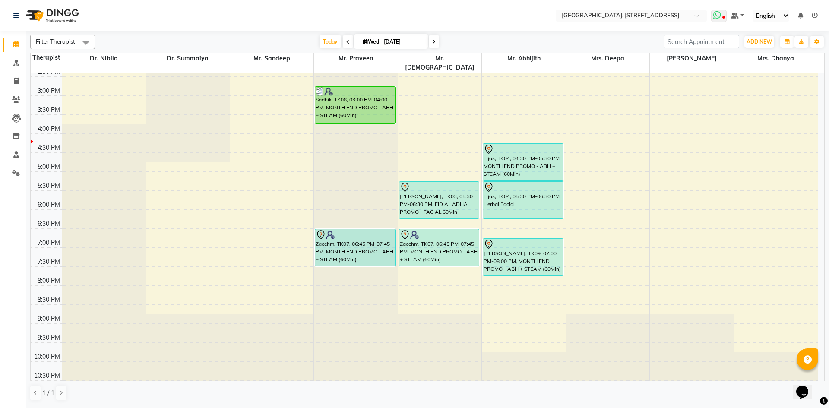
click at [723, 18] on icon at bounding box center [724, 18] width 3 height 4
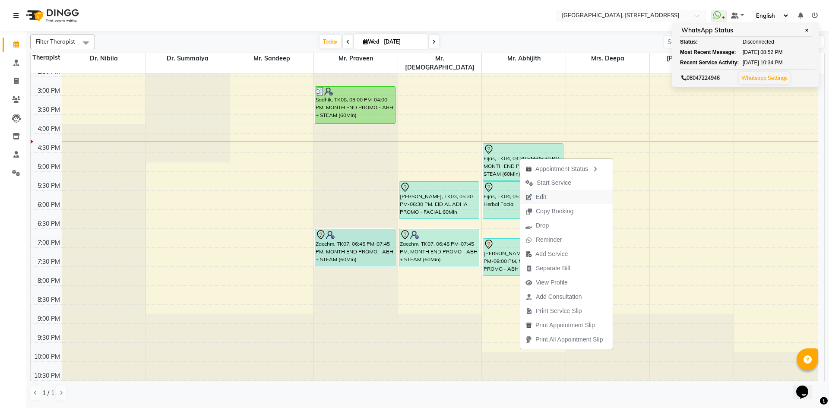
click at [539, 195] on span "Edit" at bounding box center [541, 197] width 10 height 9
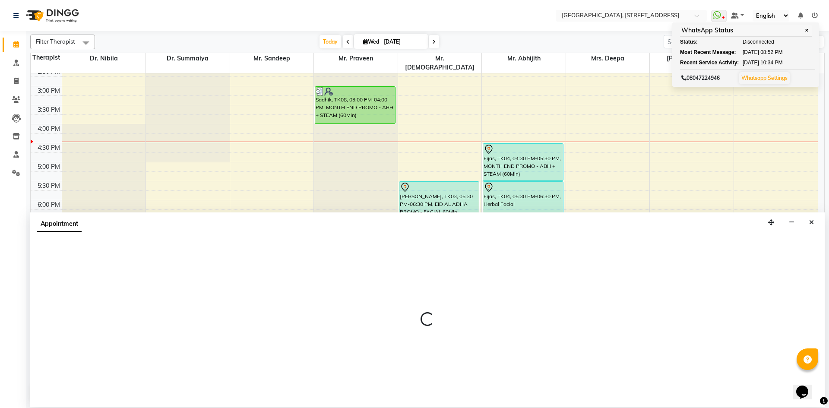
select select "tentative"
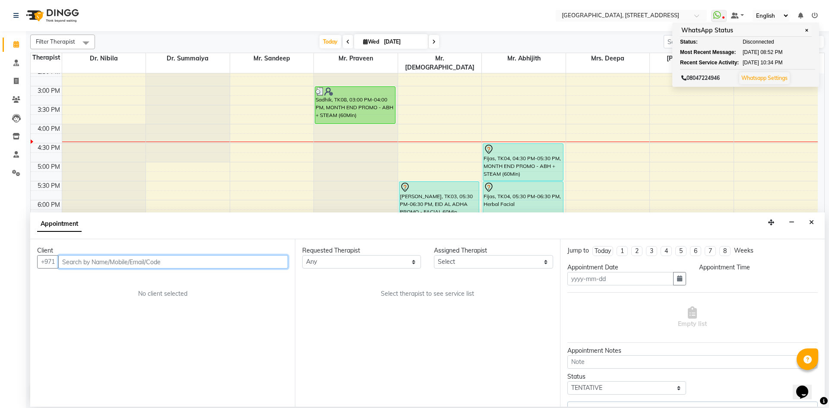
type input "[DATE]"
select select "990"
select select "65324"
select select "1960"
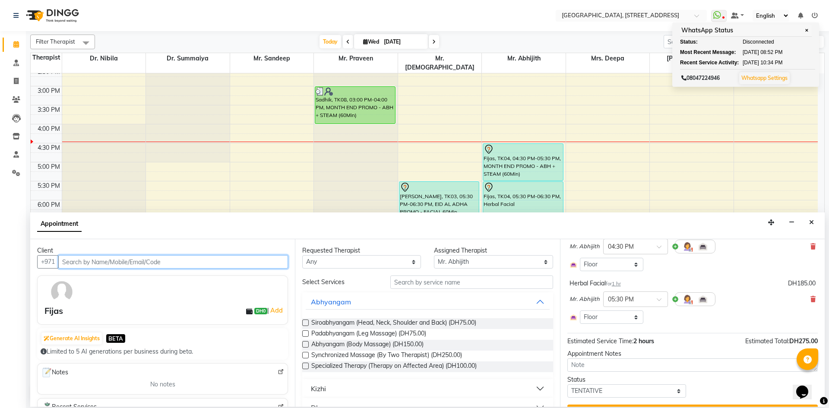
scroll to position [92, 0]
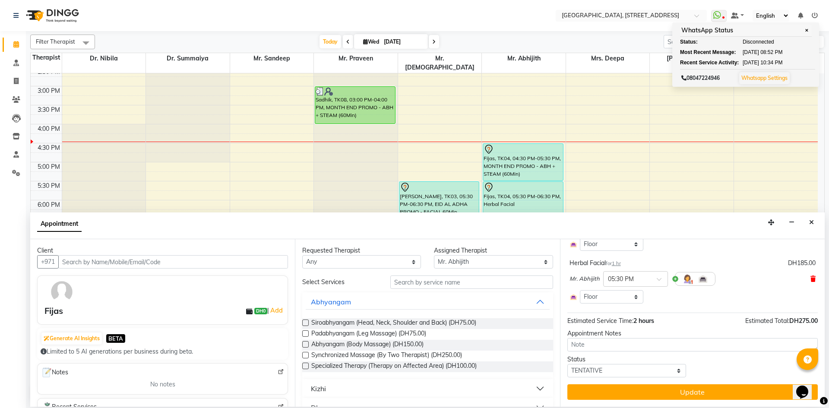
click at [811, 279] on icon at bounding box center [813, 279] width 5 height 6
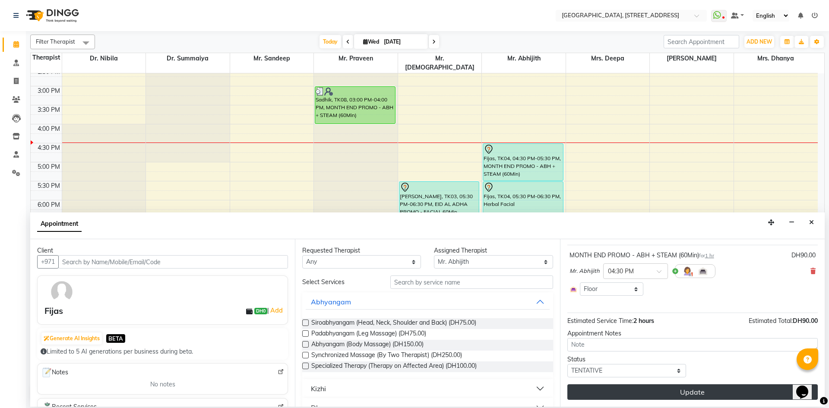
click at [748, 394] on button "Update" at bounding box center [693, 392] width 251 height 16
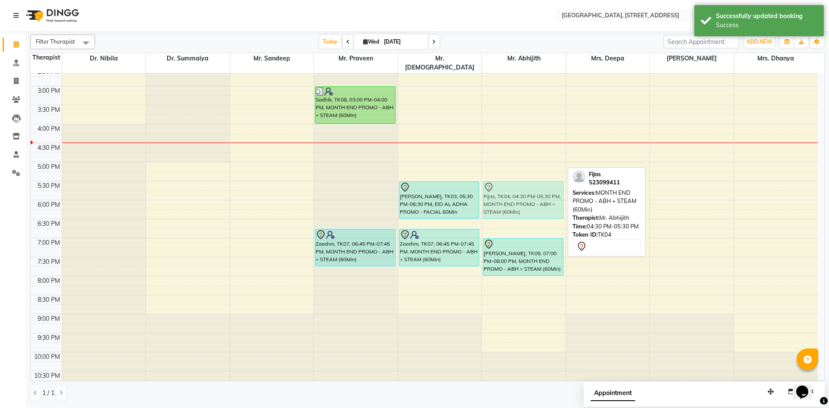
drag, startPoint x: 510, startPoint y: 144, endPoint x: 507, endPoint y: 180, distance: 35.5
click at [507, 180] on div "[PERSON_NAME], TK06, 11:45 AM-12:45 PM, MONTH END PROMO - ABH + KIZHI (60Min) F…" at bounding box center [524, 86] width 84 height 608
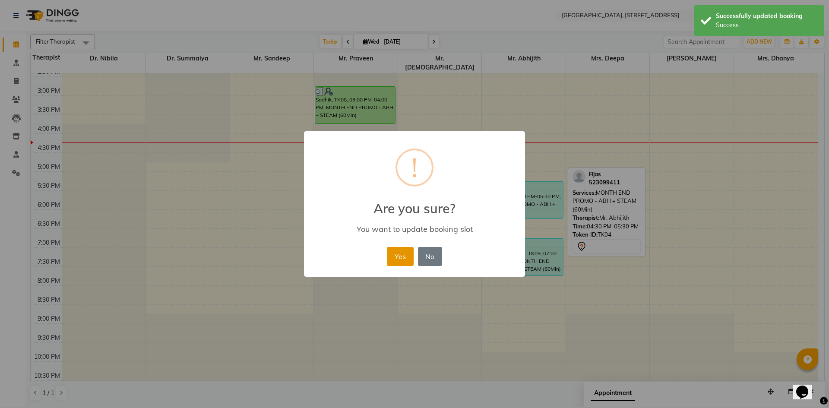
click at [398, 258] on button "Yes" at bounding box center [400, 256] width 26 height 19
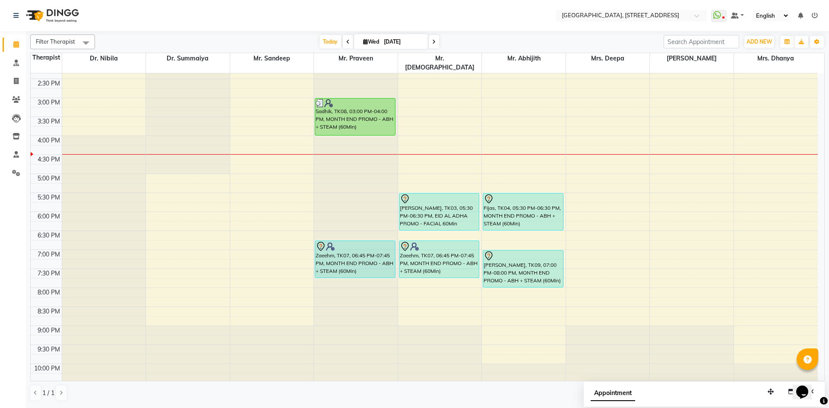
scroll to position [291, 0]
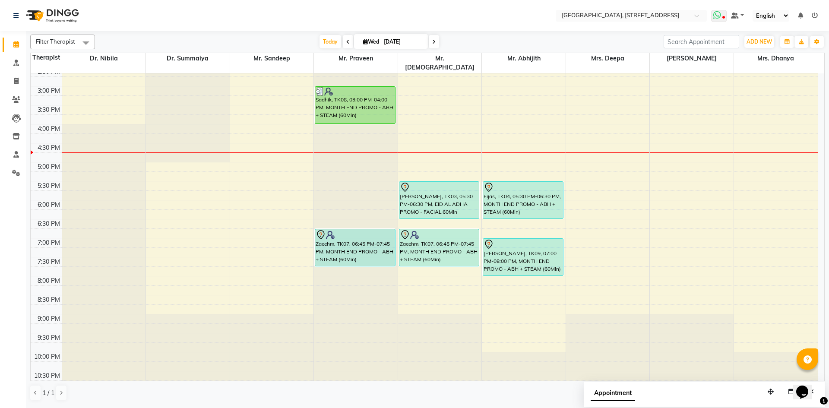
click at [719, 11] on icon at bounding box center [718, 15] width 8 height 9
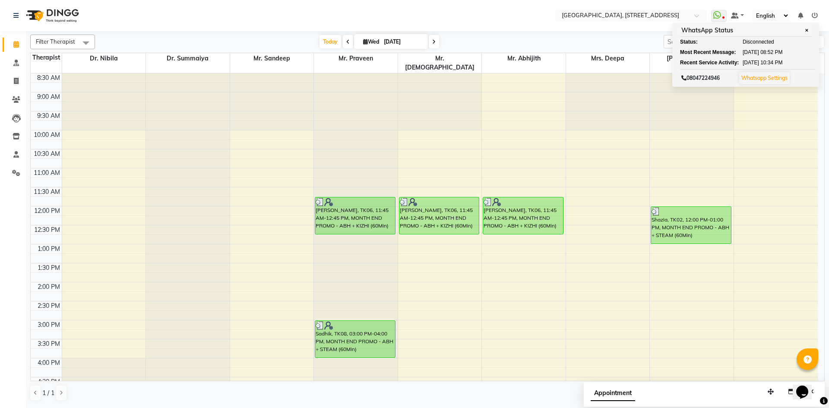
scroll to position [0, 0]
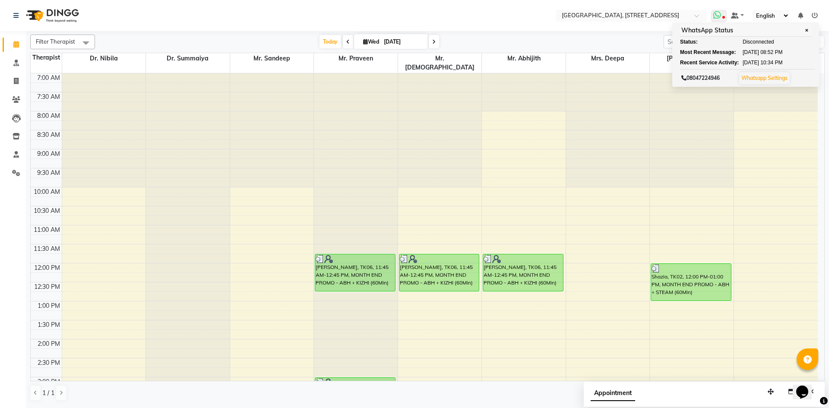
click at [718, 21] on span at bounding box center [719, 16] width 16 height 12
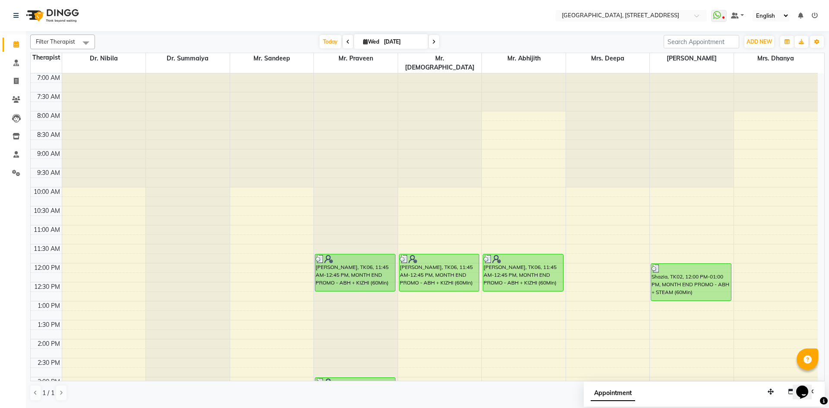
scroll to position [291, 0]
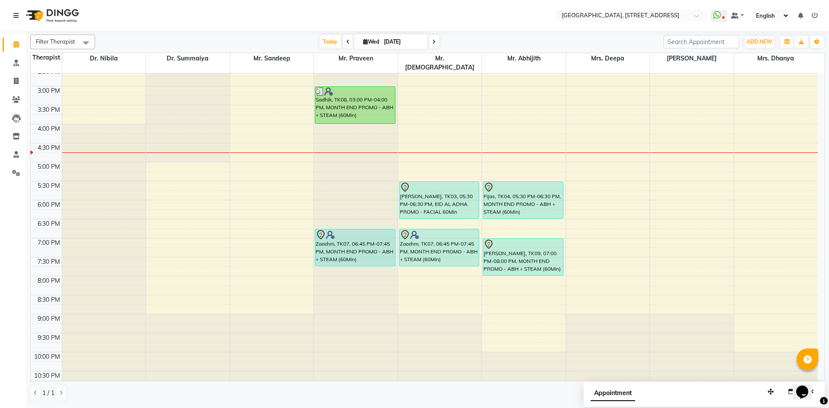
click at [435, 43] on icon at bounding box center [433, 41] width 3 height 5
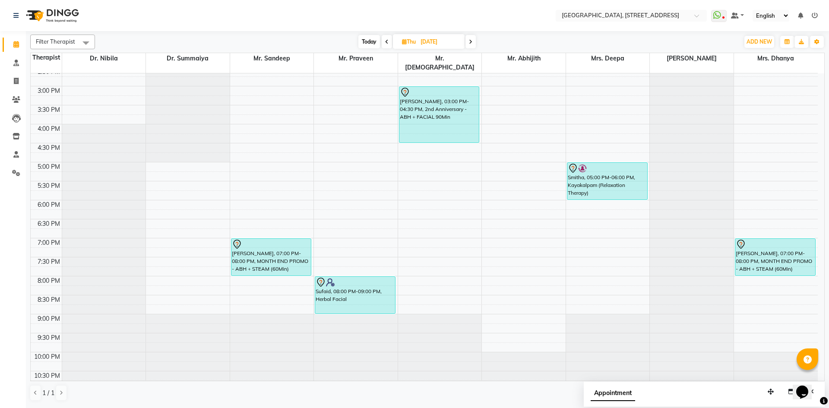
click at [470, 40] on icon at bounding box center [470, 41] width 3 height 5
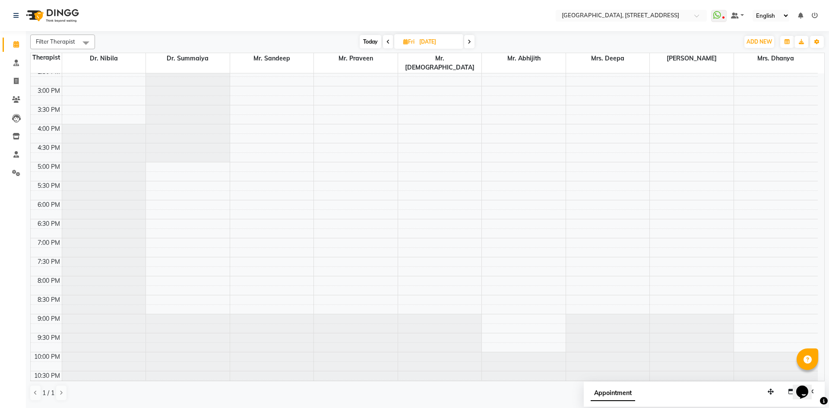
click at [470, 42] on icon at bounding box center [469, 41] width 3 height 5
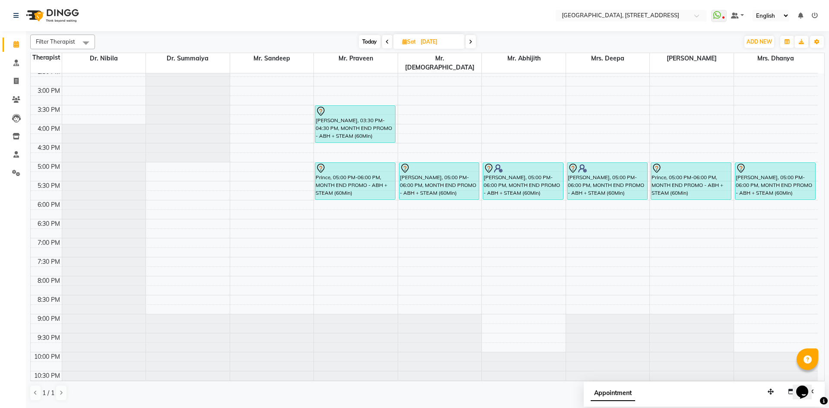
scroll to position [0, 0]
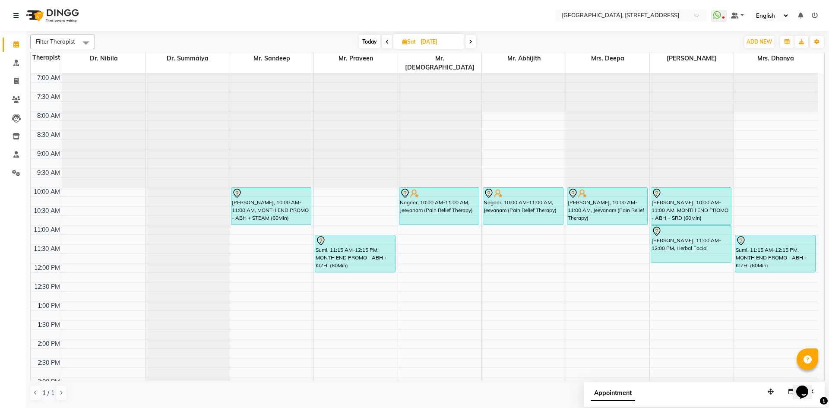
click at [469, 40] on icon at bounding box center [470, 41] width 3 height 5
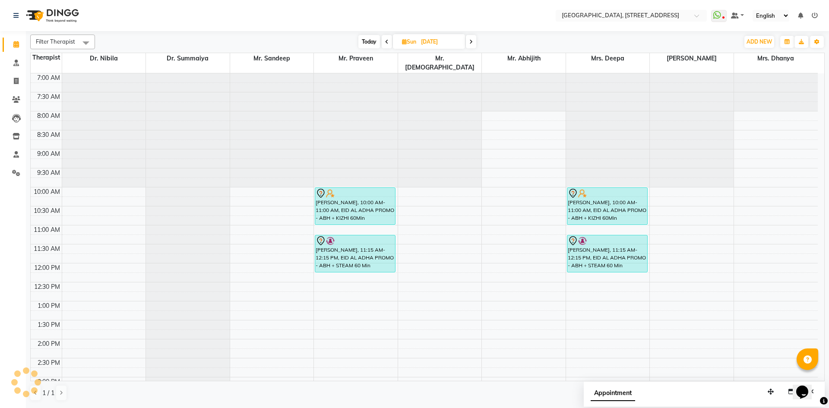
scroll to position [291, 0]
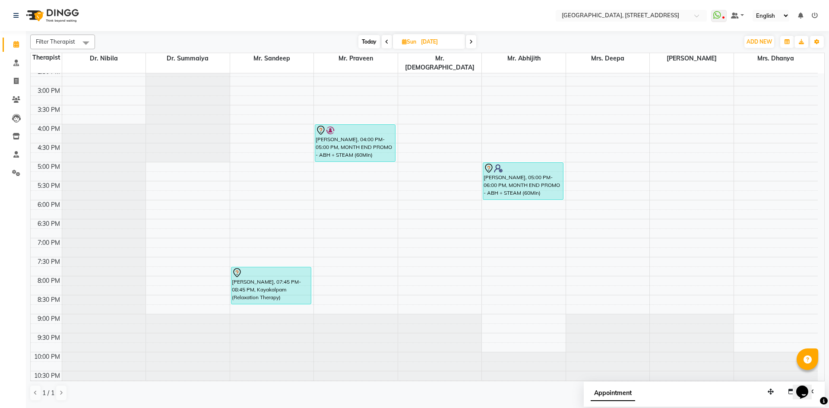
click at [370, 37] on span "Today" at bounding box center [370, 41] width 22 height 13
type input "[DATE]"
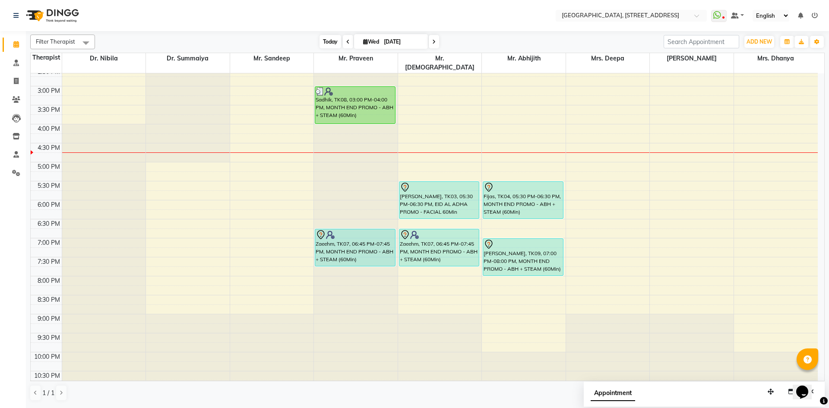
click at [334, 46] on span "Today" at bounding box center [331, 41] width 22 height 13
click at [723, 17] on span at bounding box center [719, 16] width 16 height 12
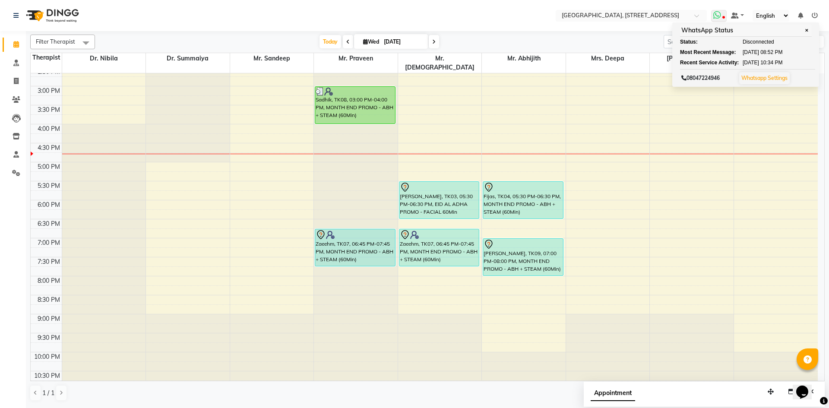
click at [723, 15] on span at bounding box center [719, 16] width 16 height 12
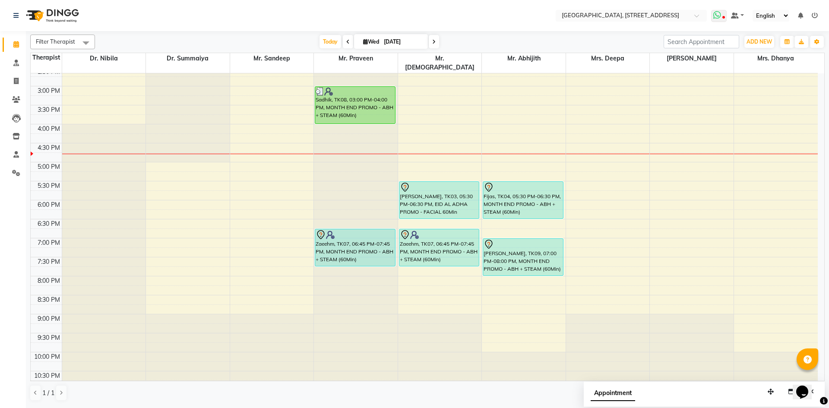
click at [718, 16] on icon at bounding box center [718, 15] width 8 height 9
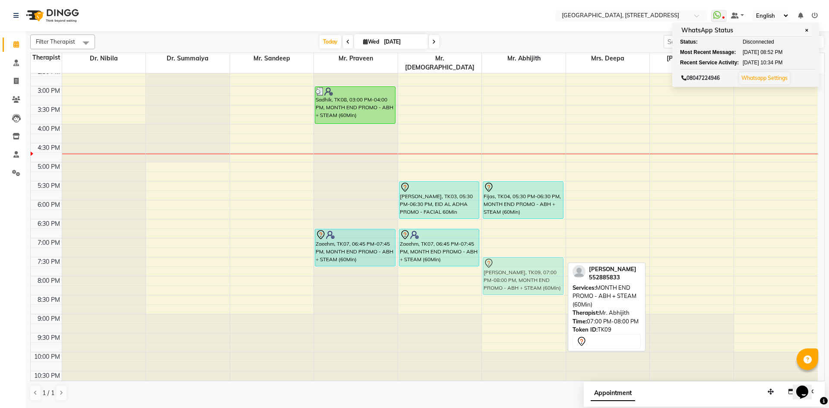
drag, startPoint x: 511, startPoint y: 237, endPoint x: 511, endPoint y: 251, distance: 14.3
click at [511, 251] on div "[PERSON_NAME], TK06, 11:45 AM-12:45 PM, MONTH END PROMO - ABH + KIZHI (60Min) F…" at bounding box center [524, 86] width 84 height 608
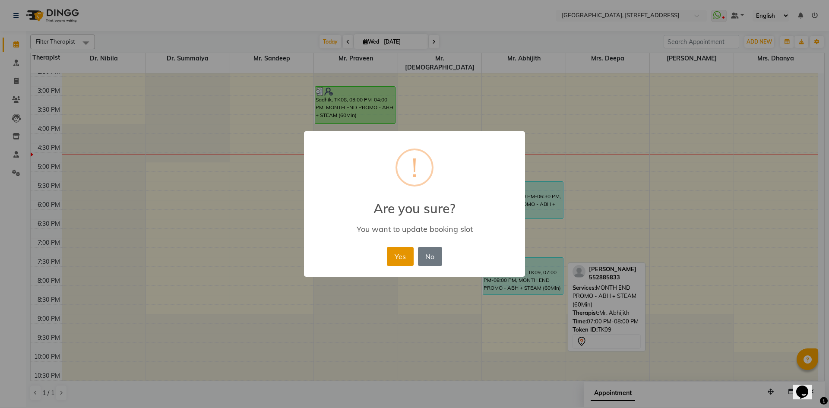
click at [407, 256] on button "Yes" at bounding box center [400, 256] width 26 height 19
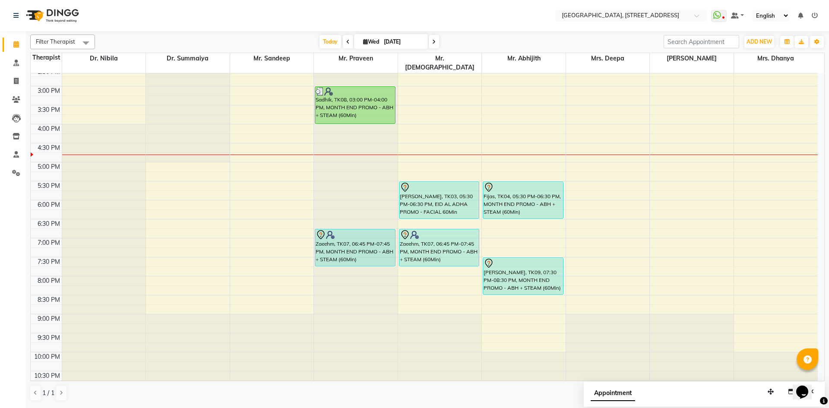
scroll to position [0, 0]
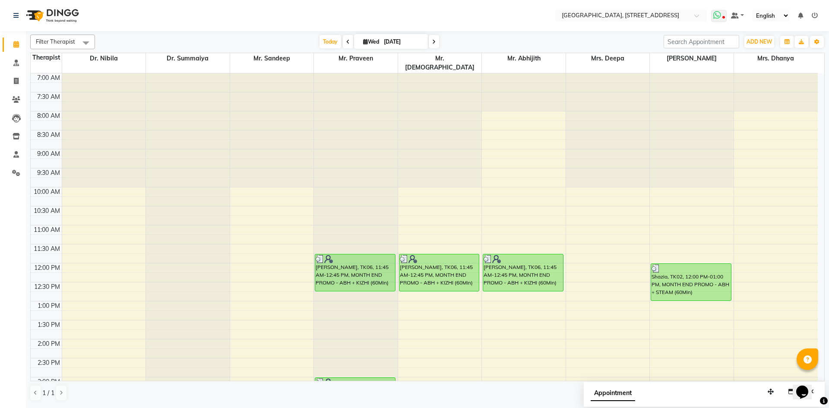
click at [725, 13] on span at bounding box center [719, 16] width 16 height 12
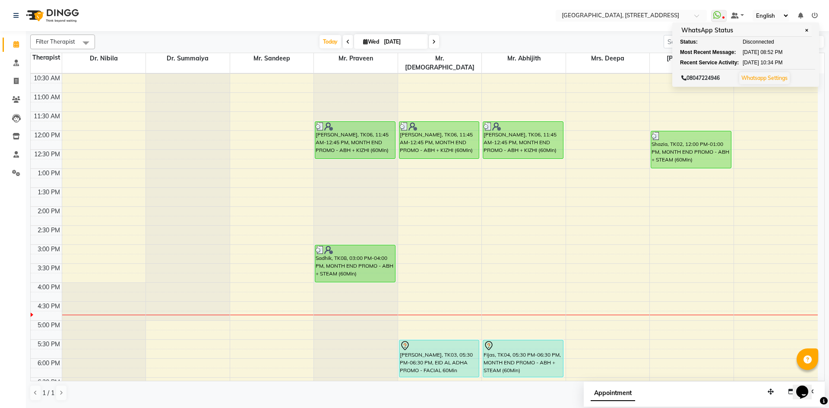
scroll to position [291, 0]
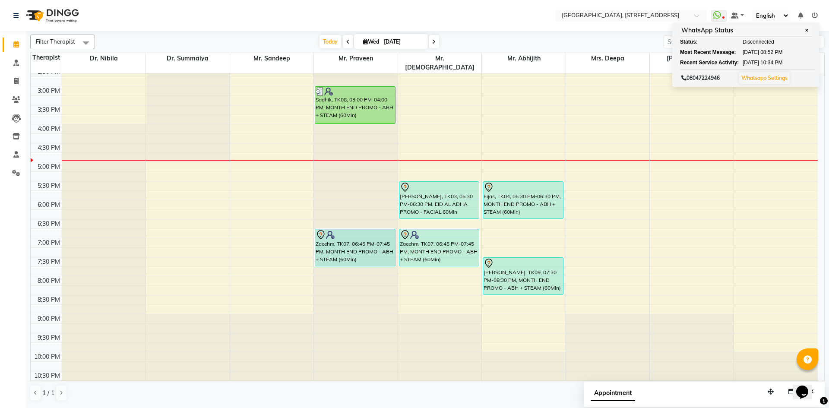
click at [364, 42] on icon at bounding box center [365, 42] width 5 height 6
select select "9"
select select "2025"
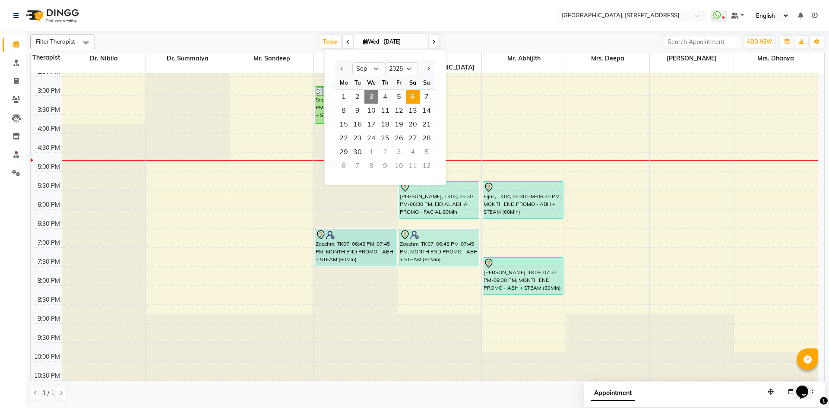
click at [413, 97] on span "6" at bounding box center [413, 97] width 14 height 14
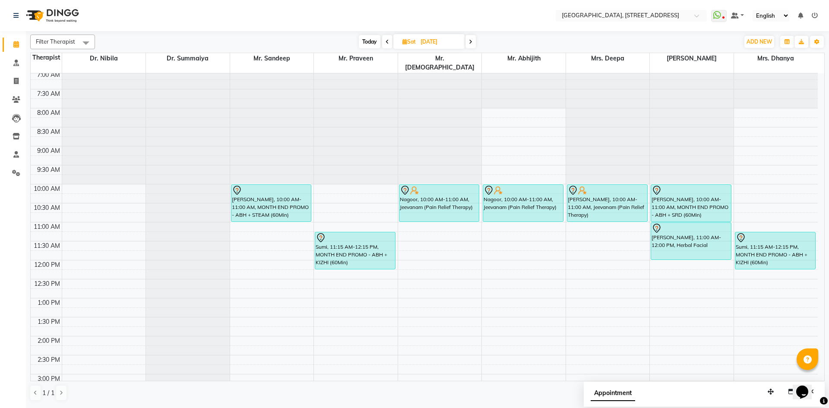
scroll to position [0, 0]
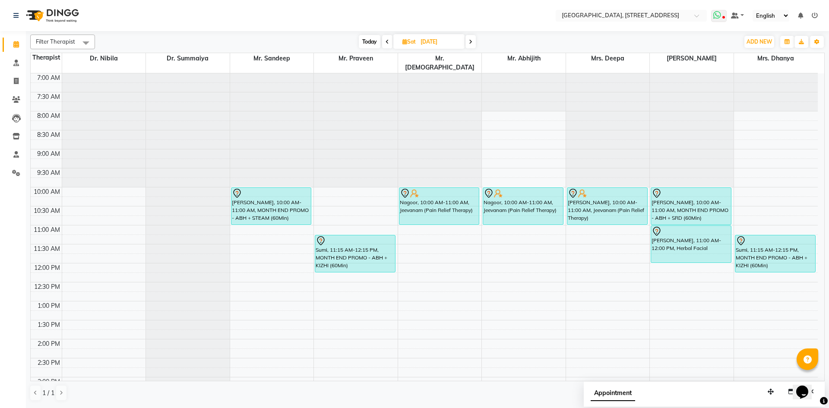
click at [718, 20] on span at bounding box center [719, 16] width 16 height 12
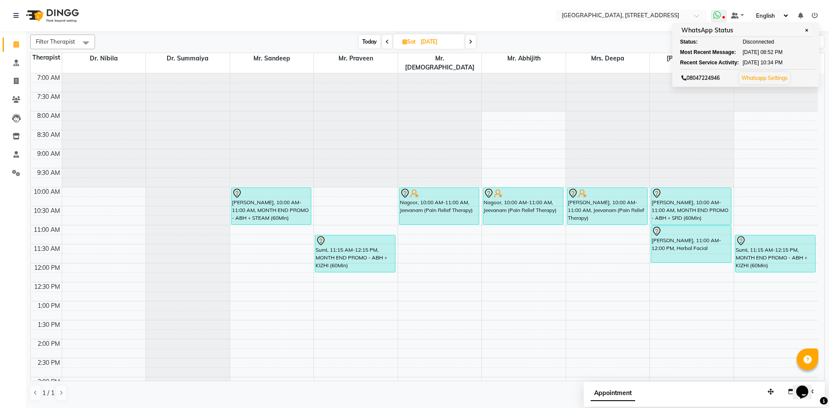
click at [721, 18] on icon at bounding box center [718, 15] width 8 height 9
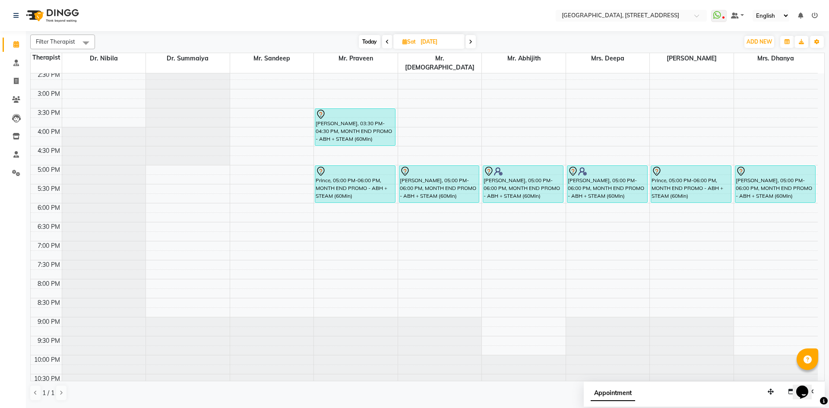
scroll to position [291, 0]
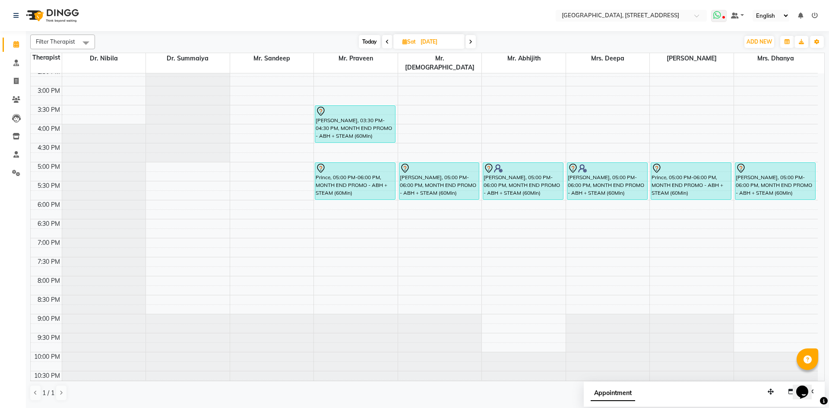
click at [724, 13] on span at bounding box center [719, 16] width 16 height 12
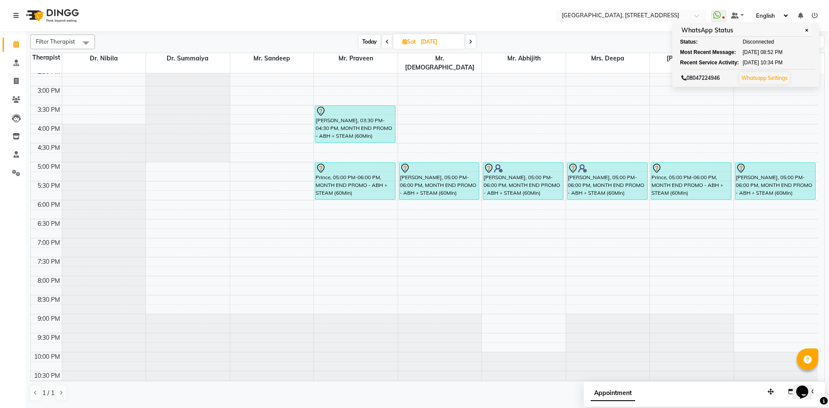
scroll to position [133, 0]
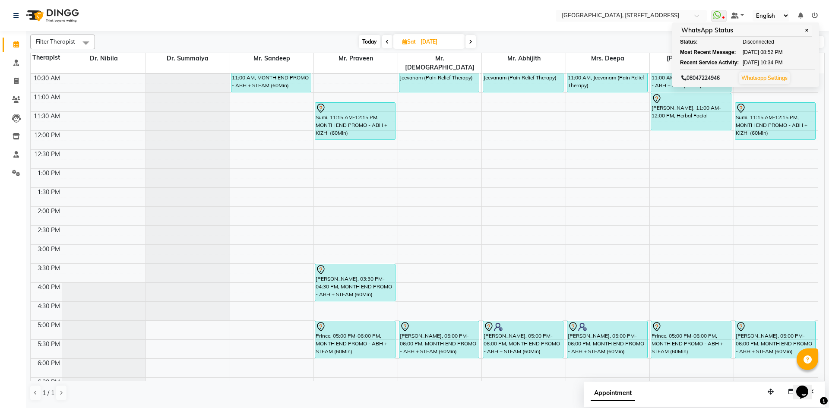
click at [363, 44] on span "Today" at bounding box center [370, 41] width 22 height 13
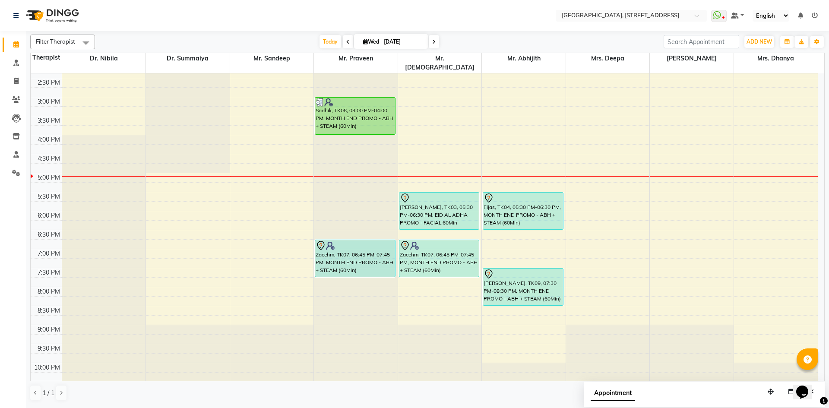
scroll to position [291, 0]
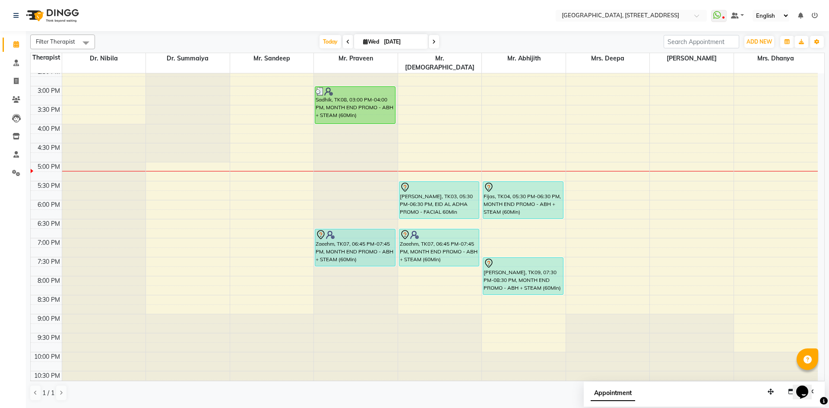
click at [430, 45] on span at bounding box center [434, 41] width 10 height 13
type input "[DATE]"
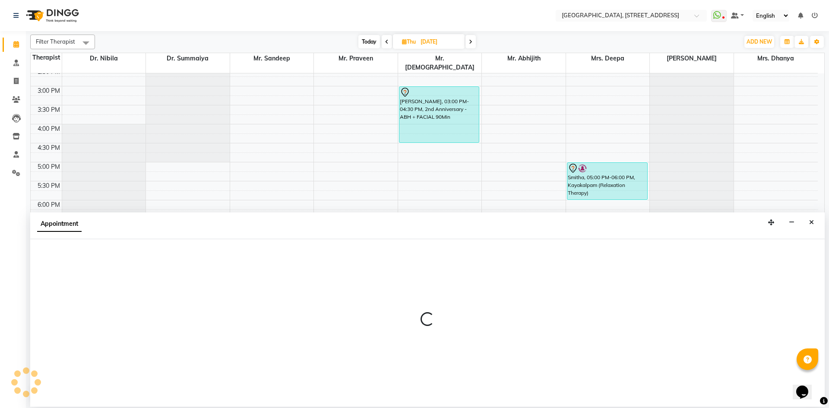
select select "48850"
select select "1140"
select select "tentative"
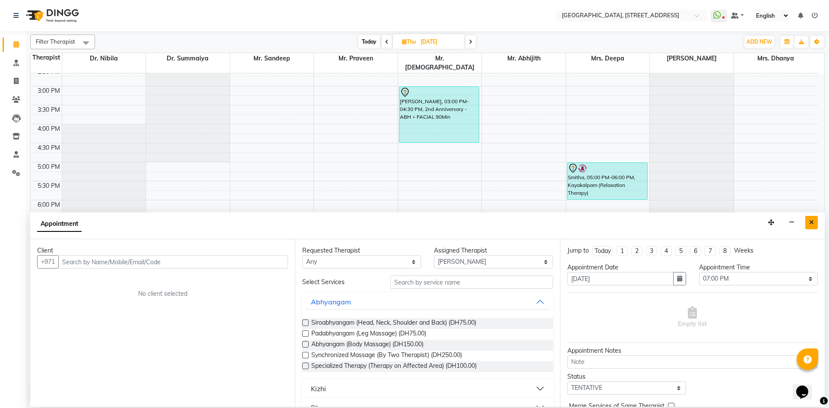
drag, startPoint x: 813, startPoint y: 220, endPoint x: 817, endPoint y: 216, distance: 5.5
click at [816, 217] on button "Close" at bounding box center [812, 222] width 13 height 13
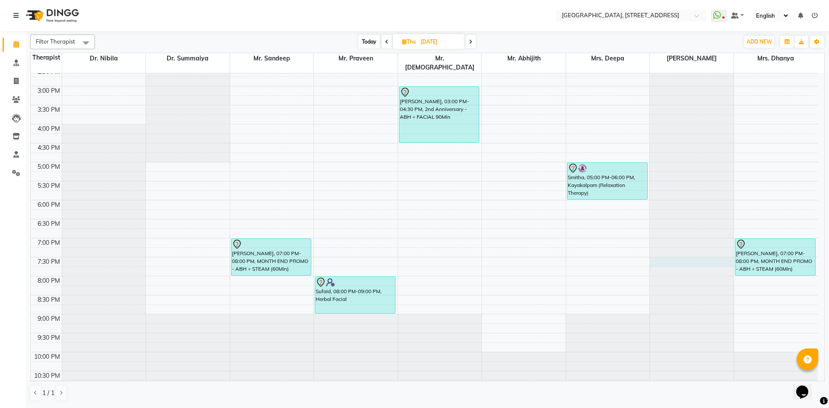
select select "48850"
select select "tentative"
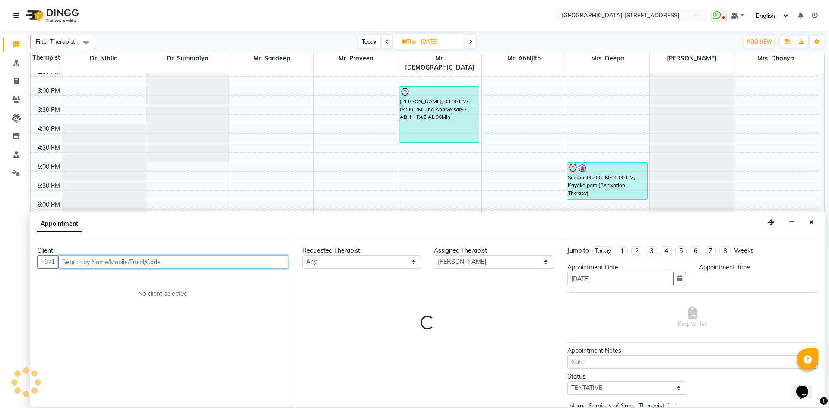
select select "1170"
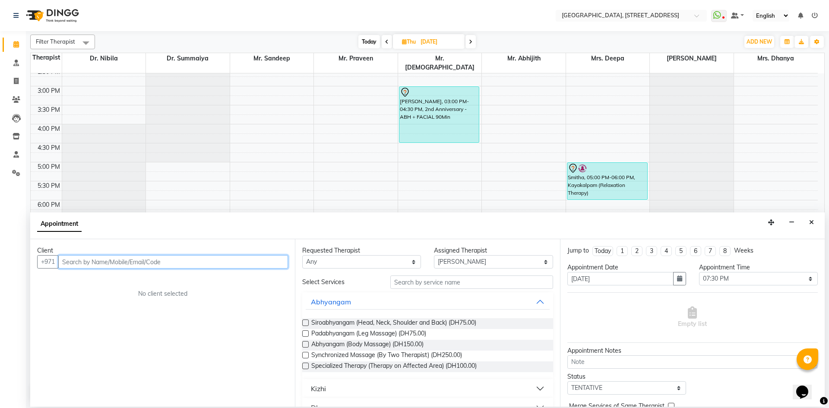
click at [205, 265] on input "text" at bounding box center [173, 261] width 230 height 13
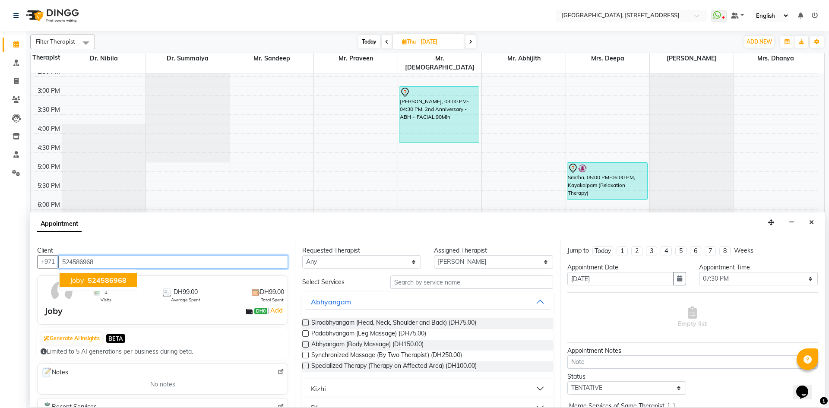
click at [96, 284] on span "524586968" at bounding box center [107, 280] width 39 height 9
type input "524586968"
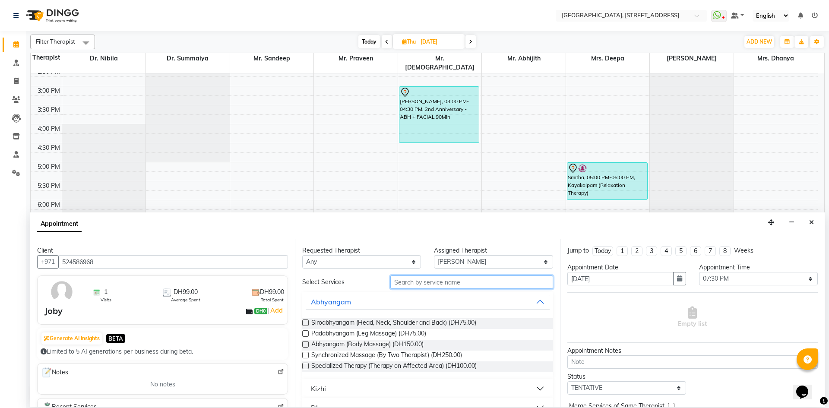
click at [454, 286] on input "text" at bounding box center [471, 282] width 163 height 13
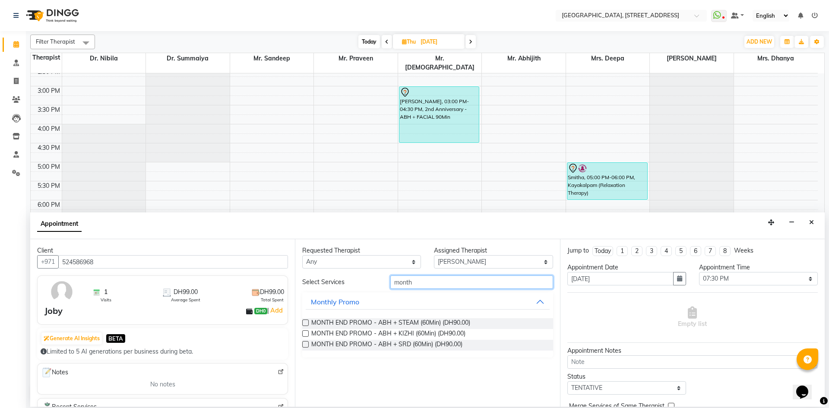
type input "month"
click at [307, 324] on label at bounding box center [305, 323] width 6 height 6
click at [307, 324] on input "checkbox" at bounding box center [305, 324] width 6 height 6
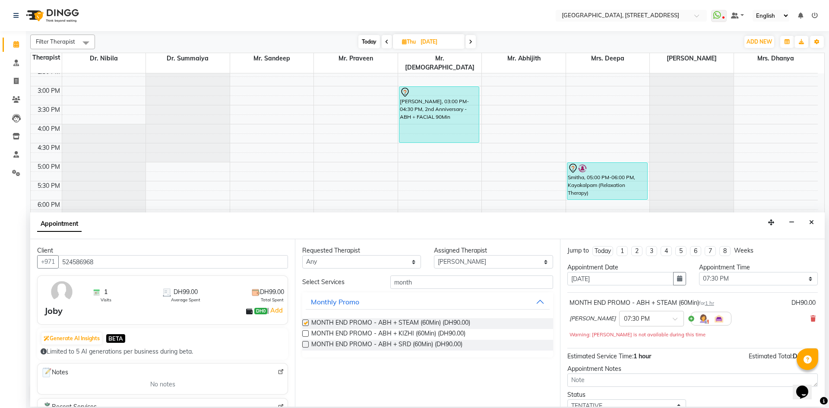
checkbox input "false"
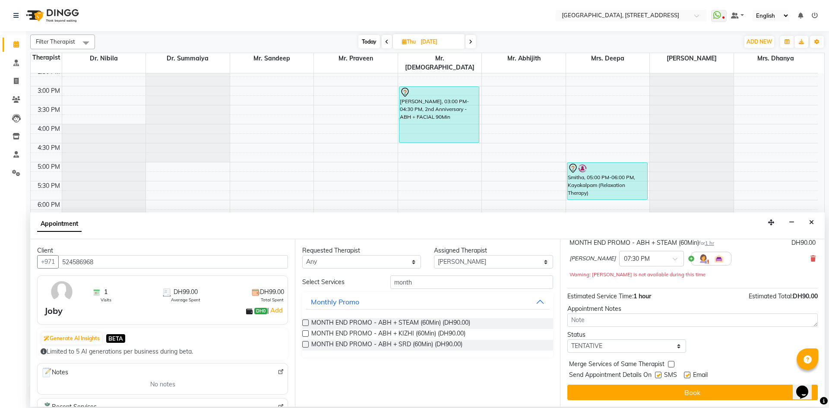
scroll to position [60, 0]
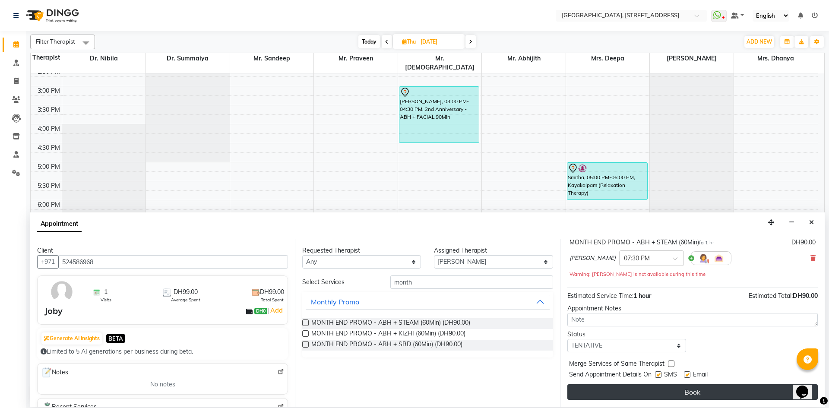
click at [670, 387] on button "Book" at bounding box center [693, 392] width 251 height 16
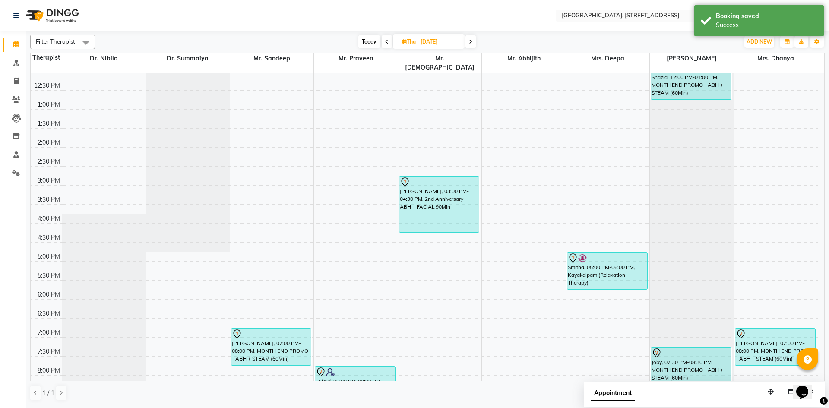
scroll to position [291, 0]
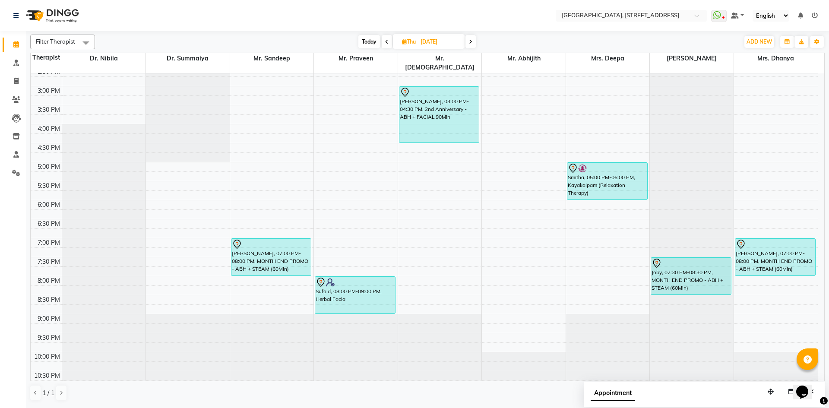
click at [364, 43] on span "Today" at bounding box center [370, 41] width 22 height 13
type input "[DATE]"
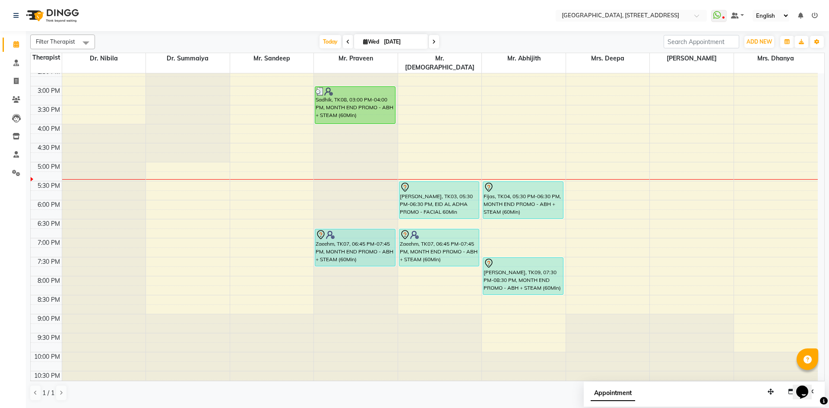
click at [363, 42] on icon at bounding box center [365, 42] width 5 height 6
select select "9"
select select "2025"
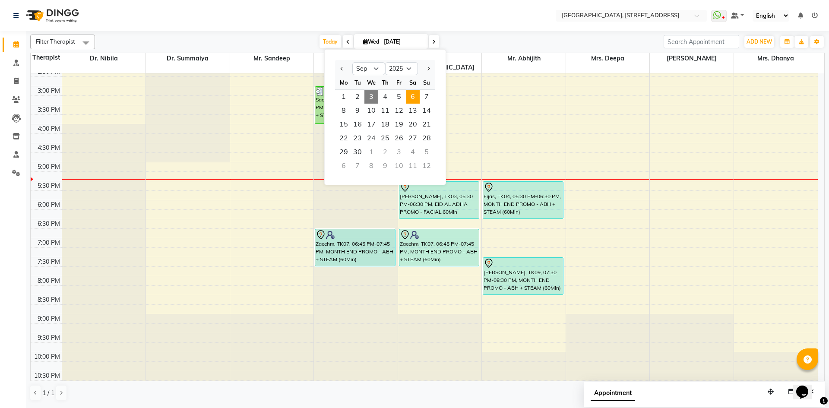
click at [409, 97] on span "6" at bounding box center [413, 97] width 14 height 14
type input "[DATE]"
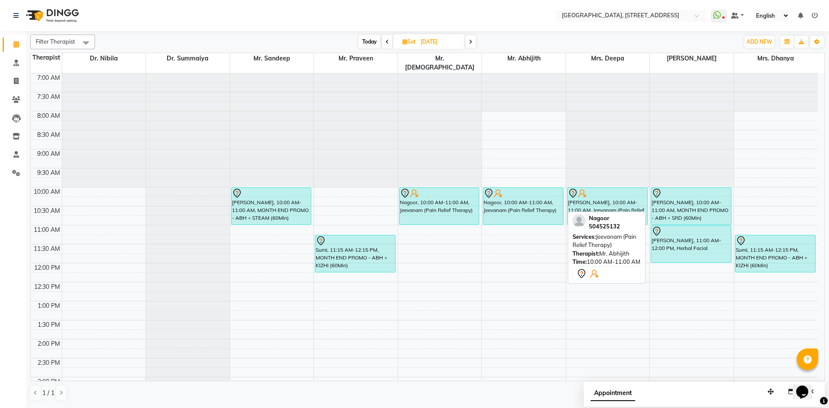
scroll to position [159, 0]
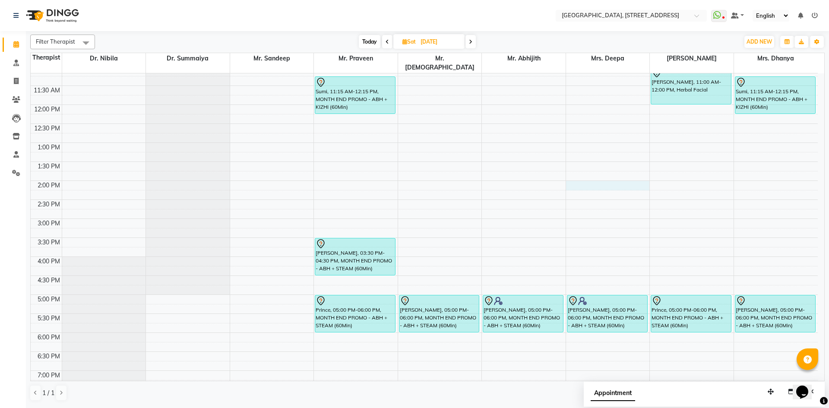
click at [604, 173] on div "7:00 AM 7:30 AM 8:00 AM 8:30 AM 9:00 AM 9:30 AM 10:00 AM 10:30 AM 11:00 AM 11:3…" at bounding box center [424, 219] width 787 height 608
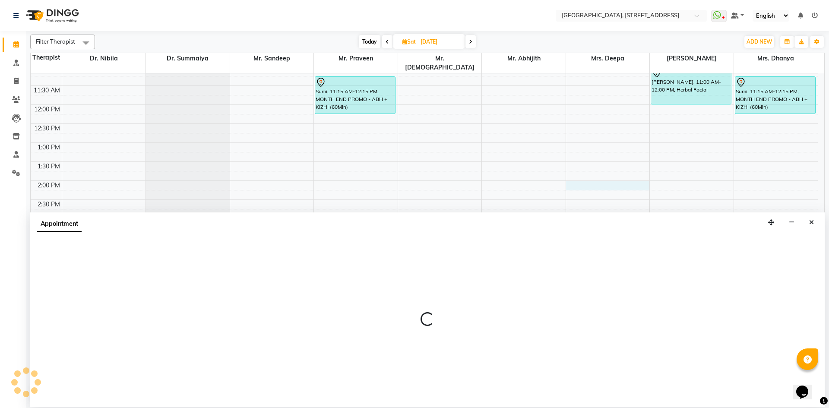
select select "27242"
select select "840"
select select "tentative"
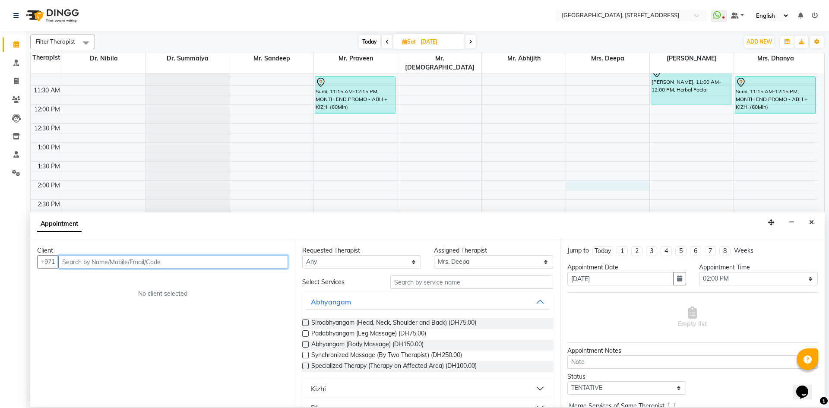
click at [213, 259] on input "text" at bounding box center [173, 261] width 230 height 13
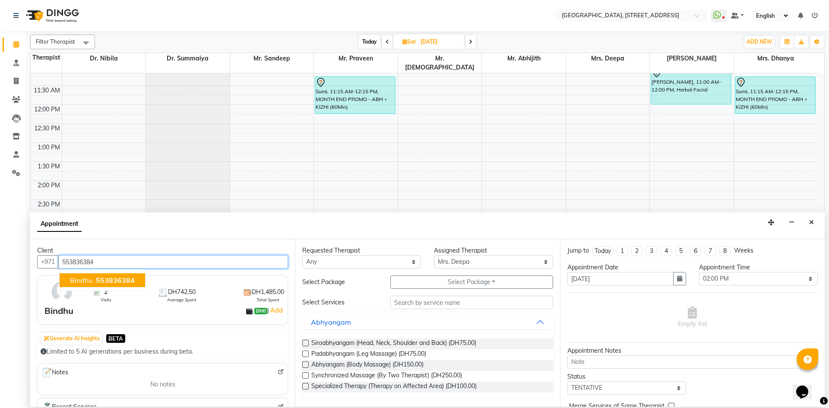
click at [91, 277] on span "Bindhu" at bounding box center [81, 280] width 22 height 9
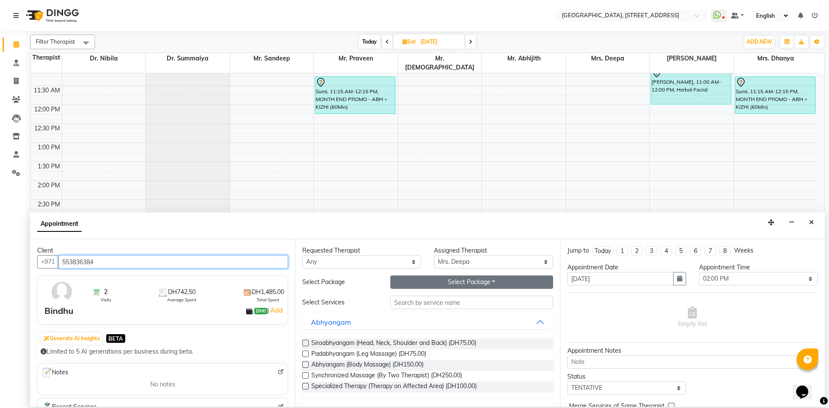
type input "553836384"
click at [434, 285] on button "Select Package Toggle Dropdown" at bounding box center [471, 282] width 163 height 13
click at [430, 302] on li "[DATE] PROMO 15 SESSIONS" at bounding box center [445, 300] width 108 height 13
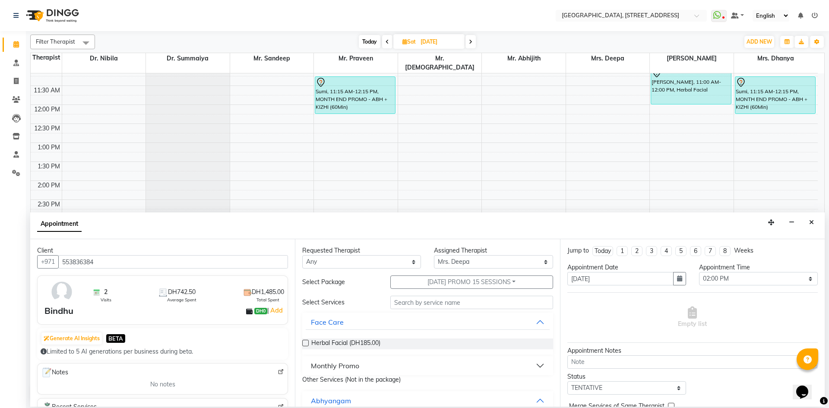
click at [534, 368] on button "Monthly Promo" at bounding box center [428, 366] width 244 height 16
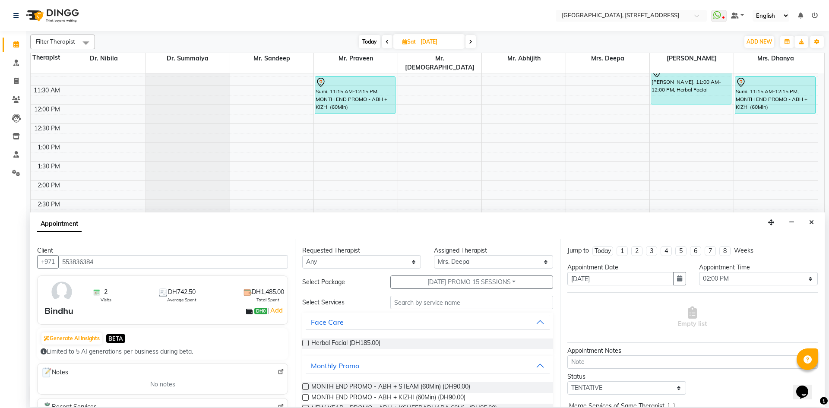
click at [305, 385] on label at bounding box center [305, 387] width 6 height 6
click at [305, 385] on input "checkbox" at bounding box center [305, 388] width 6 height 6
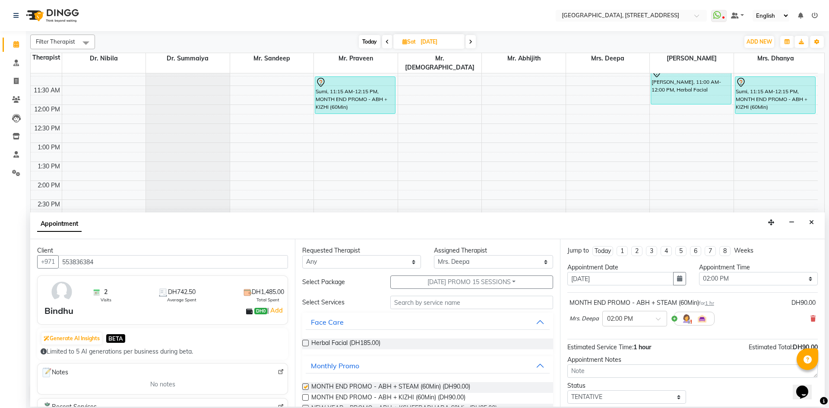
checkbox input "false"
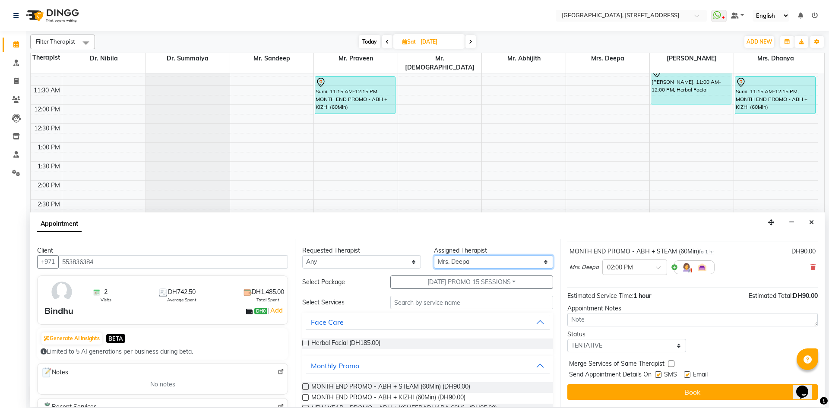
click at [536, 264] on select "Select Dr. Nibila Dr. Summaiya Mr. Abhijith Mr. Praveen Mr. [PERSON_NAME] Mrs. …" at bounding box center [493, 261] width 119 height 13
select select "27240"
click at [434, 255] on select "Select Dr. Nibila Dr. Summaiya Mr. Abhijith Mr. Praveen Mr. [PERSON_NAME] Mrs. …" at bounding box center [493, 261] width 119 height 13
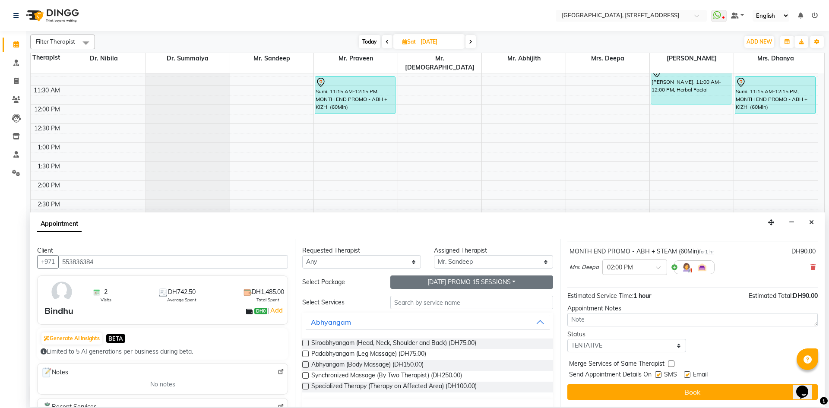
click at [482, 283] on button "[DATE] PROMO 15 SESSIONS" at bounding box center [471, 282] width 163 height 13
click at [477, 306] on li "Select package" at bounding box center [445, 300] width 108 height 13
click at [492, 285] on button "Select Package Toggle Dropdown" at bounding box center [471, 282] width 163 height 13
click at [483, 302] on li "[DATE] PROMO 15 SESSIONS" at bounding box center [445, 300] width 108 height 13
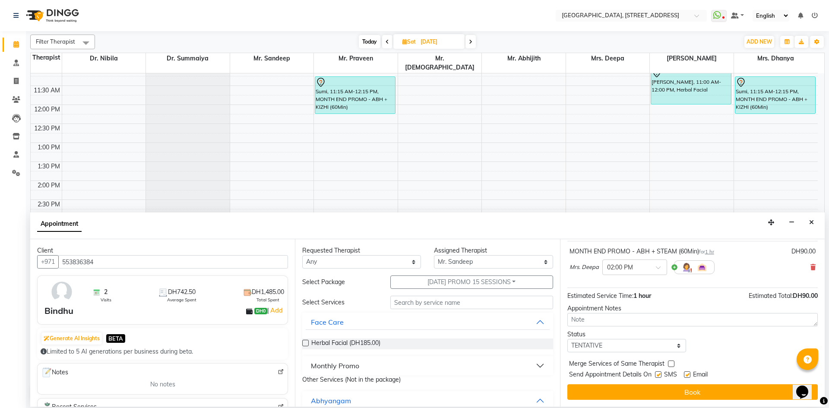
click at [536, 368] on button "Monthly Promo" at bounding box center [428, 366] width 244 height 16
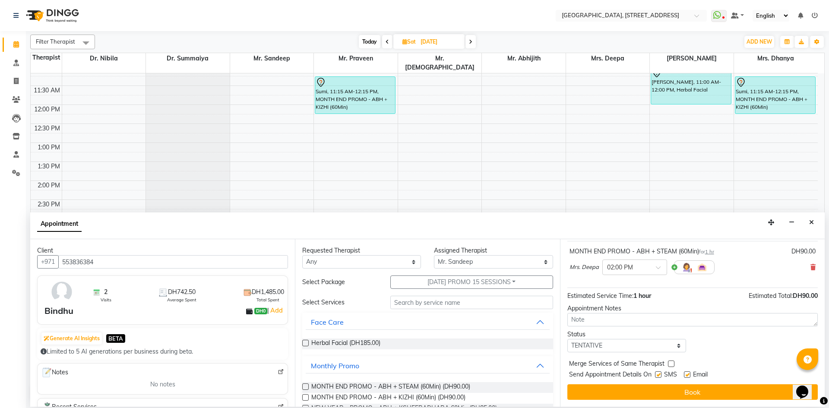
click at [305, 387] on label at bounding box center [305, 387] width 6 height 6
click at [305, 387] on input "checkbox" at bounding box center [305, 388] width 6 height 6
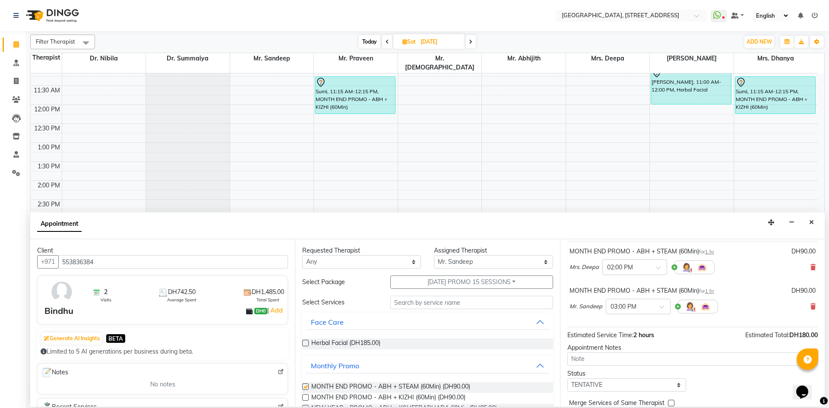
checkbox input "false"
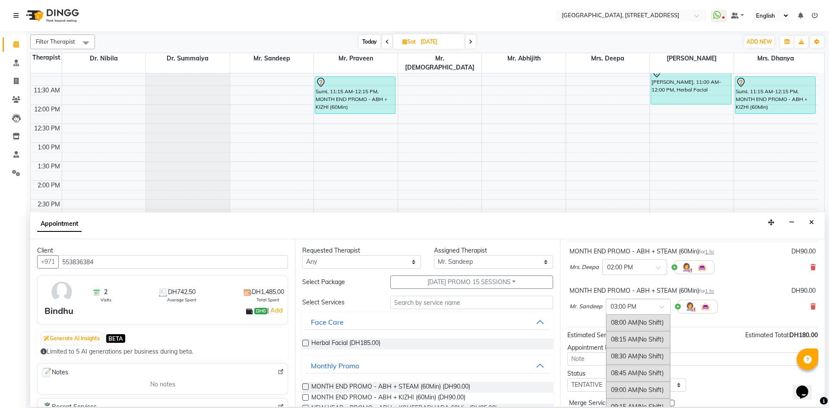
click at [663, 307] on span at bounding box center [665, 309] width 11 height 9
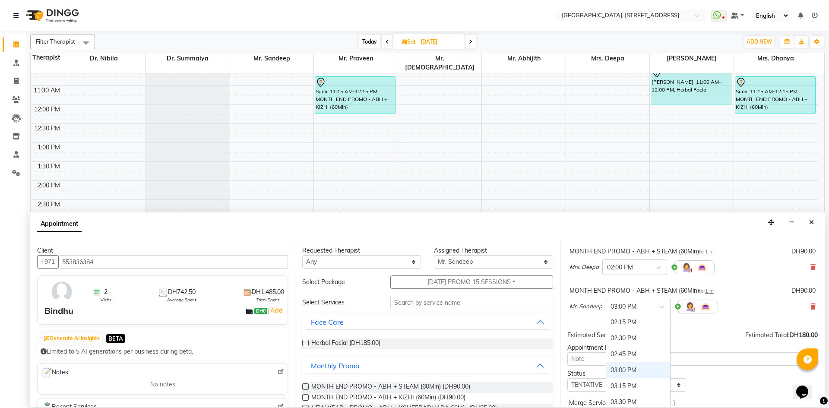
scroll to position [394, 0]
click at [642, 319] on div "02:00 PM" at bounding box center [638, 322] width 64 height 16
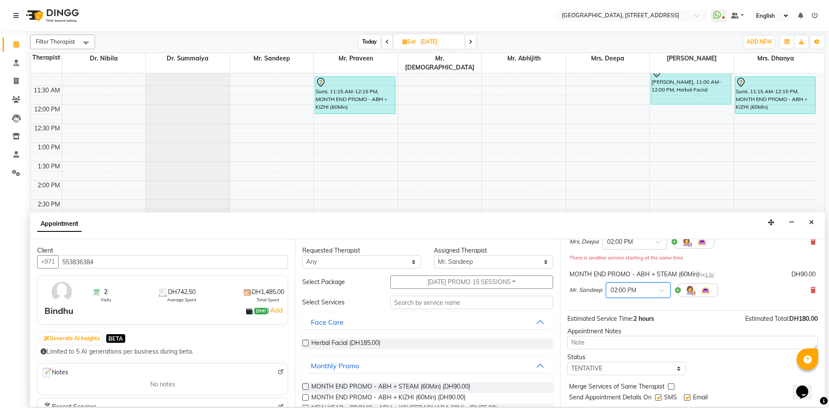
scroll to position [100, 0]
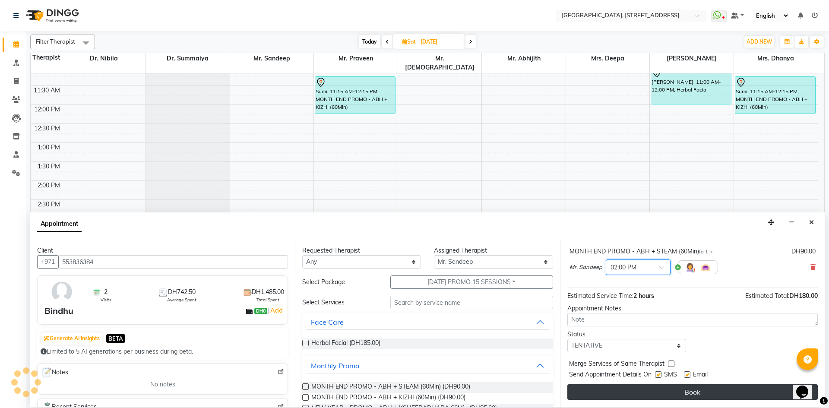
click at [619, 396] on button "Book" at bounding box center [693, 392] width 251 height 16
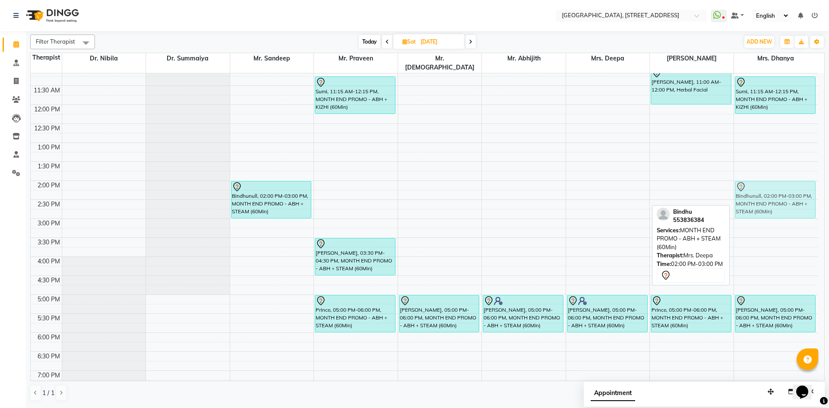
drag, startPoint x: 621, startPoint y: 193, endPoint x: 758, endPoint y: 194, distance: 137.8
click at [758, 194] on tr "[PERSON_NAME], 10:00 AM-11:00 AM, MONTH END PROMO - ABH + STEAM (60Min) Bindhun…" at bounding box center [424, 219] width 787 height 608
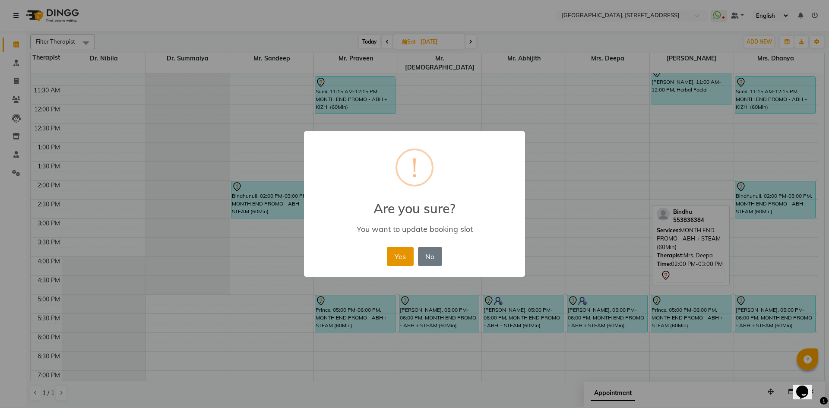
click at [401, 253] on button "Yes" at bounding box center [400, 256] width 26 height 19
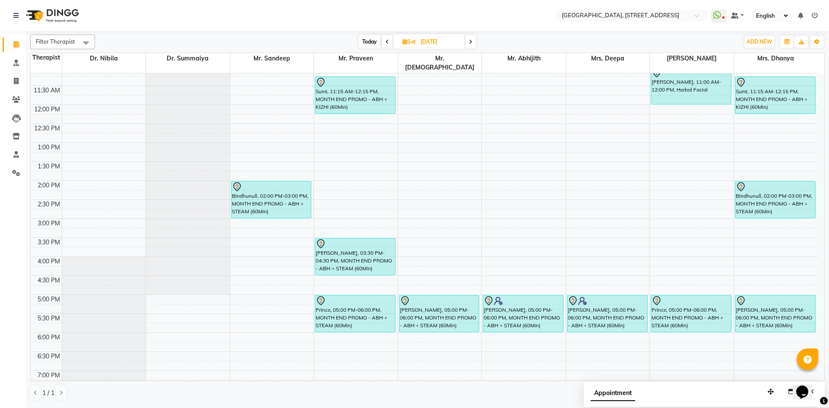
scroll to position [0, 0]
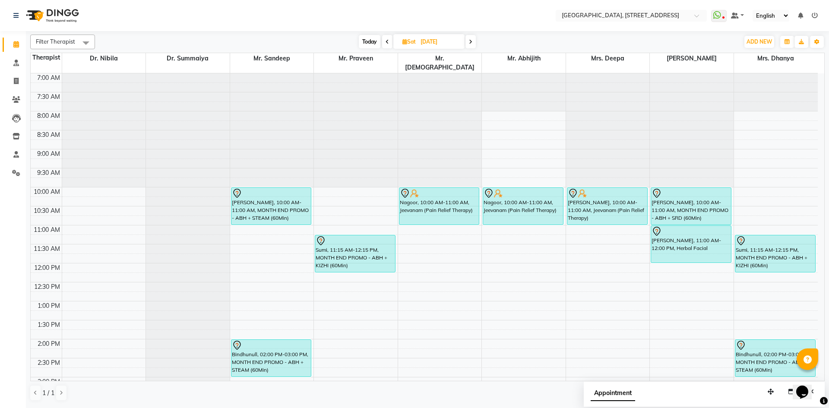
click at [371, 35] on span "Today" at bounding box center [370, 41] width 22 height 13
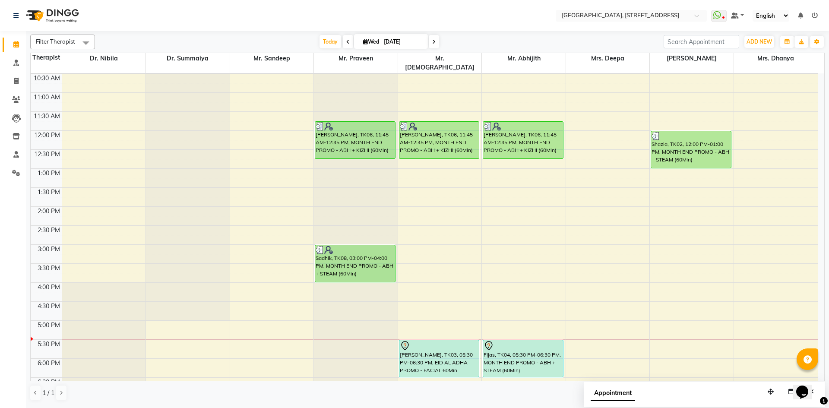
scroll to position [291, 0]
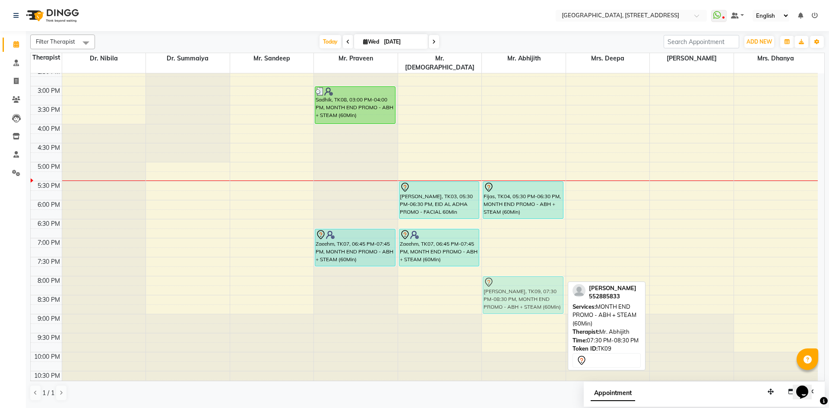
drag, startPoint x: 505, startPoint y: 257, endPoint x: 499, endPoint y: 274, distance: 17.5
click at [499, 274] on div "[PERSON_NAME], TK06, 11:45 AM-12:45 PM, MONTH END PROMO - ABH + KIZHI (60Min) F…" at bounding box center [524, 86] width 84 height 608
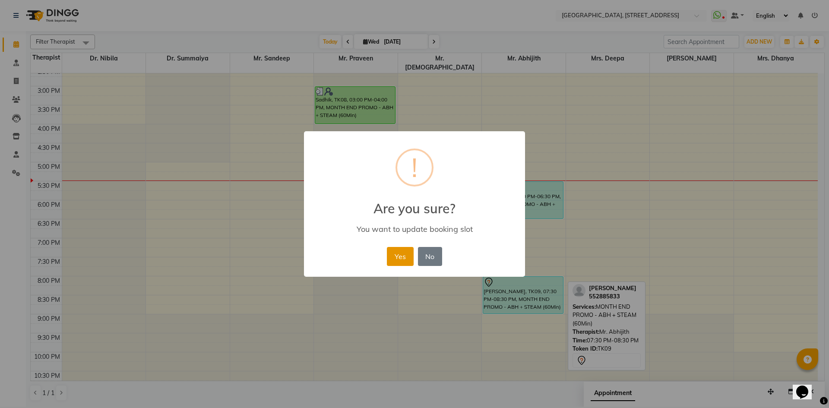
click at [406, 257] on button "Yes" at bounding box center [400, 256] width 26 height 19
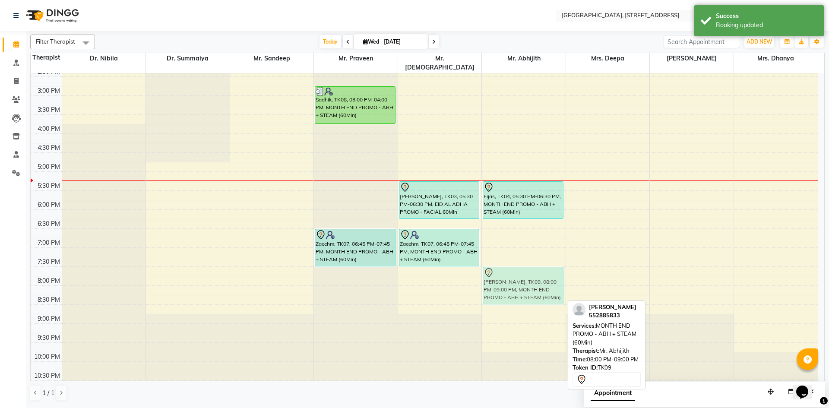
drag, startPoint x: 503, startPoint y: 275, endPoint x: 507, endPoint y: 264, distance: 11.6
click at [507, 264] on div "[PERSON_NAME], TK06, 11:45 AM-12:45 PM, MONTH END PROMO - ABH + KIZHI (60Min) F…" at bounding box center [524, 86] width 84 height 608
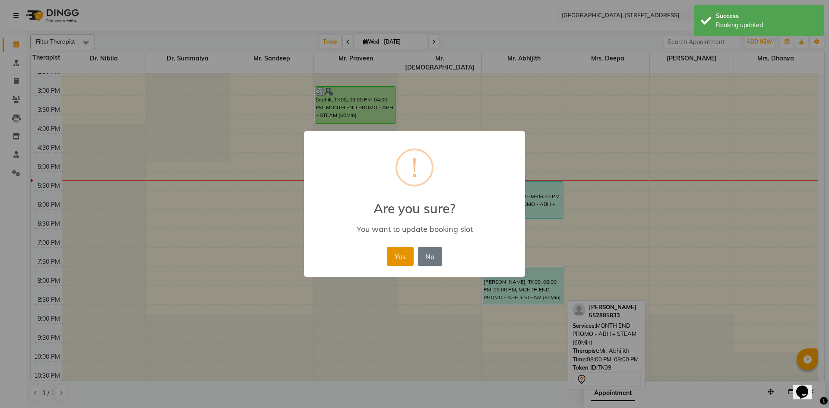
click at [409, 260] on button "Yes" at bounding box center [400, 256] width 26 height 19
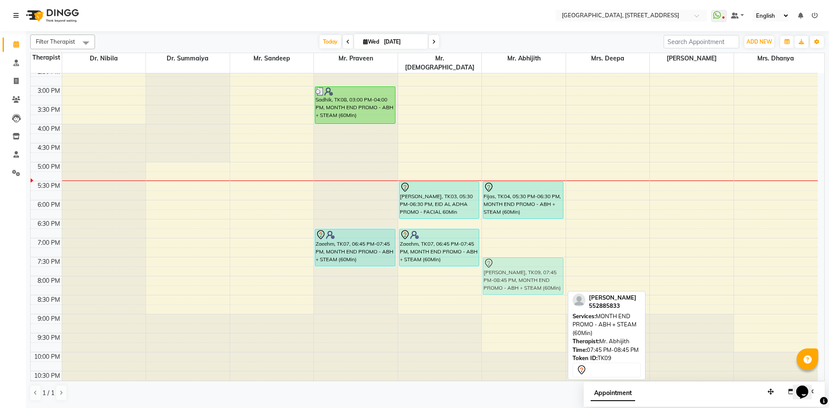
click at [507, 255] on div "[PERSON_NAME], TK06, 11:45 AM-12:45 PM, MONTH END PROMO - ABH + KIZHI (60Min) F…" at bounding box center [524, 86] width 84 height 608
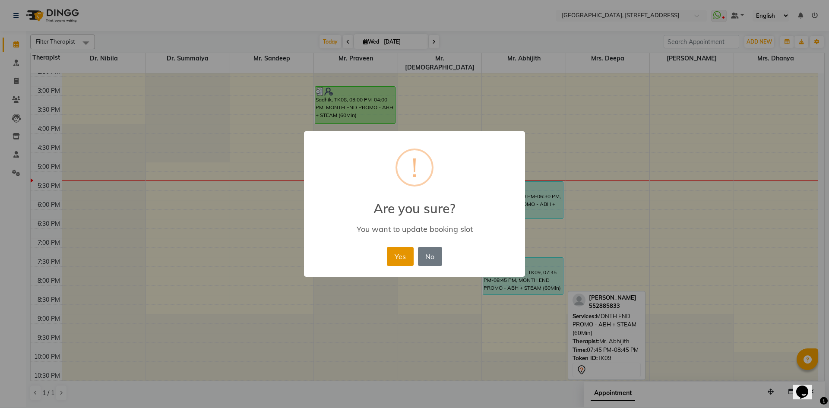
click at [403, 252] on button "Yes" at bounding box center [400, 256] width 26 height 19
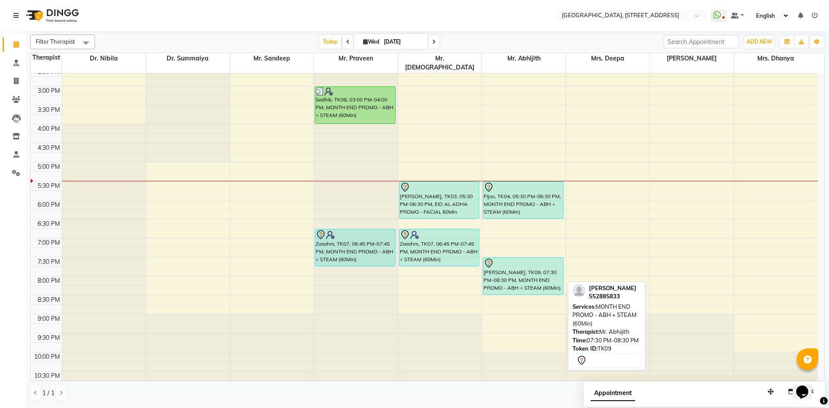
scroll to position [133, 0]
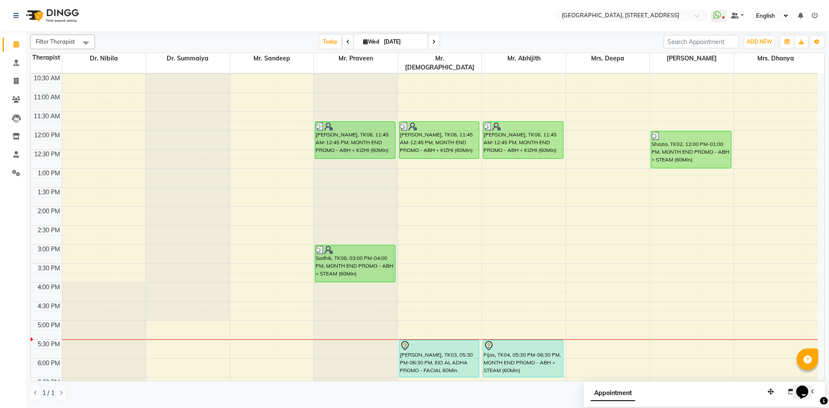
click at [346, 42] on icon at bounding box center [347, 41] width 3 height 5
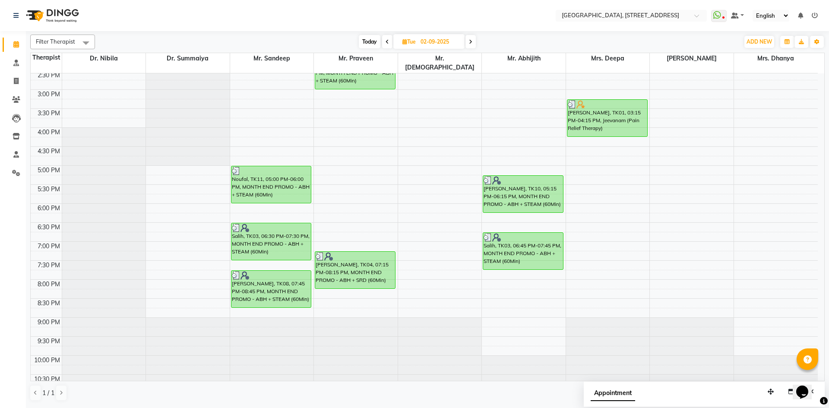
scroll to position [291, 0]
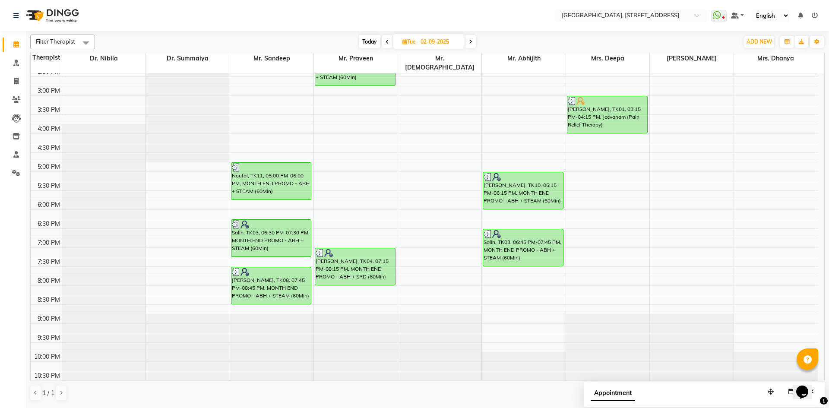
click at [473, 40] on span at bounding box center [471, 41] width 10 height 13
type input "[DATE]"
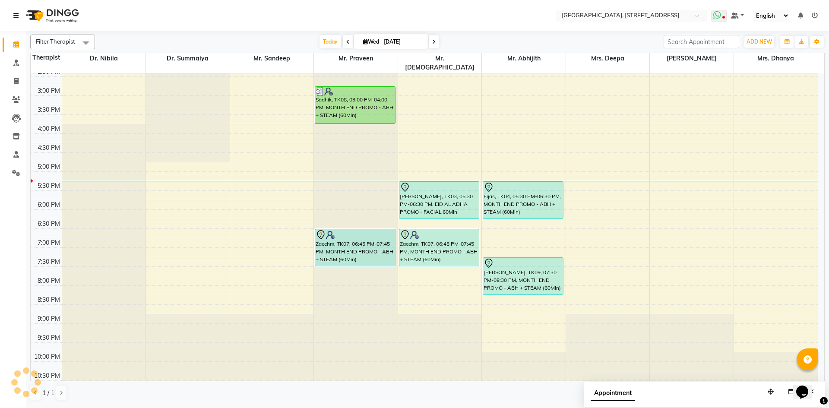
click at [719, 16] on icon at bounding box center [718, 15] width 8 height 9
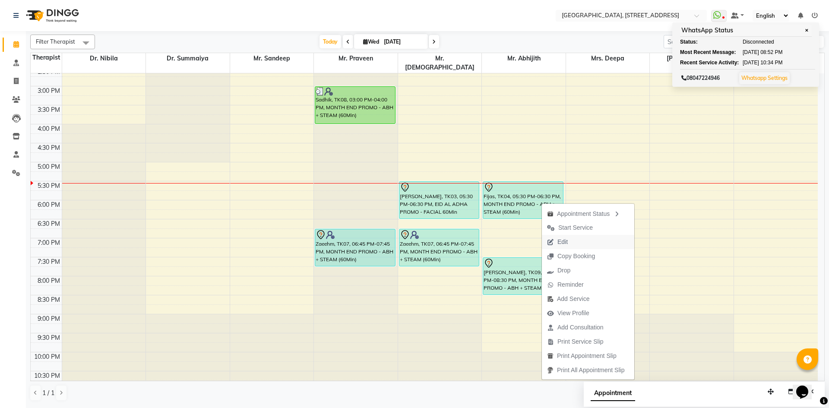
click at [556, 241] on span "Edit" at bounding box center [557, 242] width 31 height 14
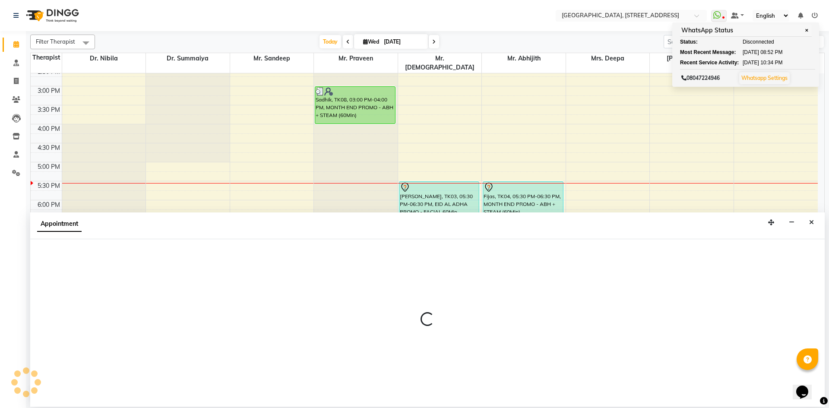
select select "tentative"
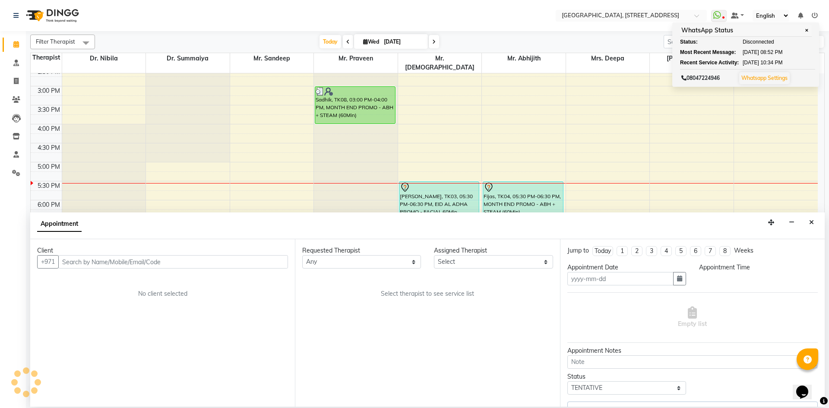
type input "[DATE]"
select select "1050"
select select "65324"
select select "1960"
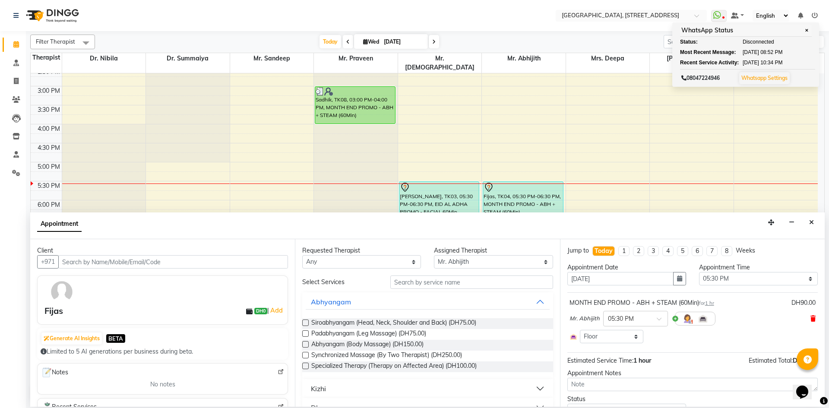
click at [811, 320] on icon at bounding box center [813, 319] width 5 height 6
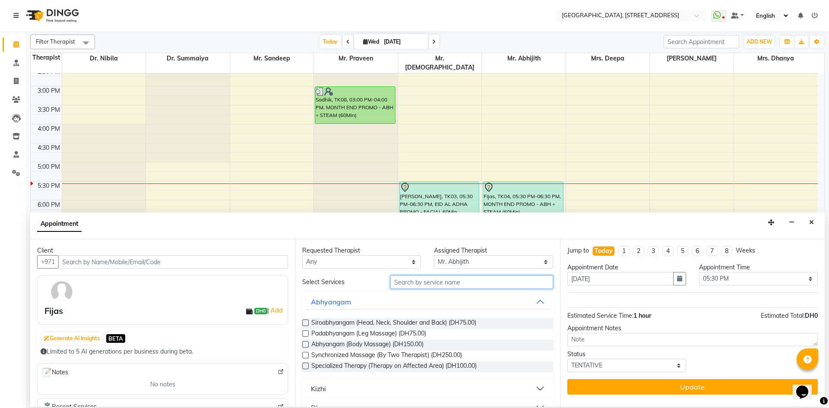
click at [490, 279] on input "text" at bounding box center [471, 282] width 163 height 13
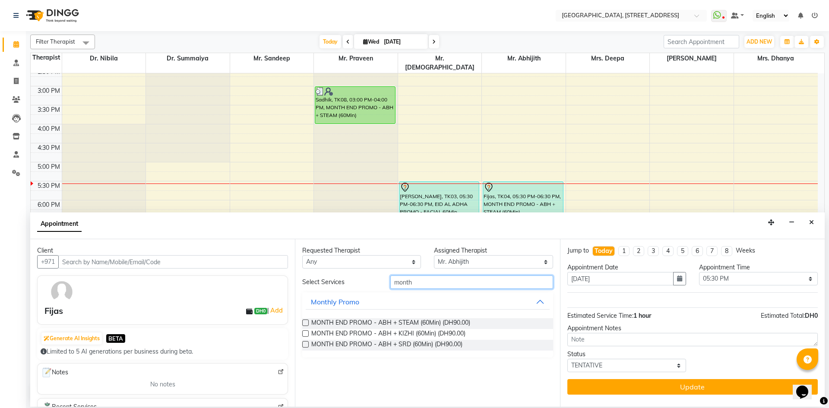
type input "month"
click at [302, 333] on label at bounding box center [305, 333] width 6 height 6
click at [302, 333] on input "checkbox" at bounding box center [305, 335] width 6 height 6
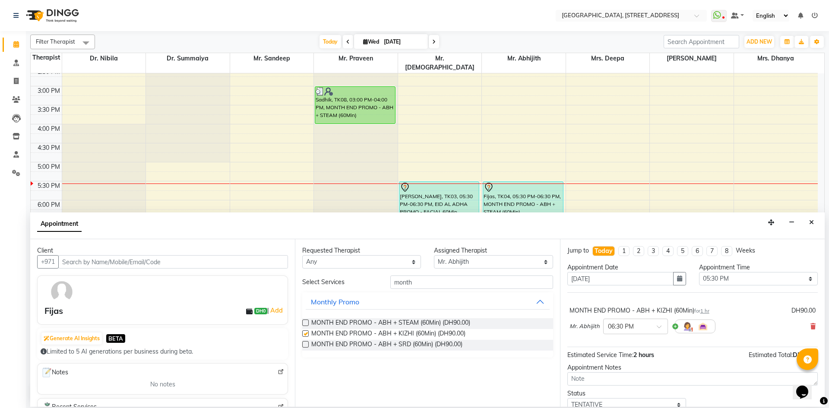
checkbox input "false"
click at [666, 329] on span at bounding box center [662, 329] width 11 height 9
click at [623, 339] on div "05:30 PM" at bounding box center [636, 342] width 64 height 16
click at [479, 284] on input "month" at bounding box center [471, 282] width 163 height 13
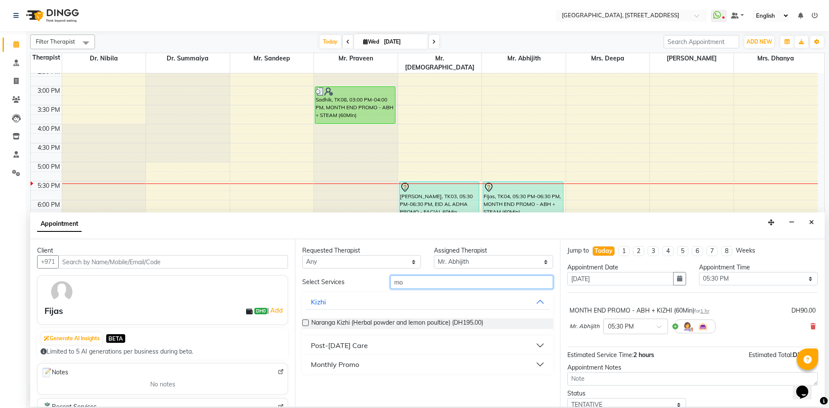
type input "m"
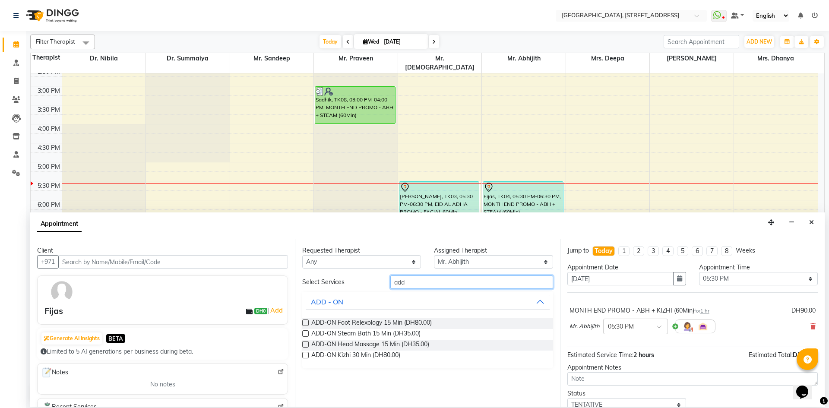
type input "add"
click at [306, 332] on label at bounding box center [305, 333] width 6 height 6
click at [306, 332] on input "checkbox" at bounding box center [305, 335] width 6 height 6
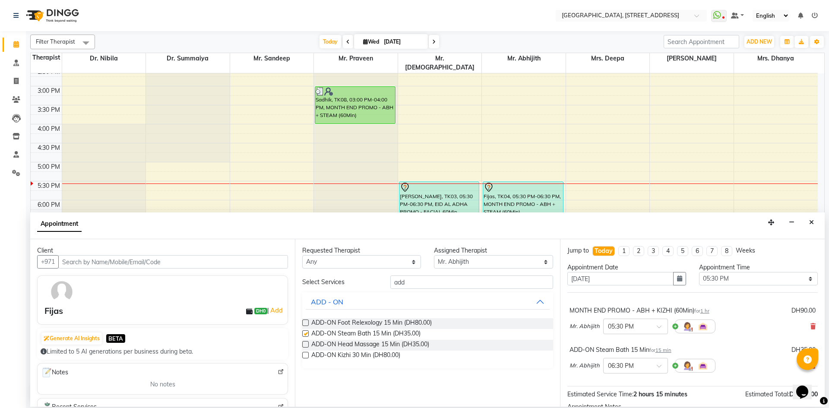
checkbox input "false"
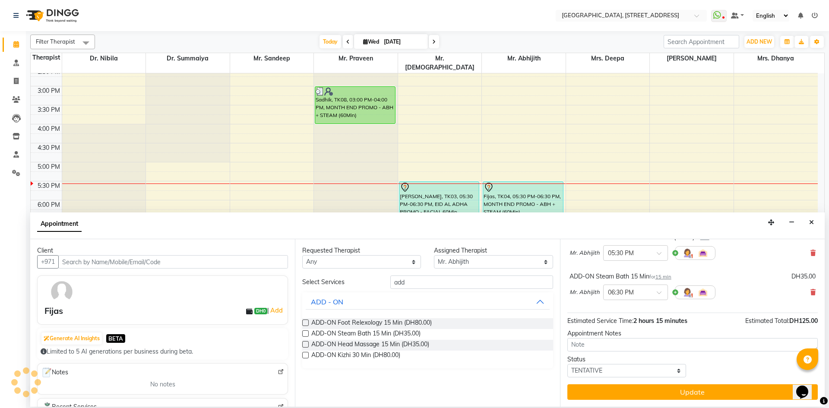
click at [614, 382] on div "Jump to [DATE] 1 2 3 4 5 6 7 8 Weeks Appointment Date [DATE] Appointment Time S…" at bounding box center [692, 323] width 265 height 168
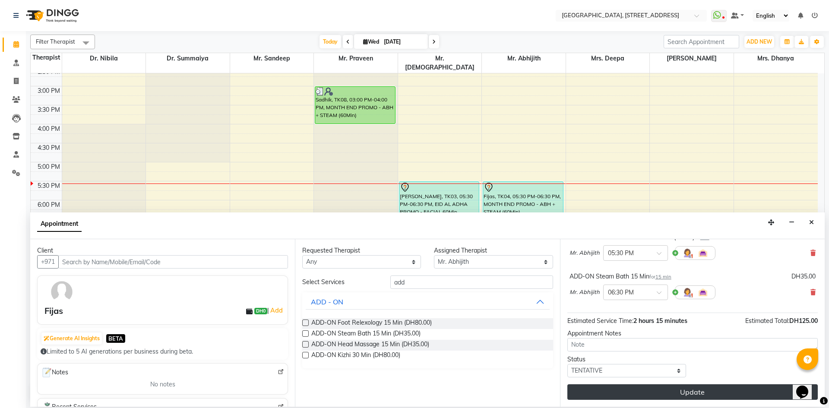
click at [614, 392] on button "Update" at bounding box center [693, 392] width 251 height 16
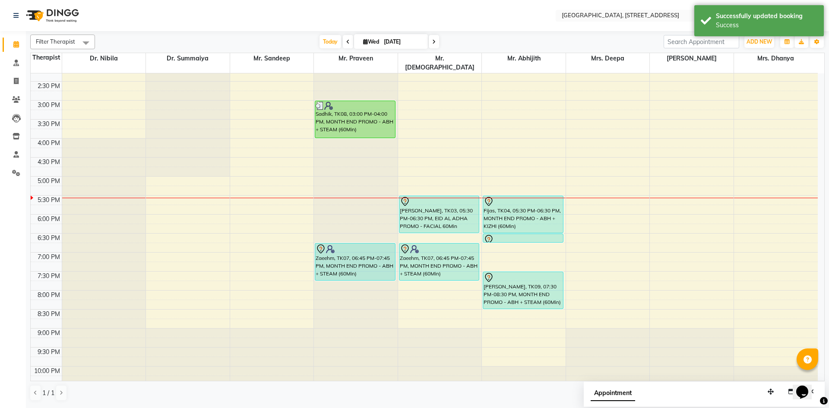
scroll to position [291, 0]
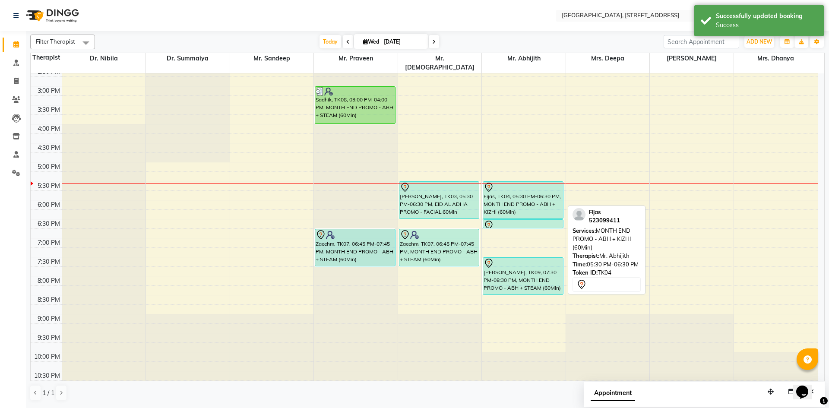
click at [506, 189] on div "Fijas, TK04, 05:30 PM-06:30 PM, MONTH END PROMO - ABH + KIZHI (60Min)" at bounding box center [523, 200] width 80 height 37
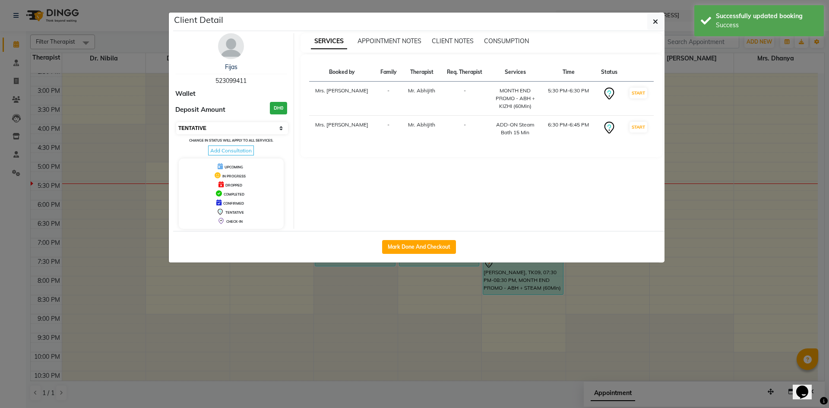
click at [274, 133] on select "Select IN SERVICE CONFIRMED TENTATIVE CHECK IN MARK DONE DROPPED UPCOMING" at bounding box center [232, 128] width 112 height 12
select select "3"
click at [176, 122] on select "Select IN SERVICE CONFIRMED TENTATIVE CHECK IN MARK DONE DROPPED UPCOMING" at bounding box center [232, 128] width 112 height 12
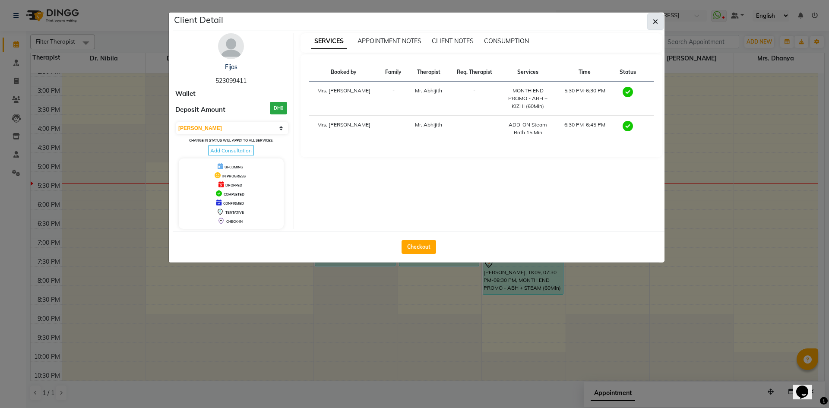
click at [652, 16] on button "button" at bounding box center [655, 21] width 16 height 16
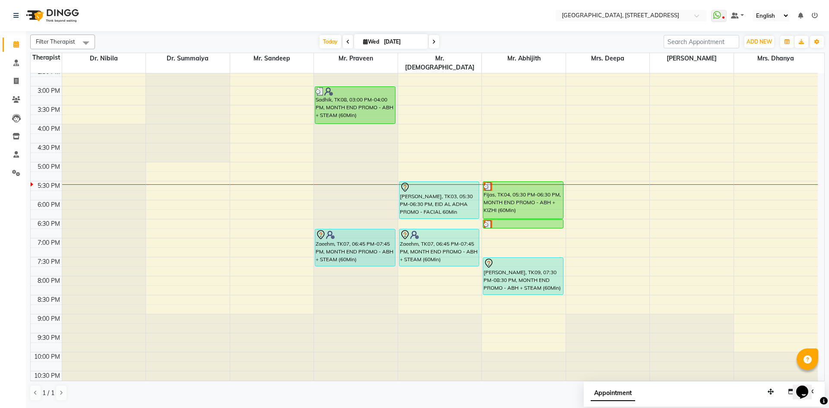
scroll to position [133, 0]
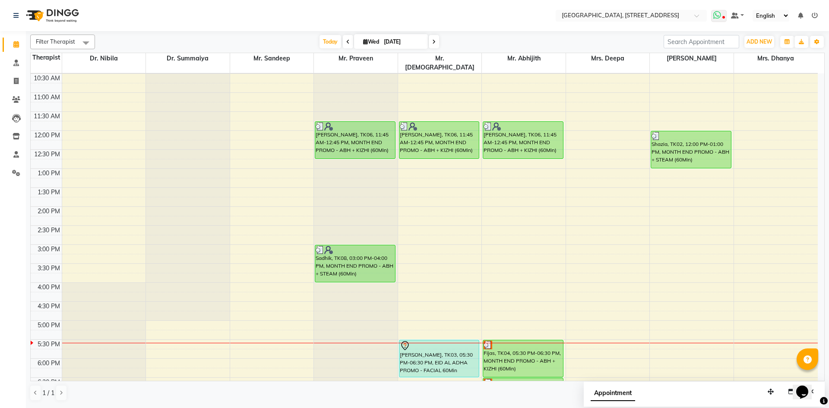
click at [718, 11] on icon at bounding box center [718, 15] width 8 height 9
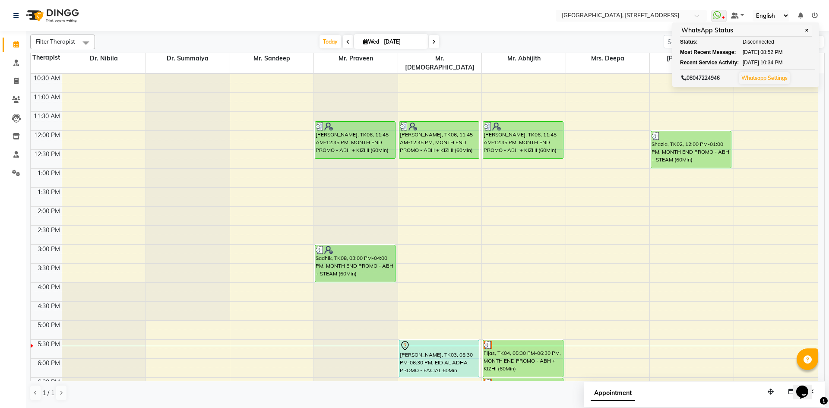
click at [435, 41] on span at bounding box center [434, 41] width 10 height 13
type input "[DATE]"
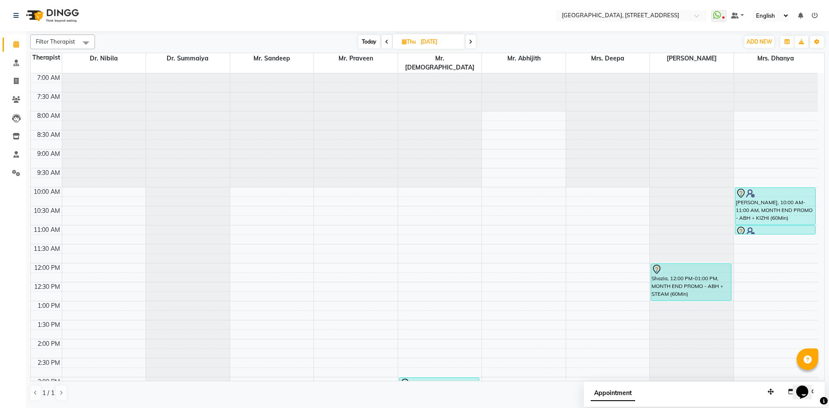
scroll to position [291, 0]
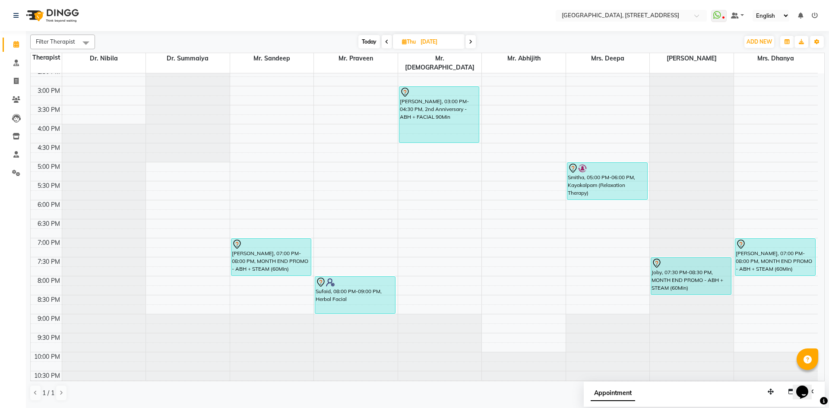
click at [429, 233] on div "7:00 AM 7:30 AM 8:00 AM 8:30 AM 9:00 AM 9:30 AM 10:00 AM 10:30 AM 11:00 AM 11:3…" at bounding box center [424, 86] width 787 height 608
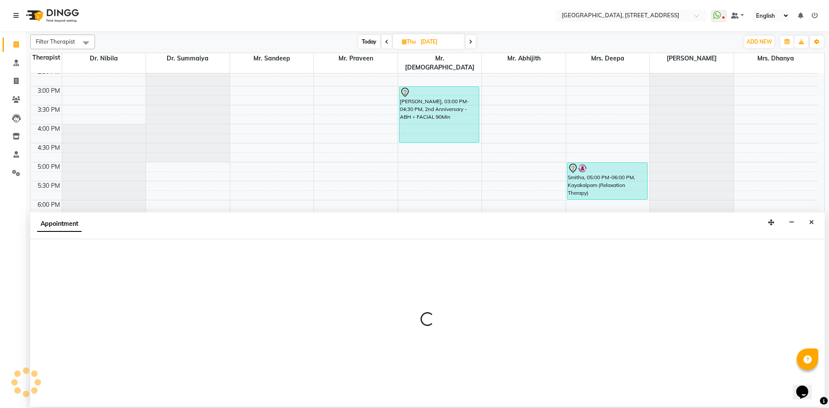
select select "33011"
select select "1140"
select select "tentative"
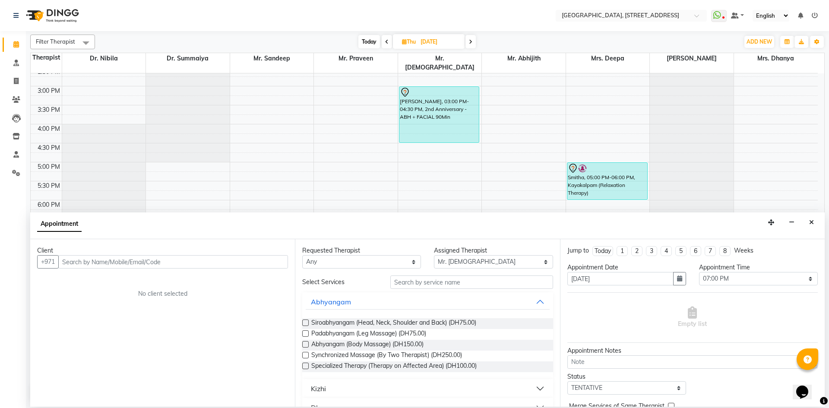
click at [86, 266] on input "text" at bounding box center [173, 261] width 230 height 13
type input "551178305"
click at [270, 258] on span "Add Client" at bounding box center [270, 262] width 29 height 8
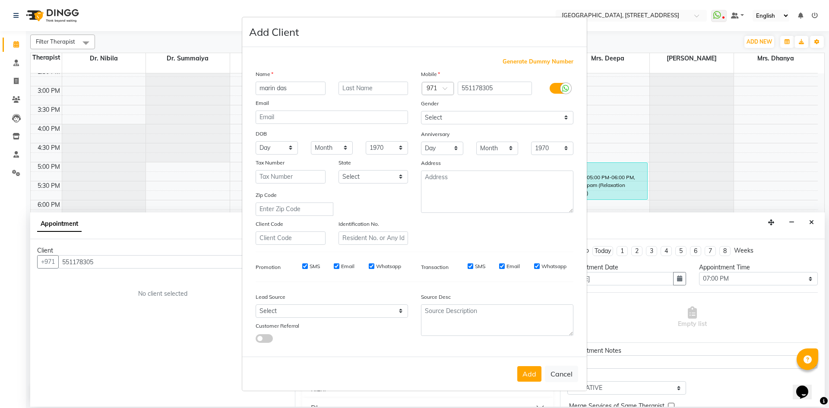
type input "marin das"
click at [535, 365] on div "Add Cancel" at bounding box center [414, 374] width 345 height 34
click at [533, 372] on button "Add" at bounding box center [529, 374] width 24 height 16
select select
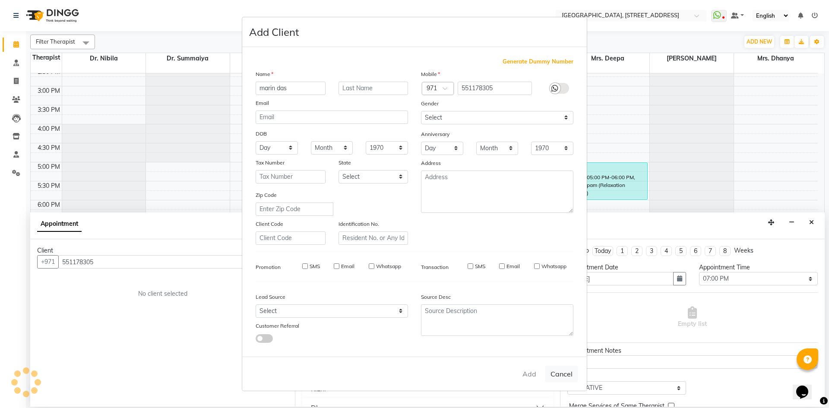
select select
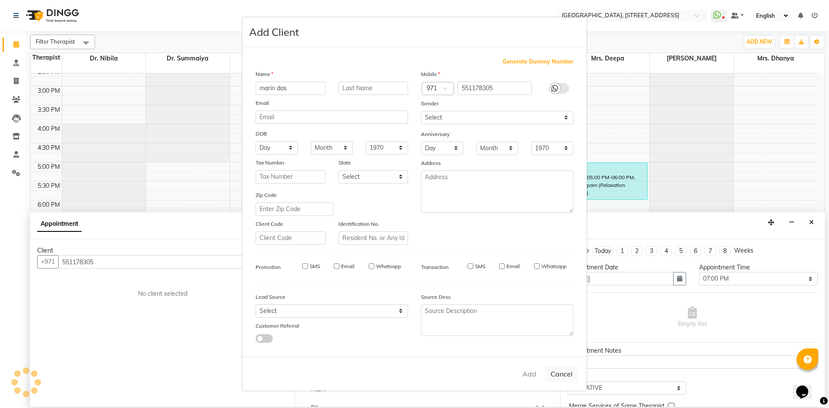
checkbox input "false"
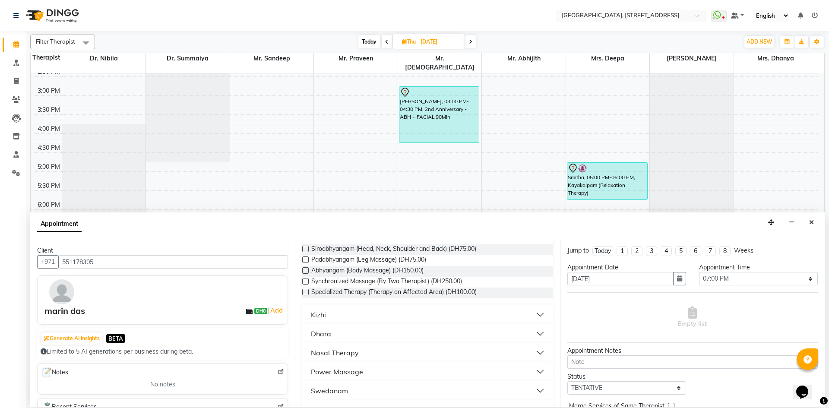
scroll to position [0, 0]
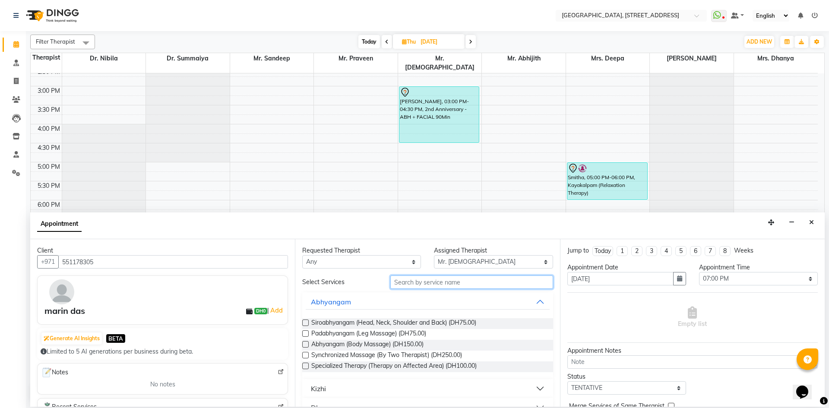
click at [463, 281] on input "text" at bounding box center [471, 282] width 163 height 13
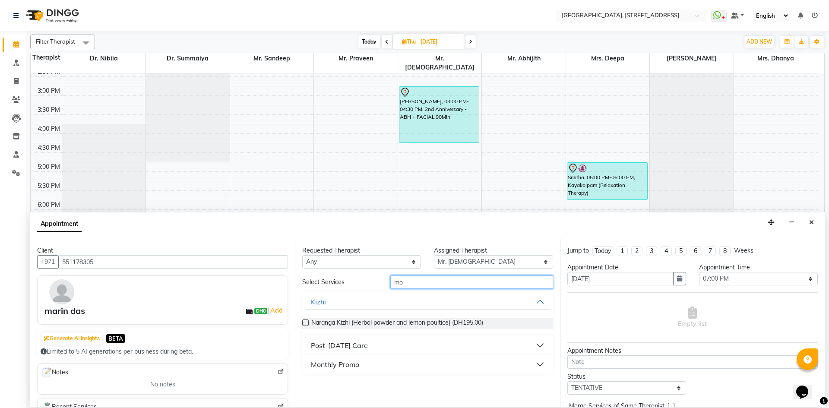
type input "mo"
click at [540, 368] on button "Monthly Promo" at bounding box center [428, 365] width 244 height 16
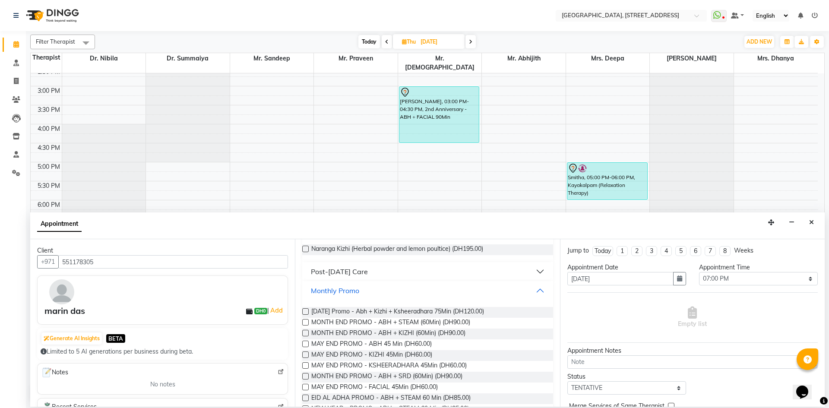
scroll to position [71, 0]
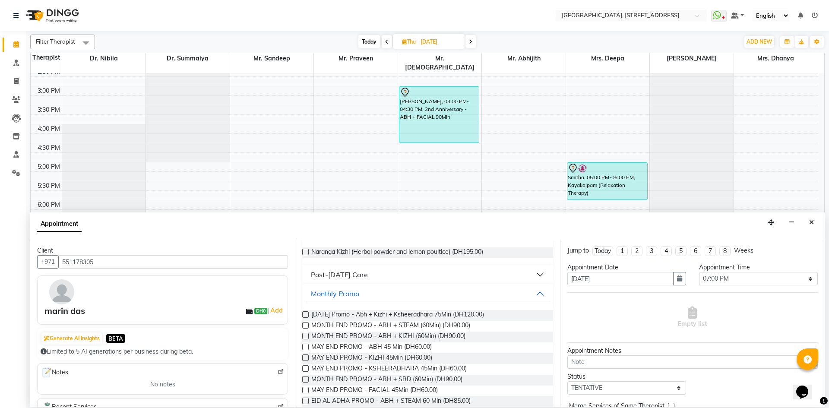
click at [308, 324] on label at bounding box center [305, 325] width 6 height 6
click at [308, 324] on input "checkbox" at bounding box center [305, 327] width 6 height 6
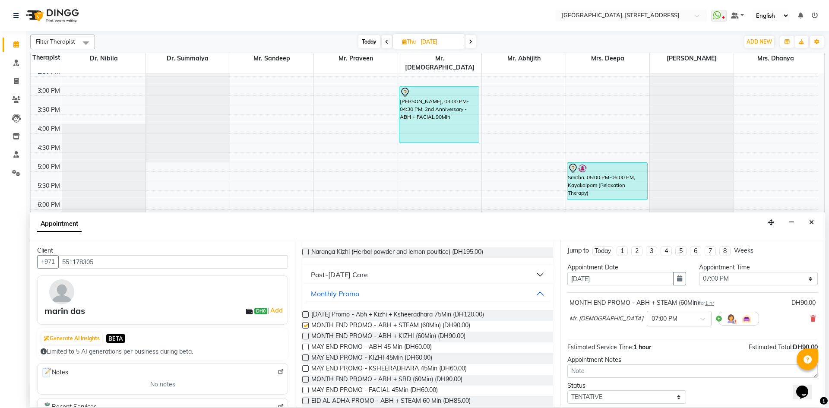
checkbox input "false"
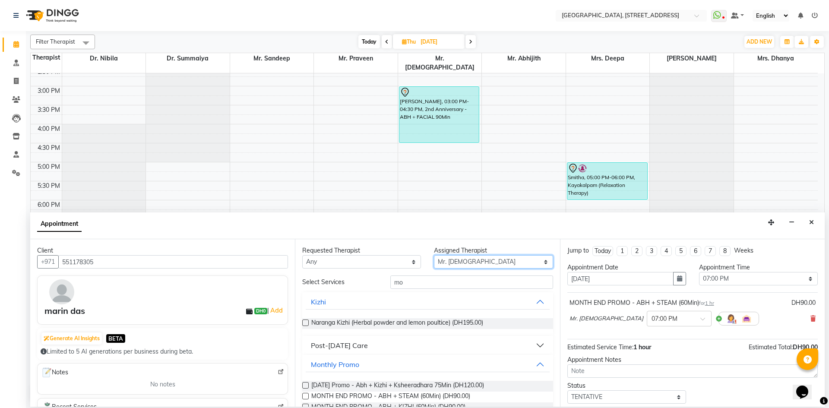
click at [539, 265] on select "Select Dr. Nibila Dr. Summaiya Mr. Abhijith Mr. Praveen Mr. [PERSON_NAME] Mrs. …" at bounding box center [493, 261] width 119 height 13
select select "27242"
click at [434, 255] on select "Select Dr. Nibila Dr. Summaiya Mr. Abhijith Mr. Praveen Mr. [PERSON_NAME] Mrs. …" at bounding box center [493, 261] width 119 height 13
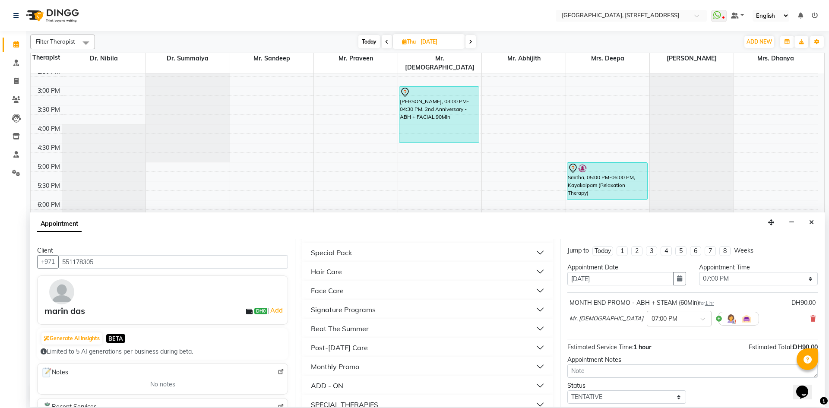
scroll to position [264, 0]
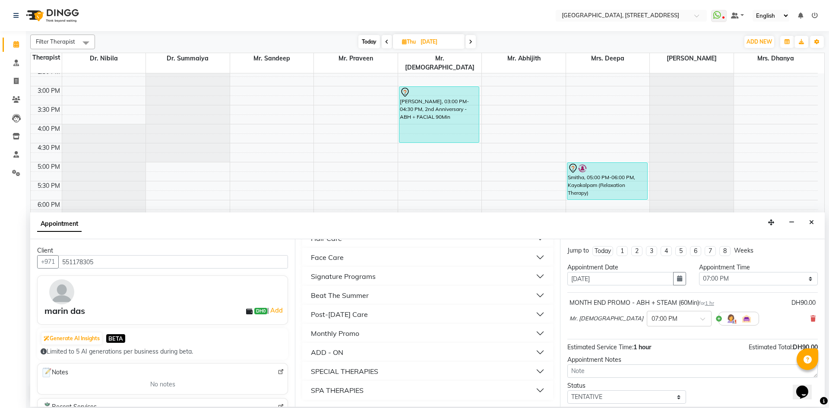
click at [379, 335] on button "Monthly Promo" at bounding box center [428, 334] width 244 height 16
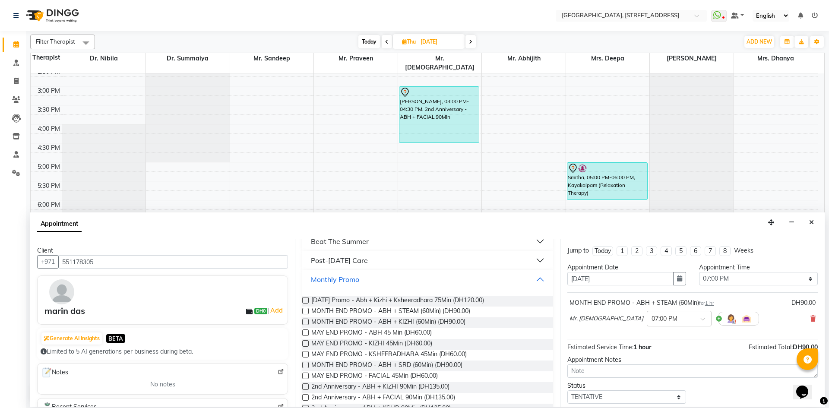
scroll to position [235, 0]
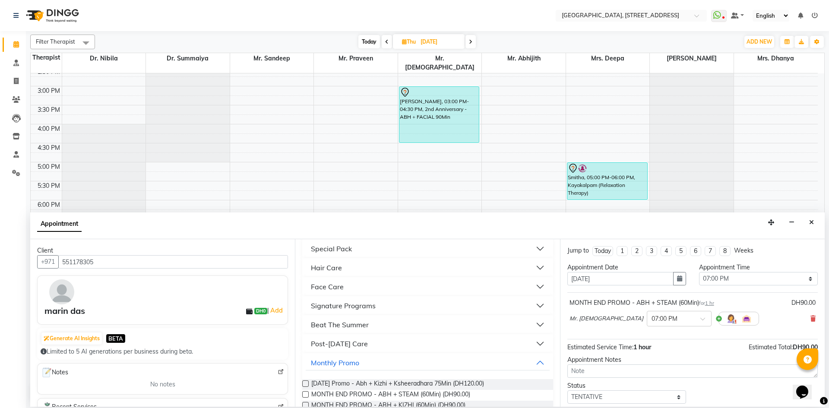
click at [308, 394] on label at bounding box center [305, 394] width 6 height 6
click at [308, 394] on input "checkbox" at bounding box center [305, 396] width 6 height 6
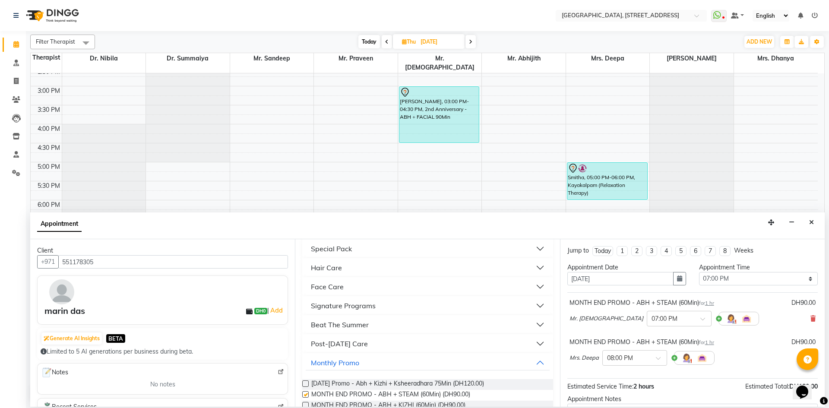
checkbox input "false"
click at [657, 359] on span at bounding box center [661, 360] width 11 height 9
click at [617, 376] on div "07:00 PM" at bounding box center [635, 379] width 64 height 16
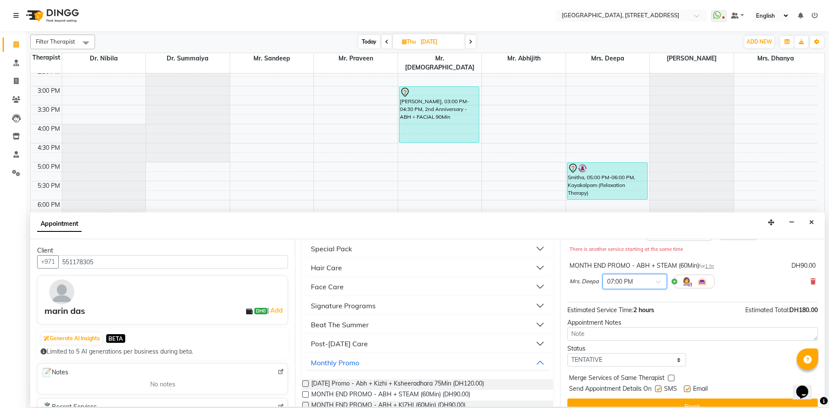
scroll to position [100, 0]
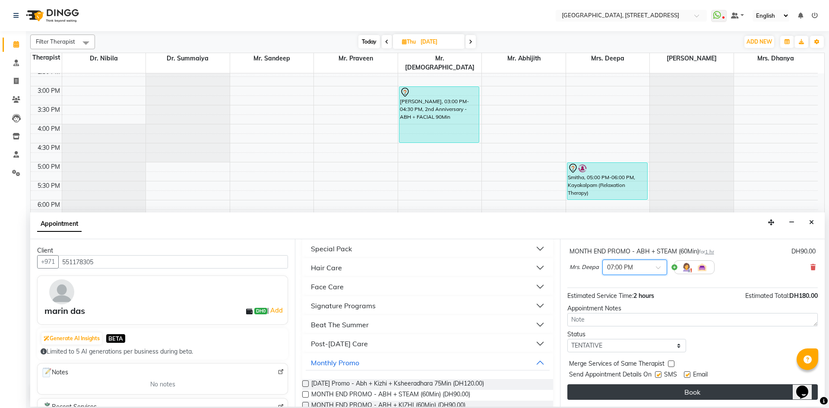
click at [694, 393] on button "Book" at bounding box center [693, 392] width 251 height 16
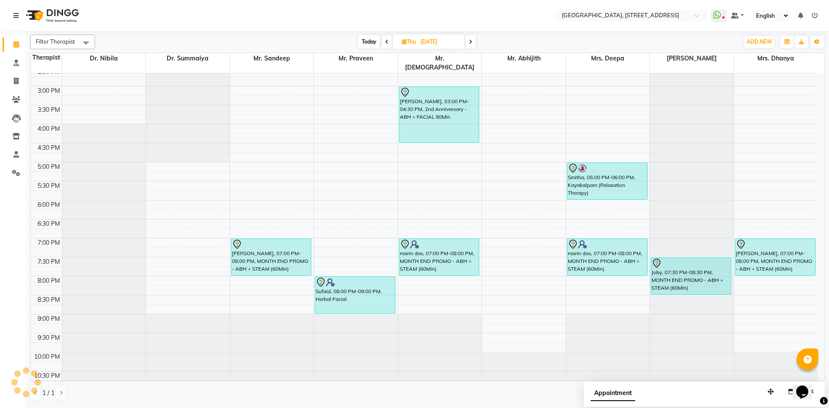
click at [363, 48] on span "Today" at bounding box center [370, 41] width 22 height 13
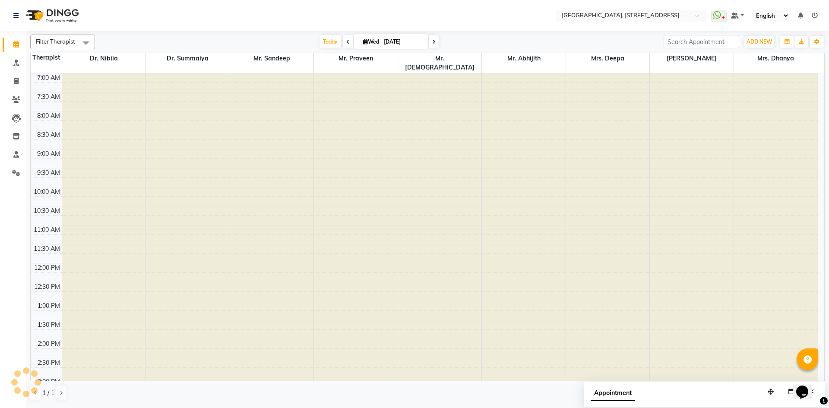
scroll to position [291, 0]
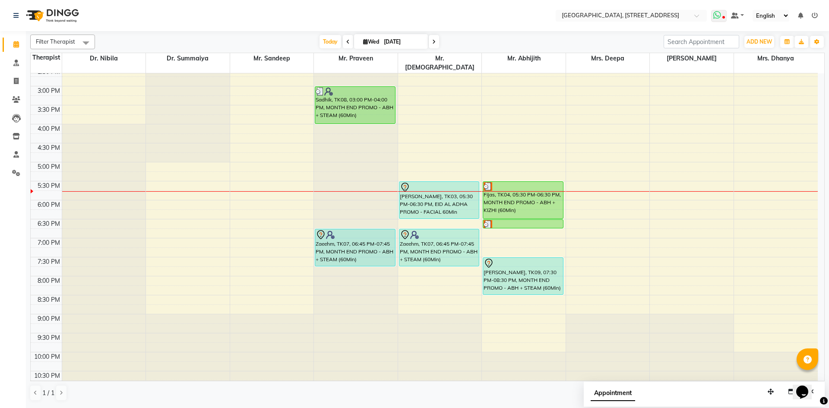
click at [716, 17] on icon at bounding box center [718, 15] width 8 height 9
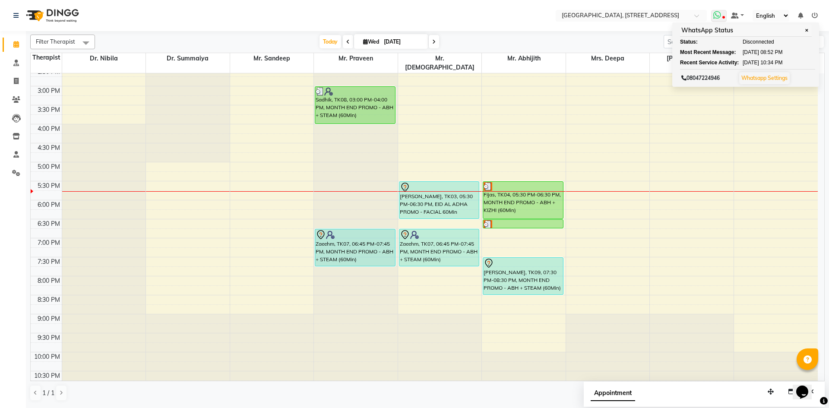
click at [716, 17] on icon at bounding box center [718, 15] width 8 height 9
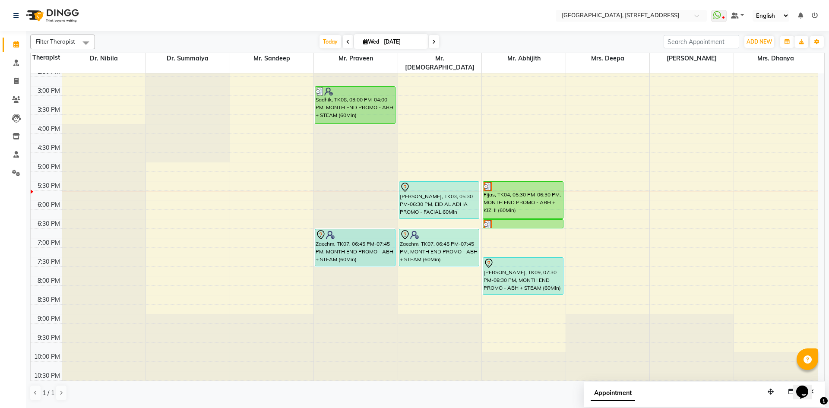
scroll to position [133, 0]
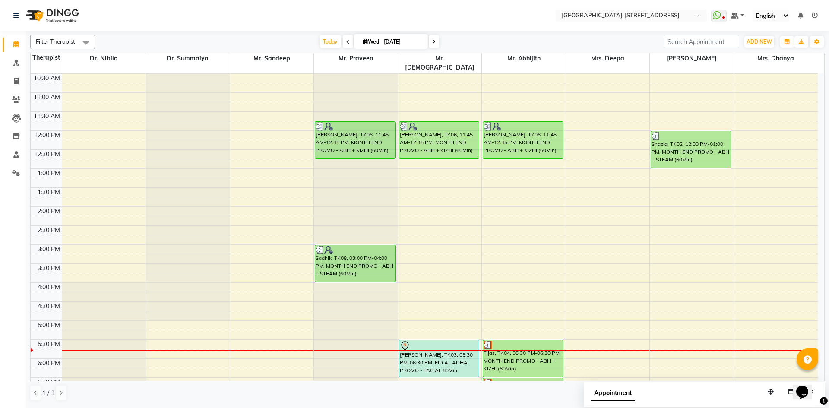
click at [347, 42] on icon at bounding box center [347, 41] width 3 height 5
type input "02-09-2025"
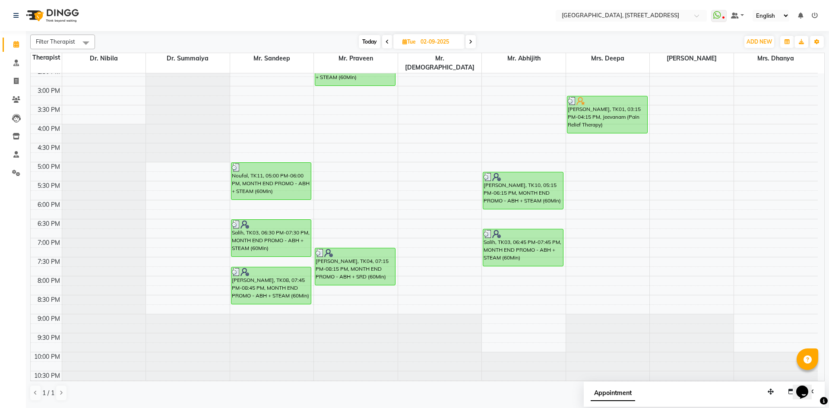
click at [406, 42] on icon at bounding box center [405, 42] width 5 height 6
select select "9"
select select "2025"
click at [411, 69] on select "Jan Feb Mar Apr May Jun [DATE] Aug Sep Oct Nov Dec" at bounding box center [406, 68] width 33 height 13
select select "8"
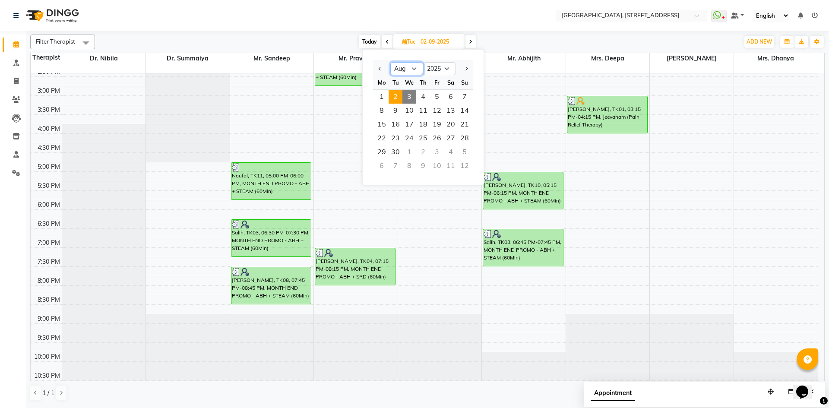
click at [390, 62] on select "Jan Feb Mar Apr May Jun [DATE] Aug Sep Oct Nov Dec" at bounding box center [406, 68] width 33 height 13
click at [451, 154] on span "30" at bounding box center [451, 152] width 14 height 14
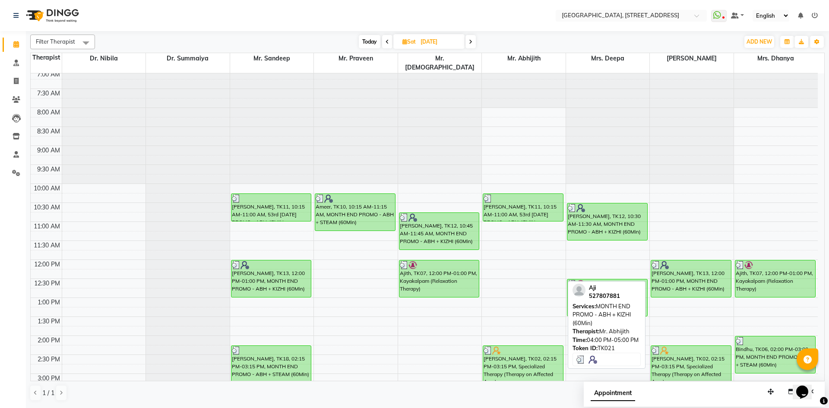
scroll to position [0, 0]
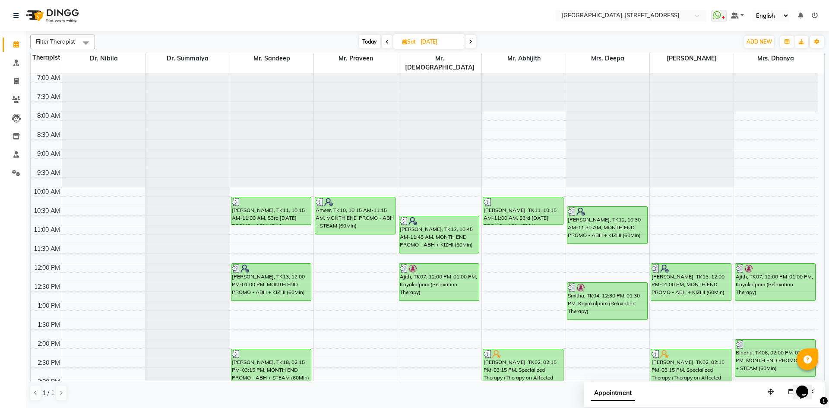
click at [387, 46] on span at bounding box center [387, 41] width 10 height 13
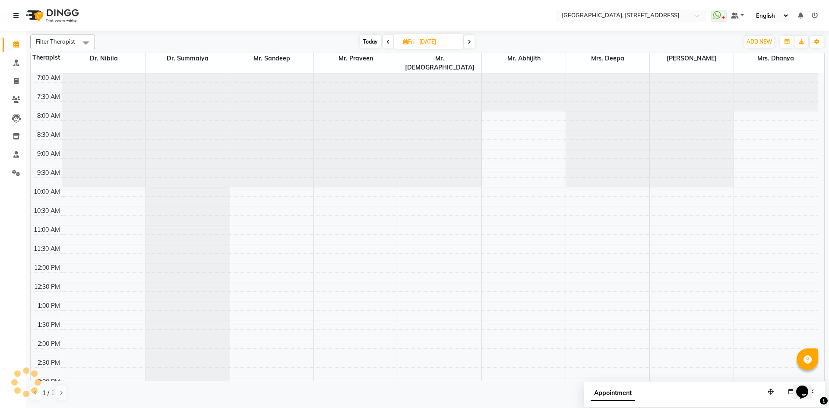
scroll to position [291, 0]
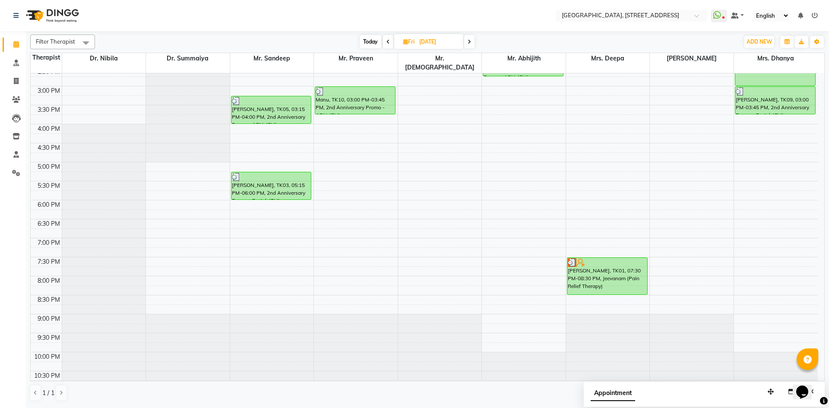
click at [473, 44] on span at bounding box center [469, 41] width 10 height 13
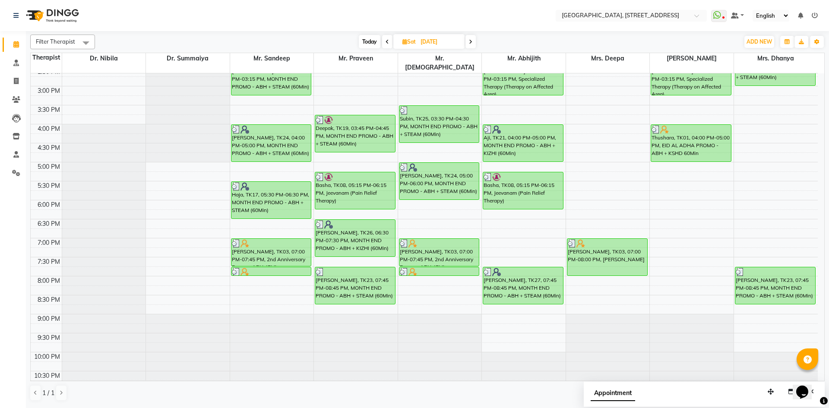
click at [469, 41] on span at bounding box center [471, 41] width 10 height 13
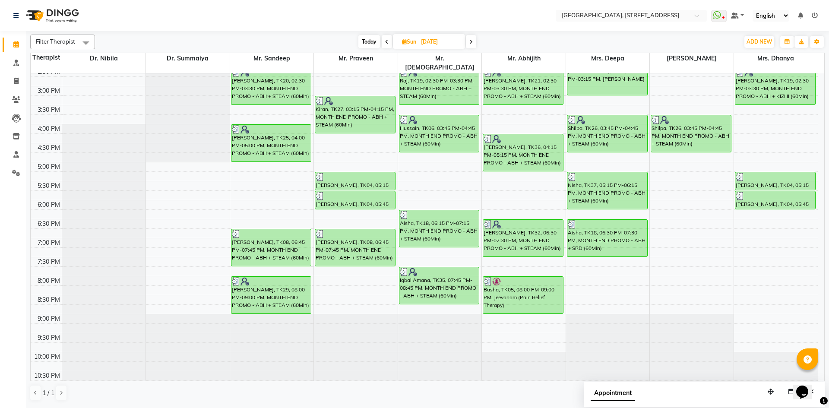
click at [471, 48] on span at bounding box center [471, 41] width 10 height 13
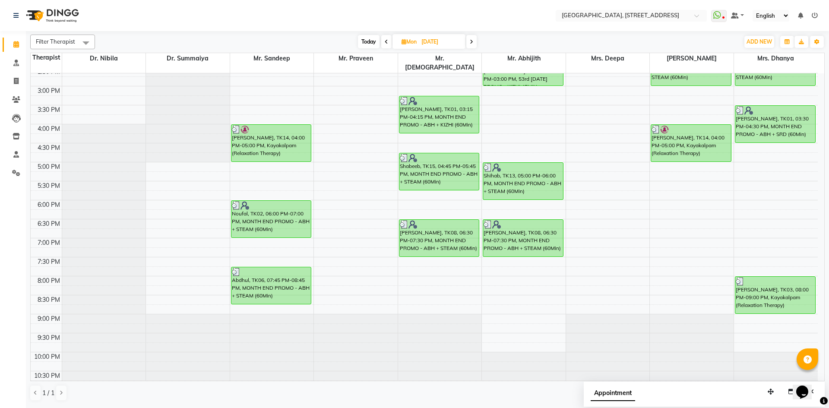
click at [478, 44] on div "[DATE] [DATE]" at bounding box center [417, 41] width 121 height 13
click at [475, 44] on span at bounding box center [471, 41] width 10 height 13
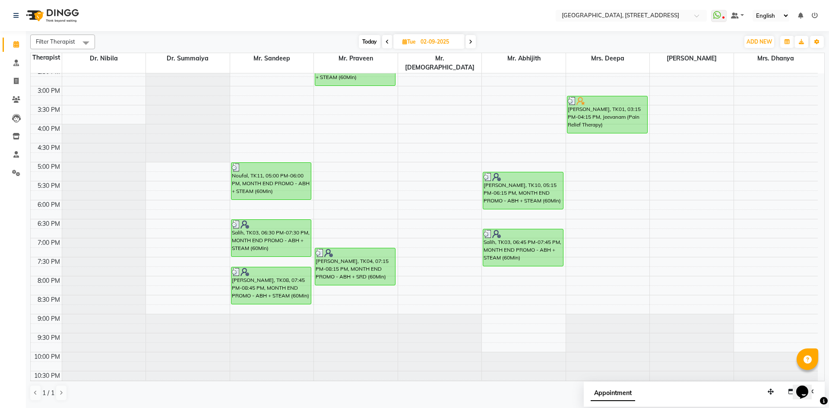
click at [467, 42] on span at bounding box center [471, 41] width 10 height 13
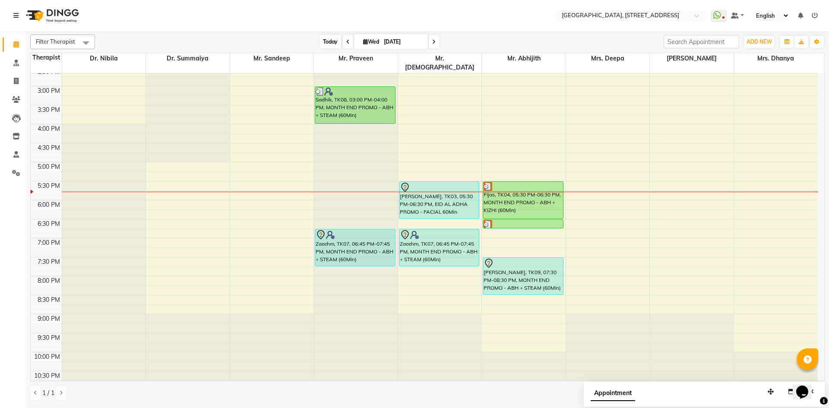
click at [328, 42] on span "Today" at bounding box center [331, 41] width 22 height 13
click at [435, 42] on span at bounding box center [434, 41] width 10 height 13
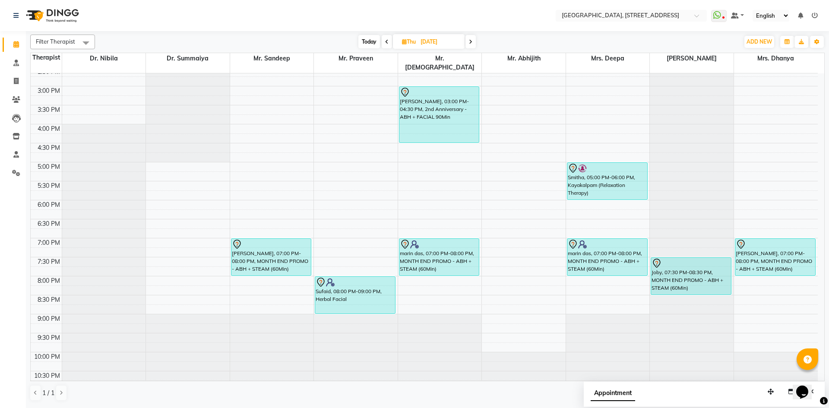
click at [365, 42] on span "Today" at bounding box center [370, 41] width 22 height 13
type input "[DATE]"
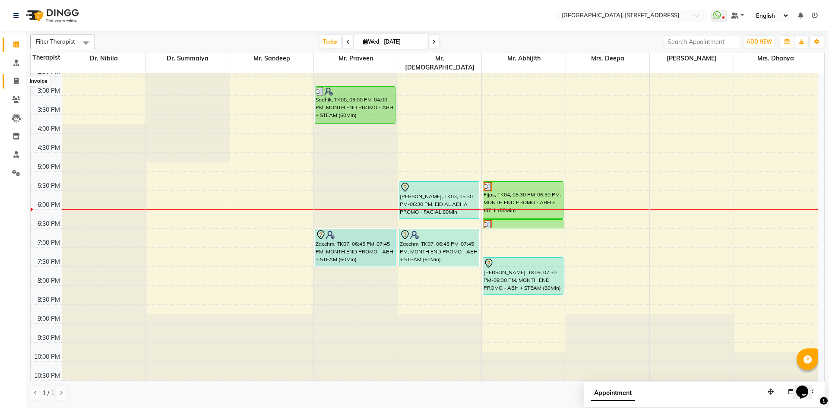
click at [17, 80] on icon at bounding box center [16, 81] width 5 height 6
select select "service"
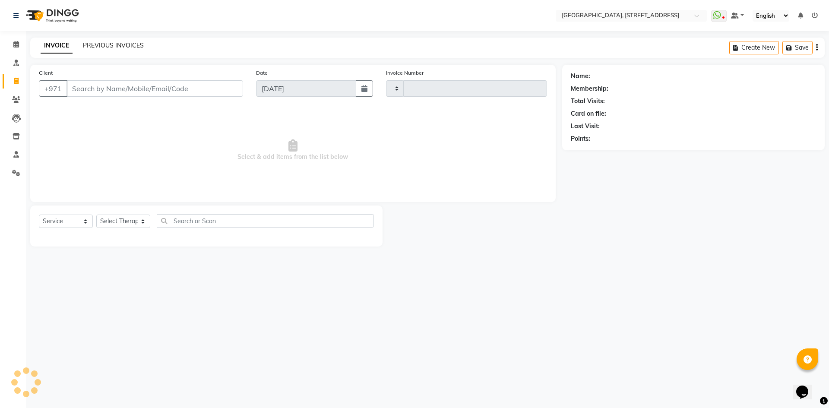
type input "2070"
click at [135, 48] on link "PREVIOUS INVOICES" at bounding box center [113, 45] width 61 height 8
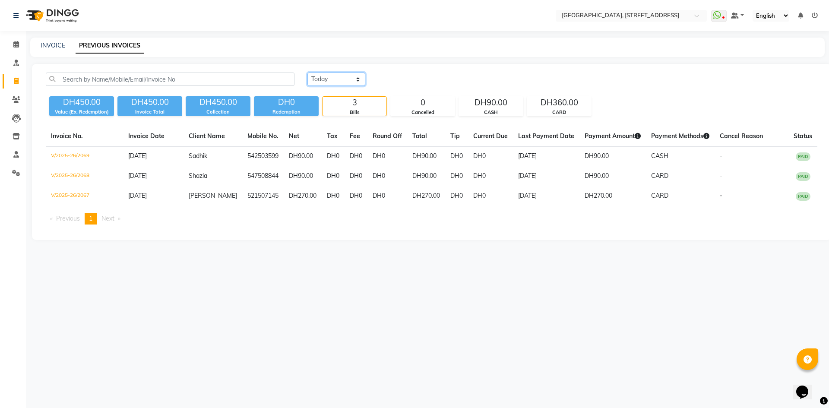
click at [349, 82] on select "[DATE] [DATE] Custom Range" at bounding box center [337, 79] width 58 height 13
select select "range"
click at [308, 73] on select "[DATE] [DATE] Custom Range" at bounding box center [337, 79] width 58 height 13
click at [409, 84] on input "[DATE]" at bounding box center [407, 79] width 60 height 12
select select "9"
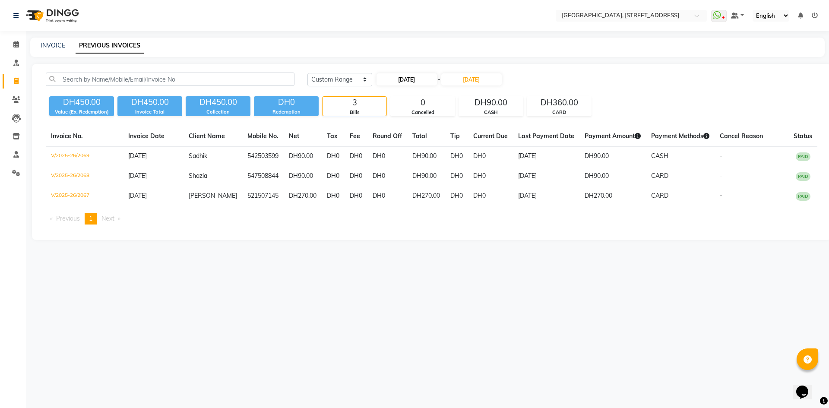
select select "2025"
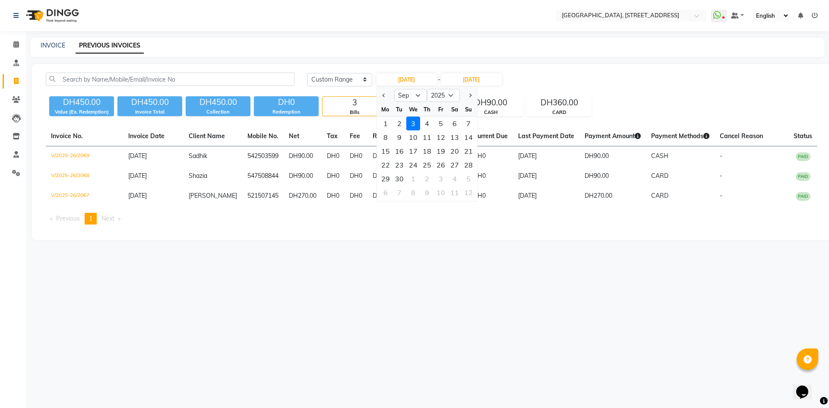
click at [388, 126] on div "1" at bounding box center [386, 124] width 14 height 14
type input "[DATE]"
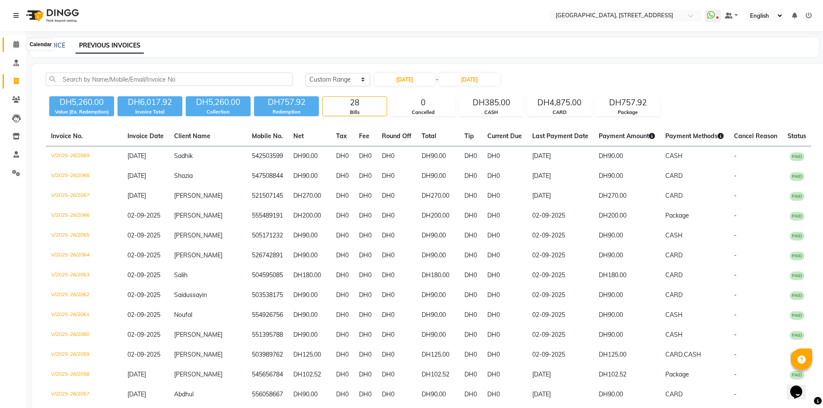
click at [16, 47] on icon at bounding box center [16, 44] width 6 height 6
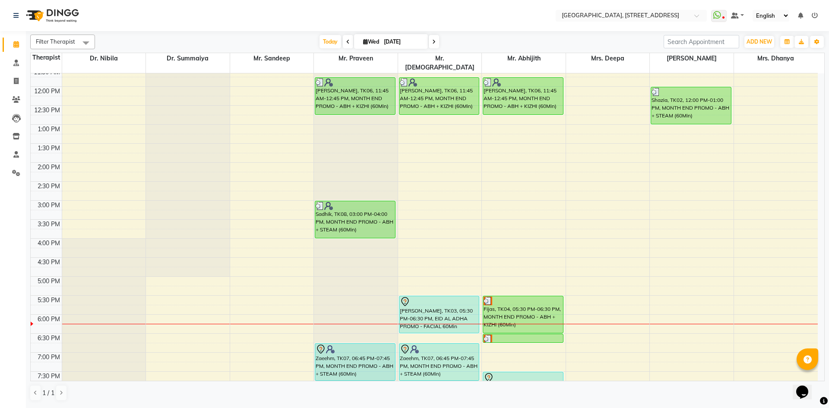
scroll to position [291, 0]
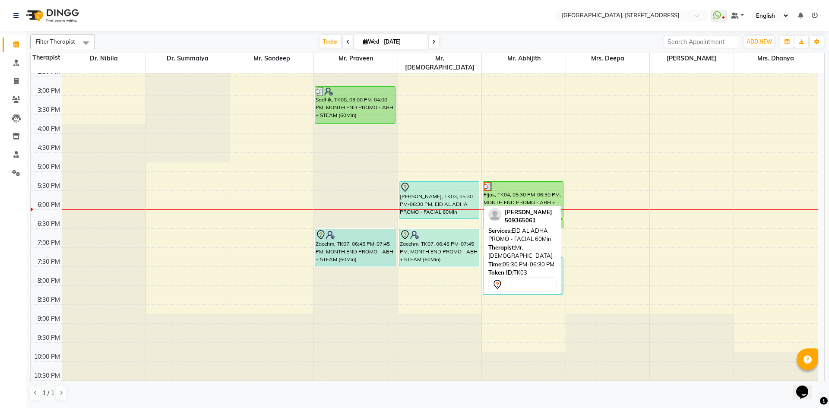
click at [441, 197] on div "[PERSON_NAME], TK03, 05:30 PM-06:30 PM, EID AL ADHA PROMO - FACIAL 60Min" at bounding box center [440, 200] width 80 height 37
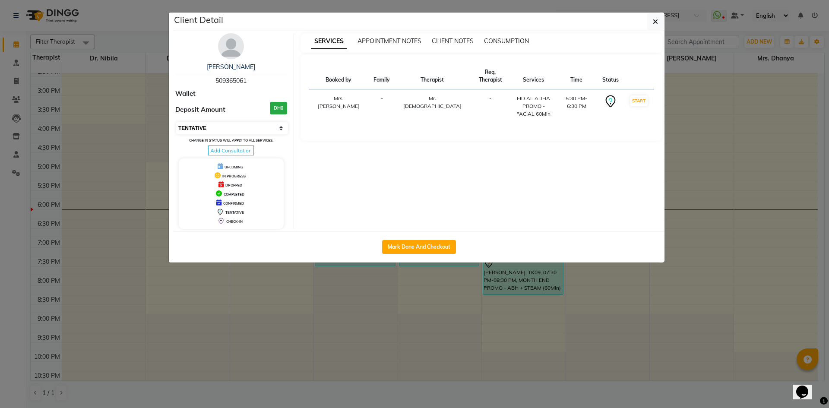
click at [283, 128] on select "Select IN SERVICE CONFIRMED TENTATIVE CHECK IN MARK DONE DROPPED UPCOMING" at bounding box center [232, 128] width 112 height 12
select select "2"
click at [176, 122] on select "Select IN SERVICE CONFIRMED TENTATIVE CHECK IN MARK DONE DROPPED UPCOMING" at bounding box center [232, 128] width 112 height 12
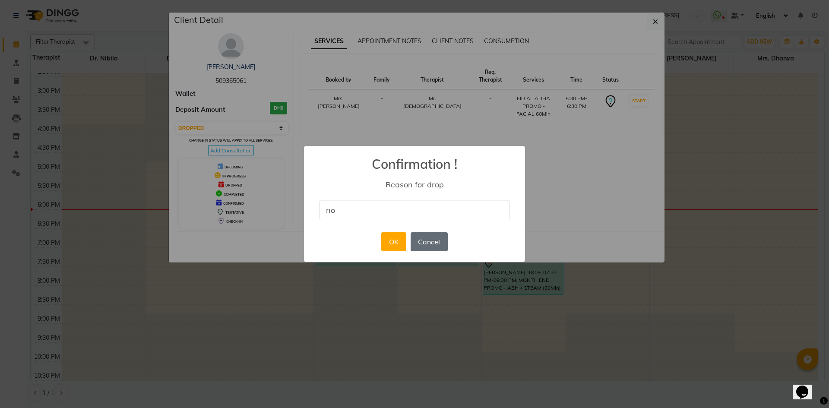
type input "no show"
click at [384, 241] on button "OK" at bounding box center [393, 241] width 25 height 19
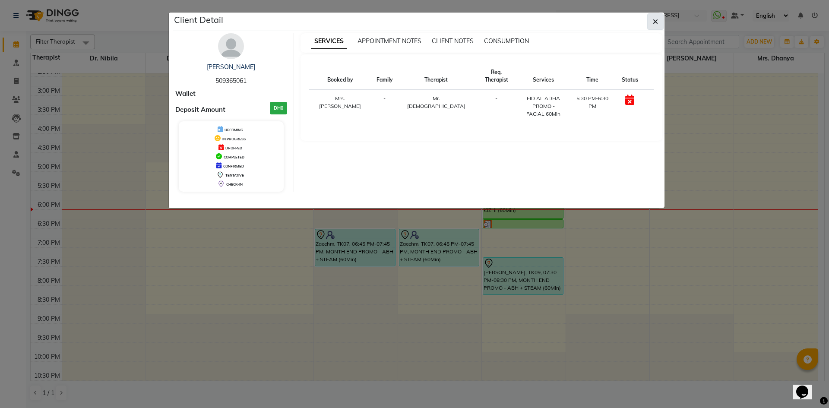
click at [655, 20] on icon "button" at bounding box center [655, 21] width 5 height 7
